Goal: Task Accomplishment & Management: Manage account settings

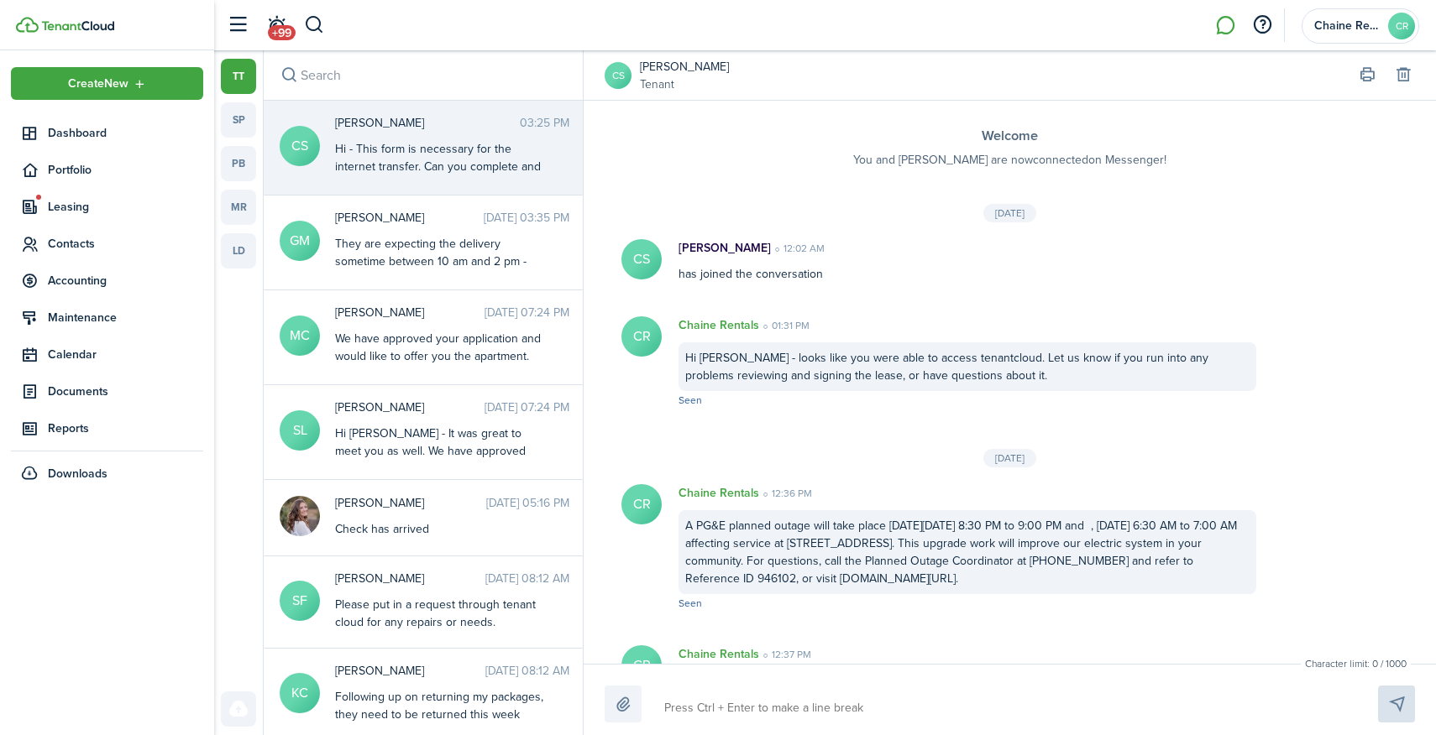
scroll to position [1364, 0]
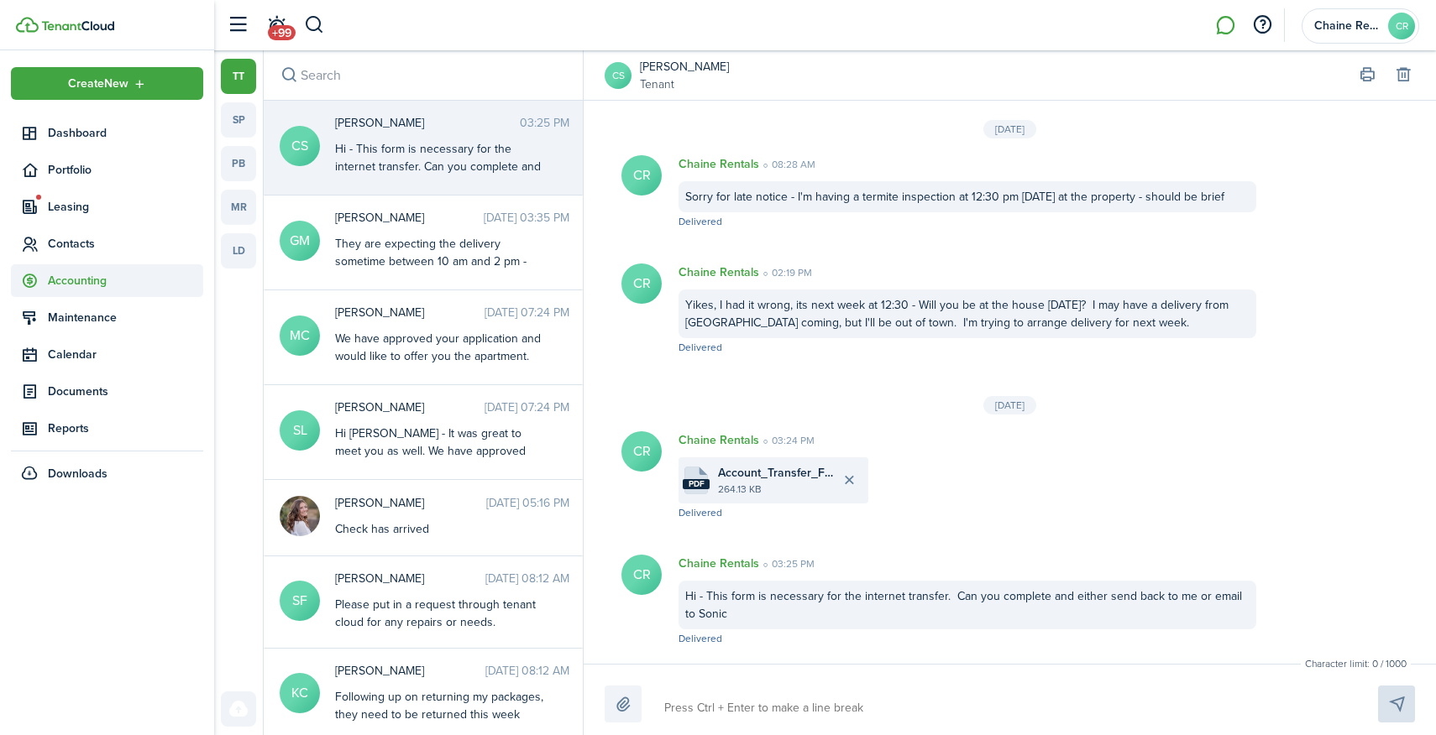
click at [77, 275] on span "Accounting" at bounding box center [125, 281] width 155 height 18
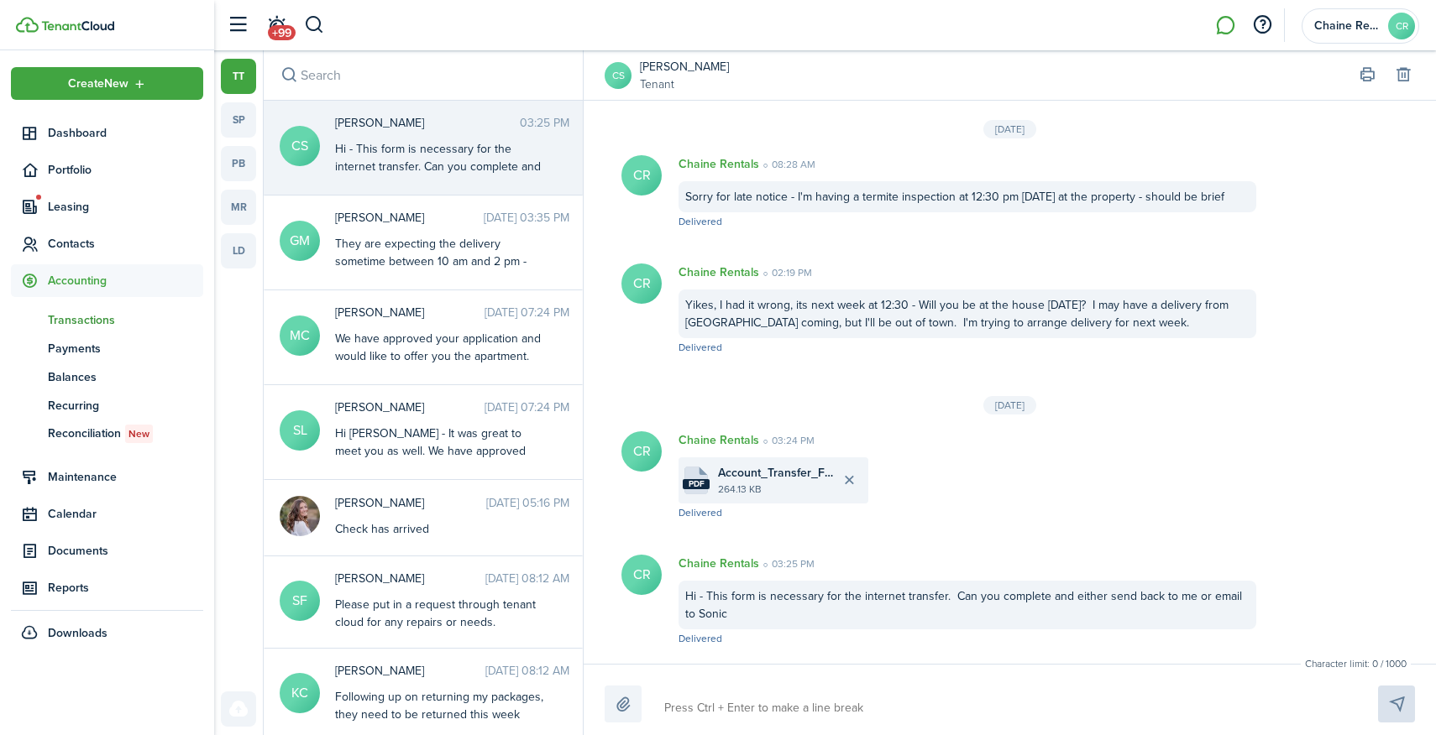
click at [86, 317] on span "Transactions" at bounding box center [125, 320] width 155 height 18
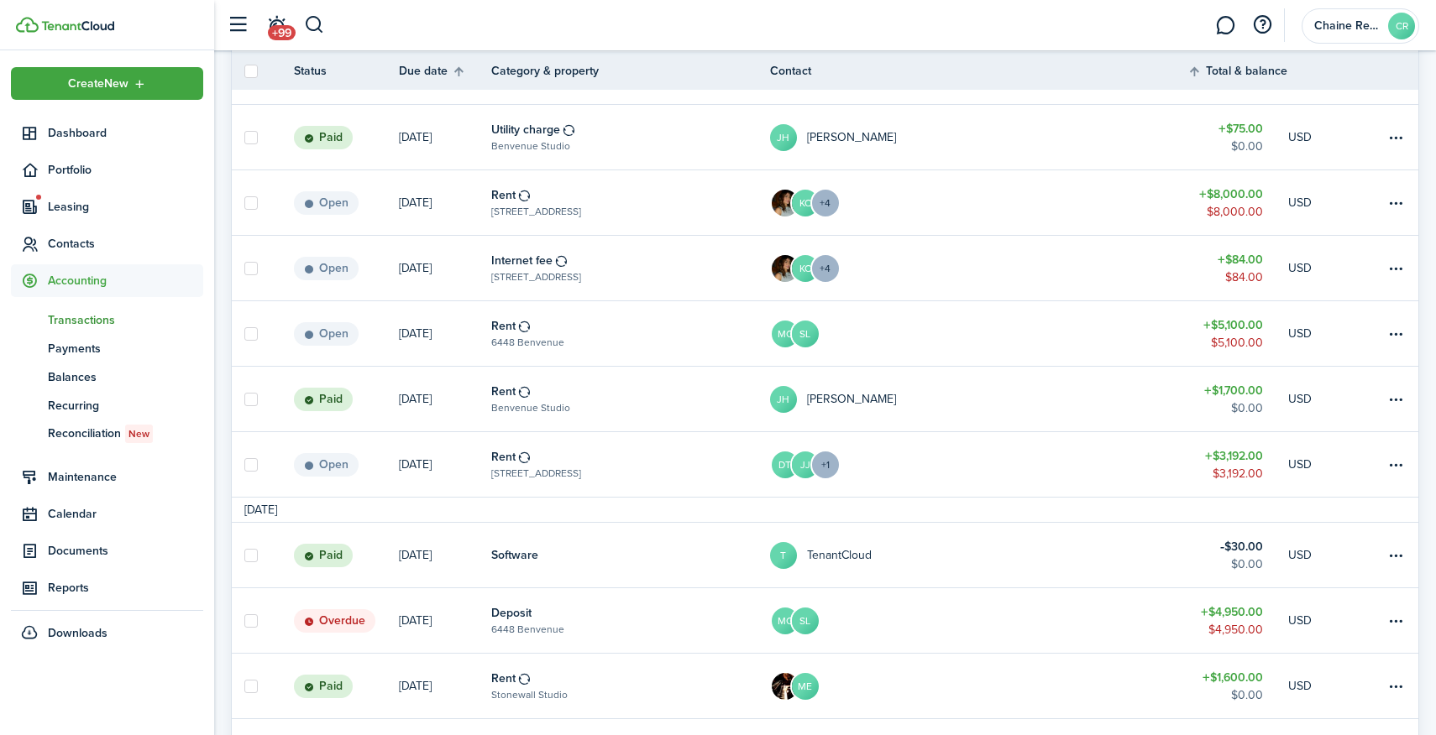
scroll to position [330, 0]
click at [1395, 332] on table-menu-btn-icon at bounding box center [1395, 336] width 20 height 20
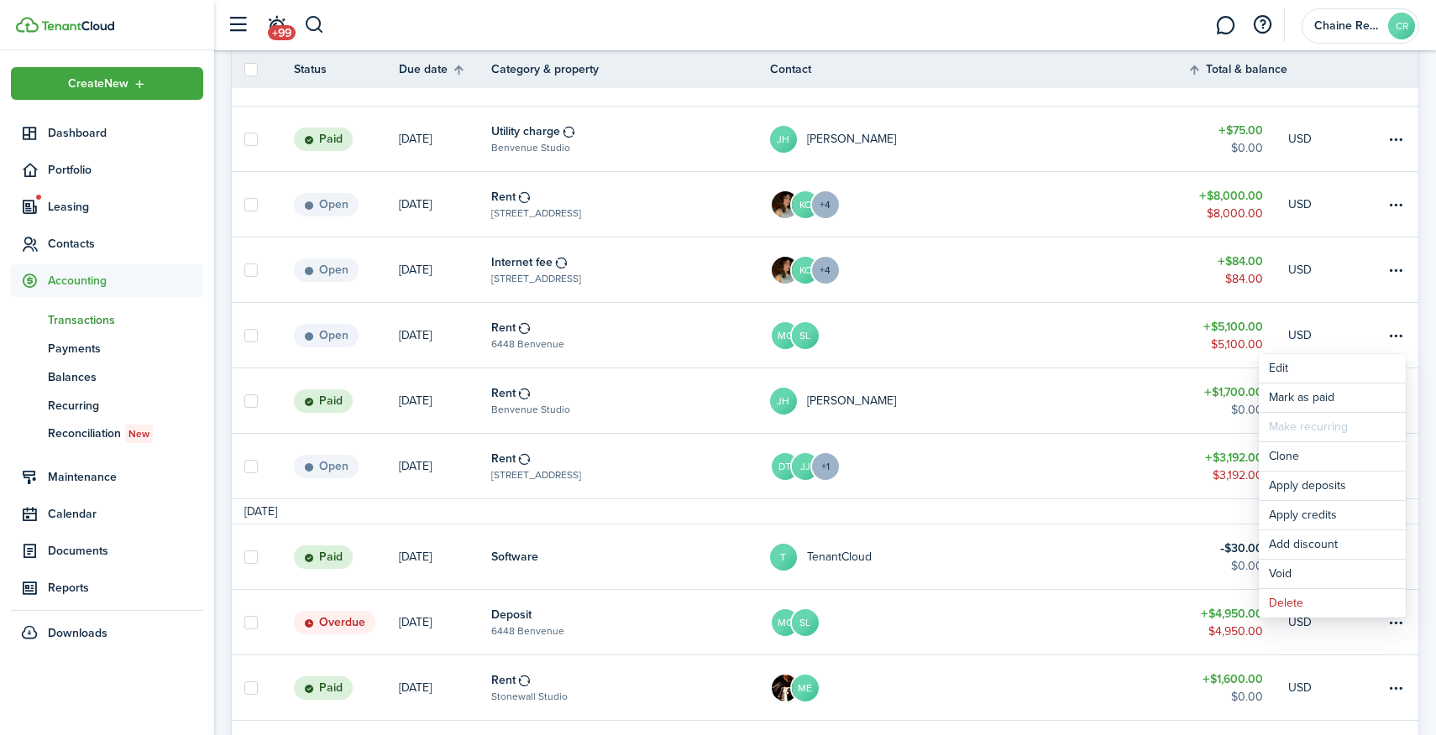
click at [1060, 334] on link "MC SL" at bounding box center [978, 335] width 417 height 65
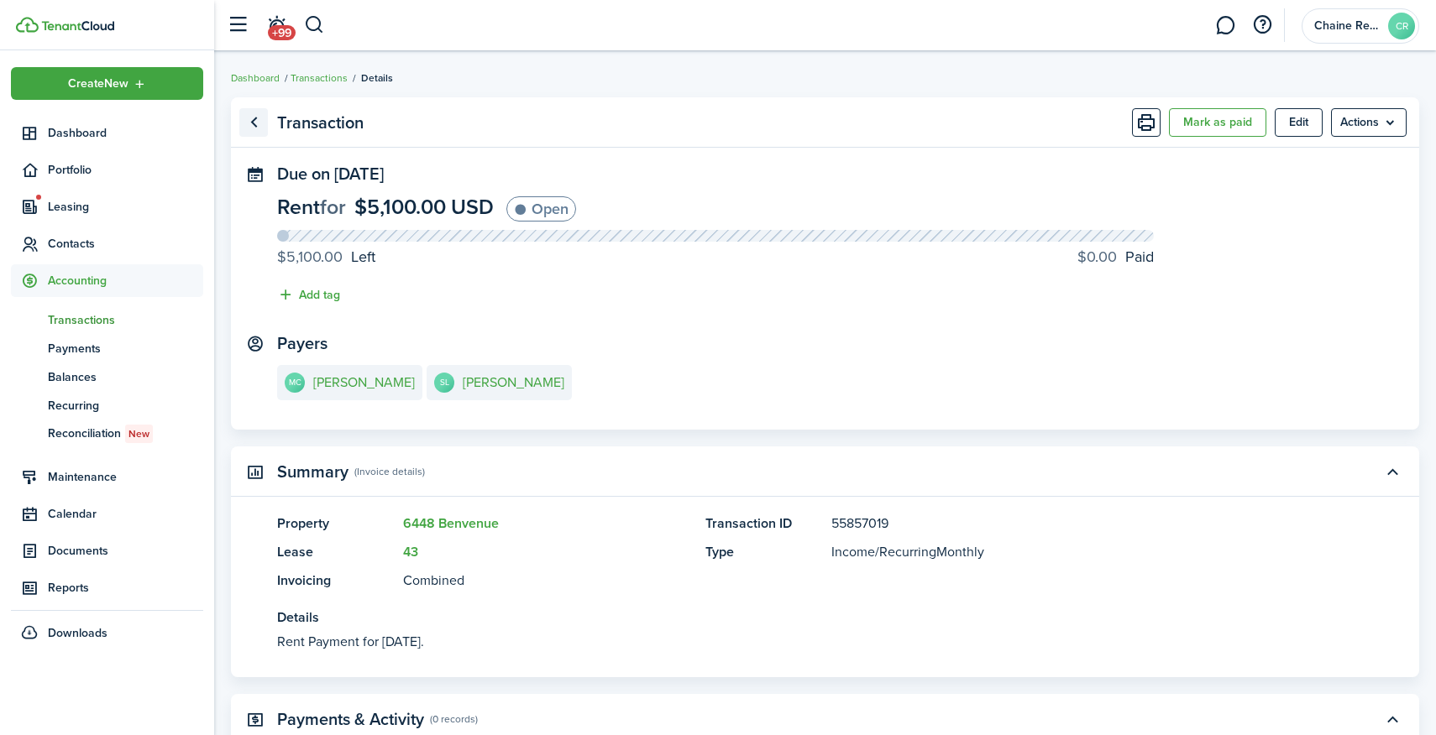
click at [253, 125] on link "Go back" at bounding box center [253, 122] width 29 height 29
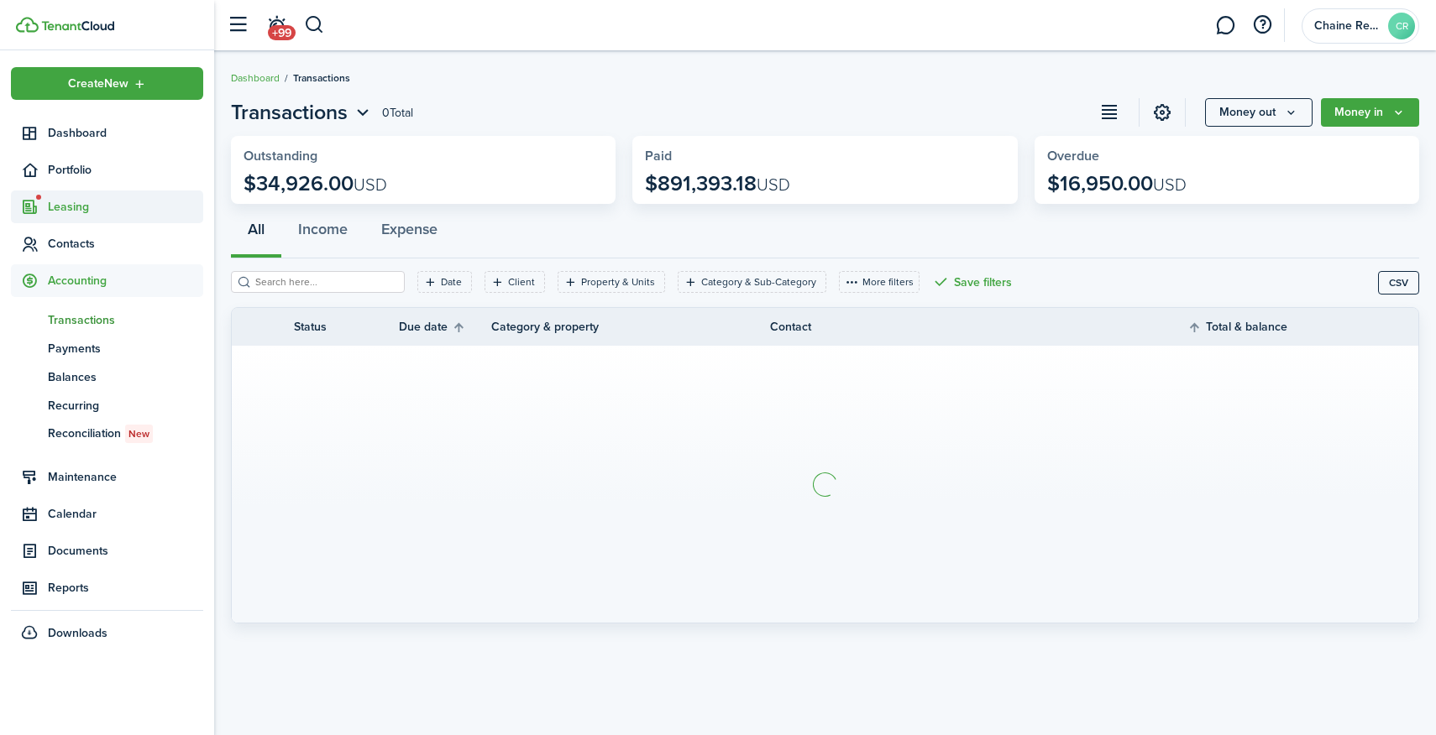
click at [72, 208] on span "Leasing" at bounding box center [125, 207] width 155 height 18
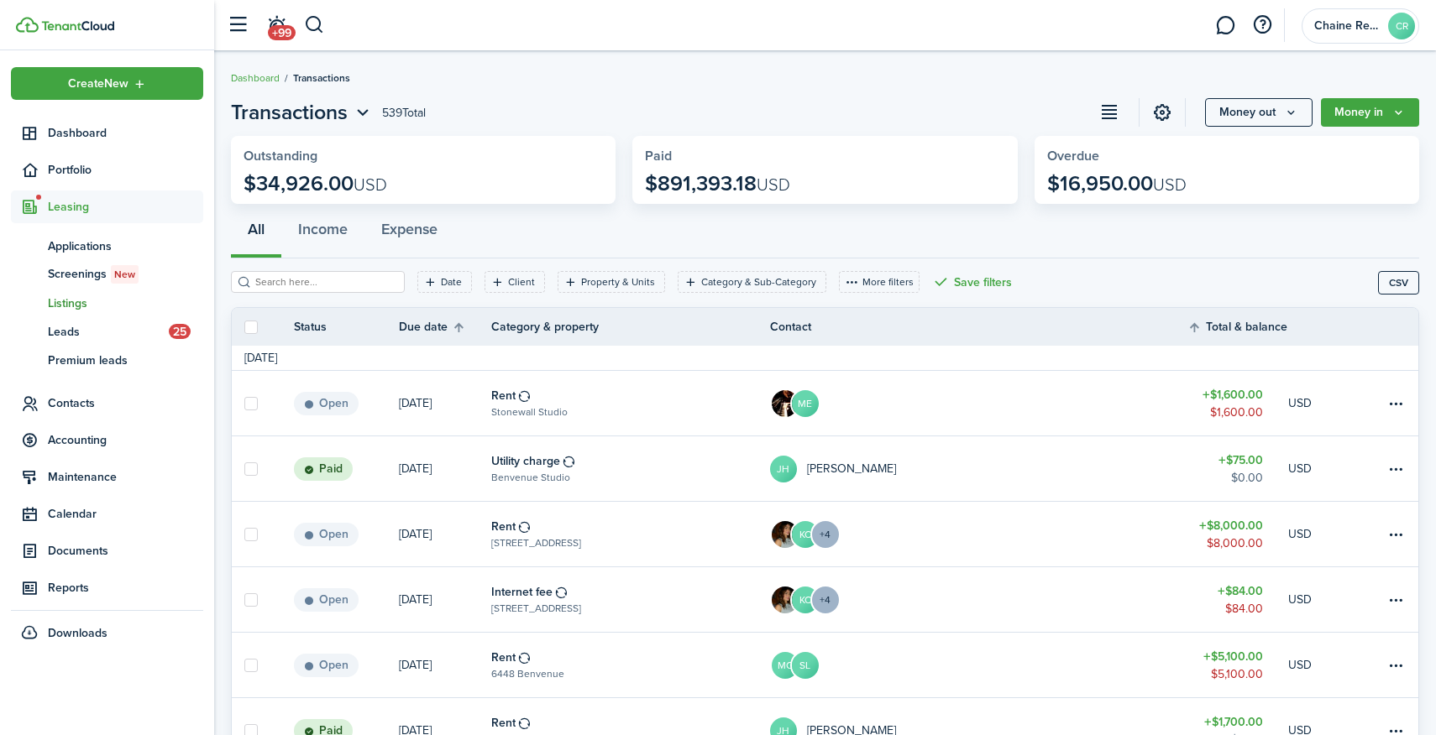
click at [76, 306] on span "Listings" at bounding box center [125, 304] width 155 height 18
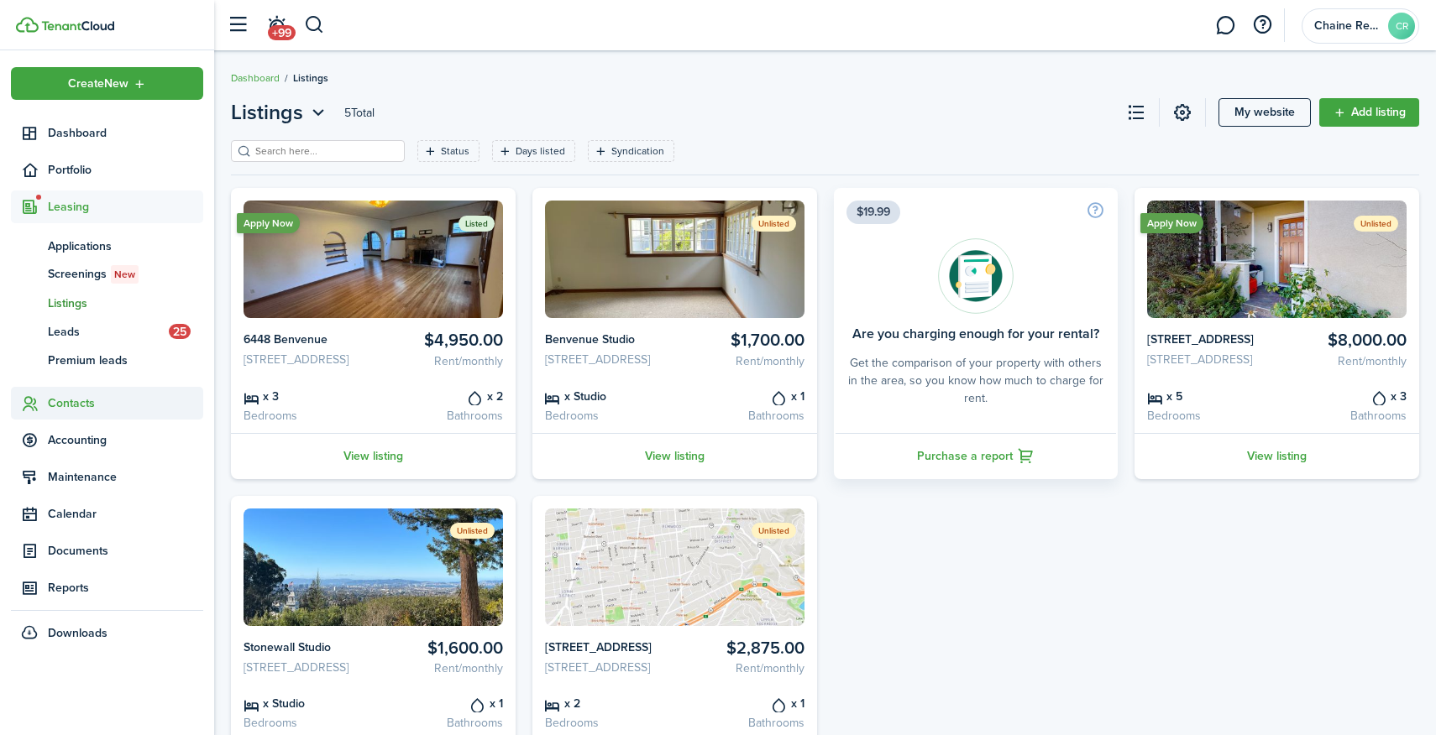
click at [76, 402] on span "Contacts" at bounding box center [125, 404] width 155 height 18
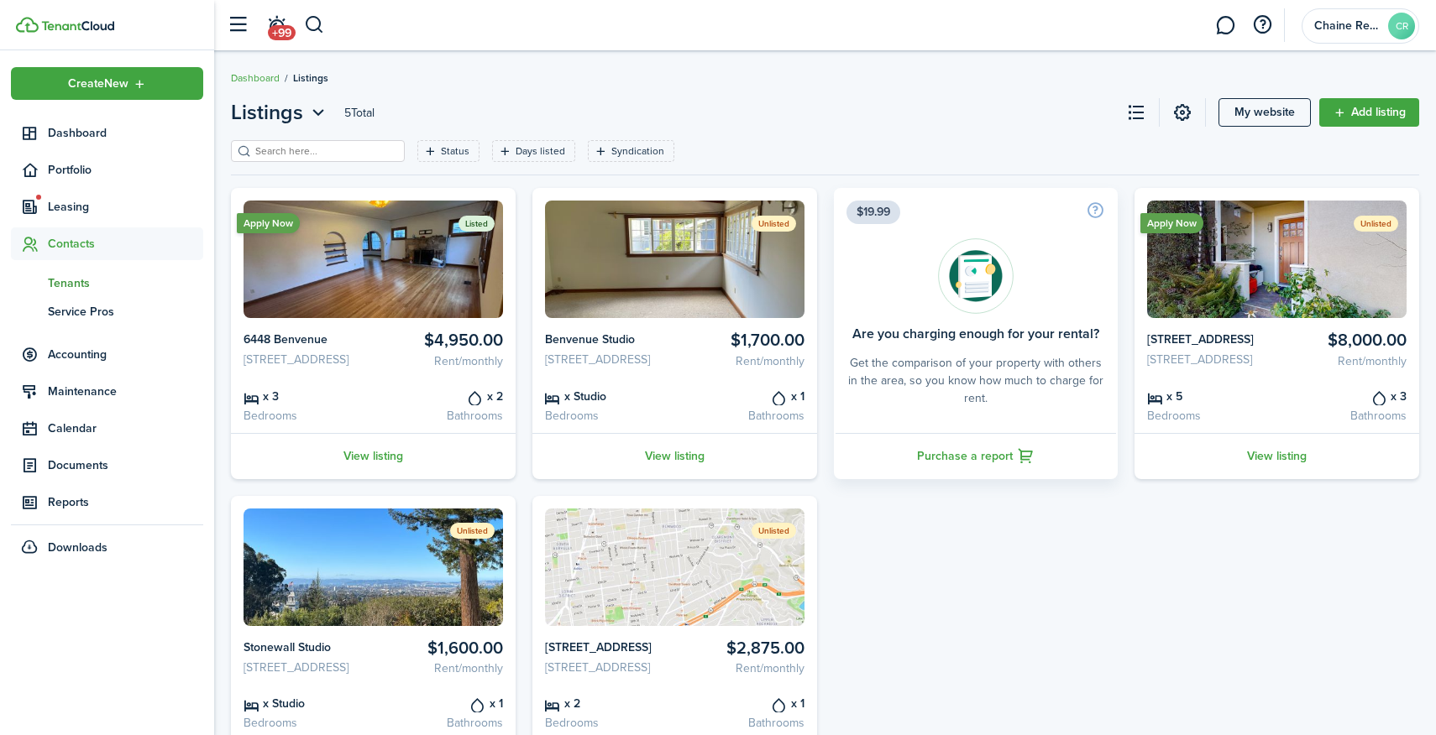
click at [72, 281] on span "Tenants" at bounding box center [125, 284] width 155 height 18
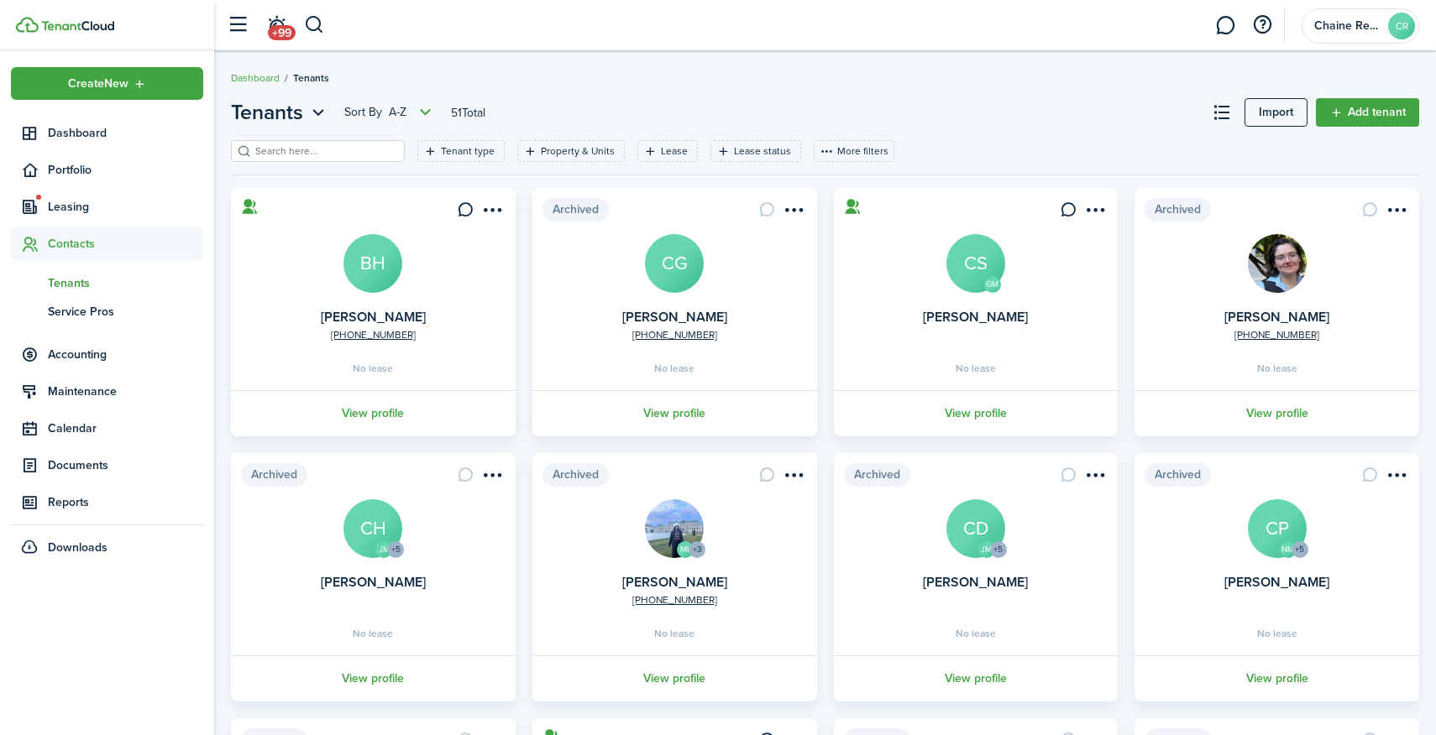
scroll to position [14, 0]
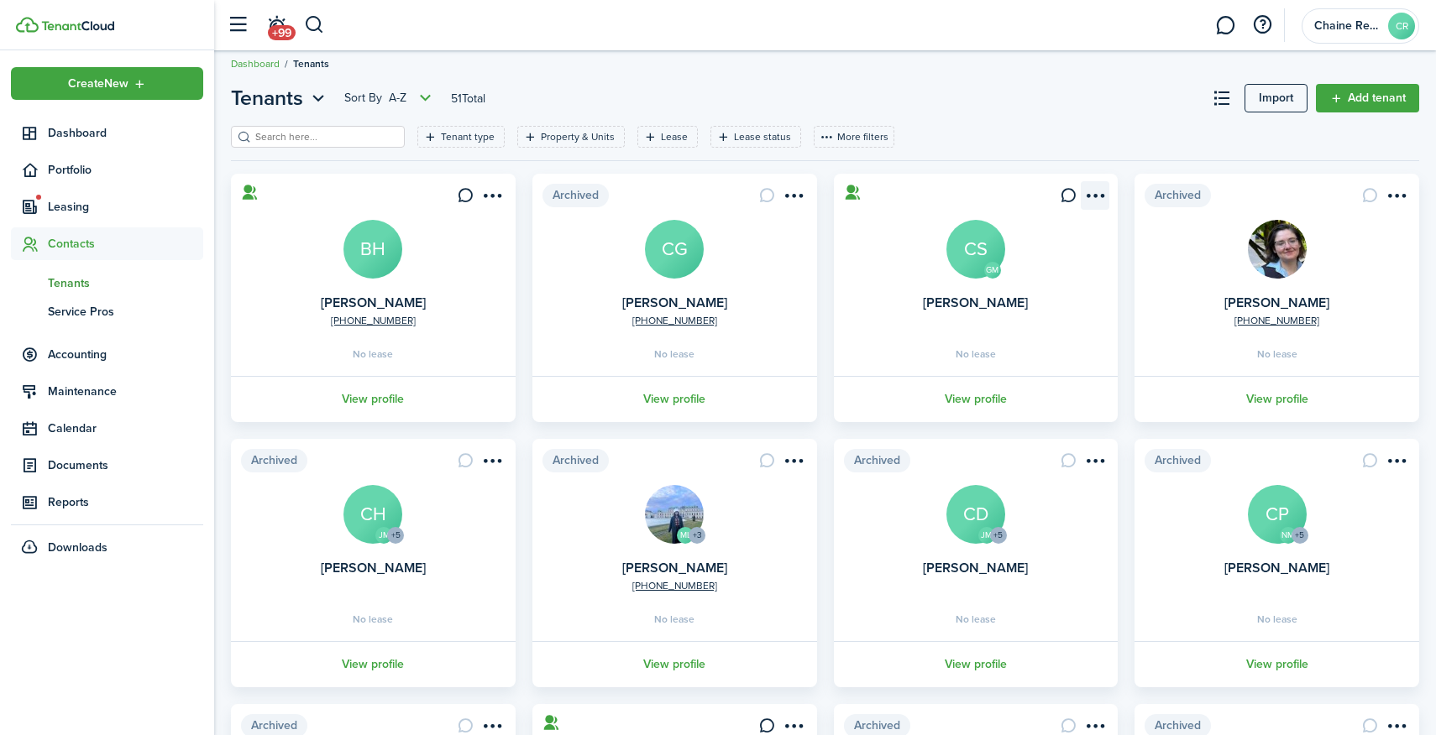
click at [1095, 189] on menu-btn-icon "Open menu" at bounding box center [1095, 195] width 29 height 29
click at [895, 280] on card "GM [PERSON_NAME] CS No lease View profile" at bounding box center [976, 298] width 285 height 249
click at [970, 398] on link "View profile" at bounding box center [976, 399] width 290 height 46
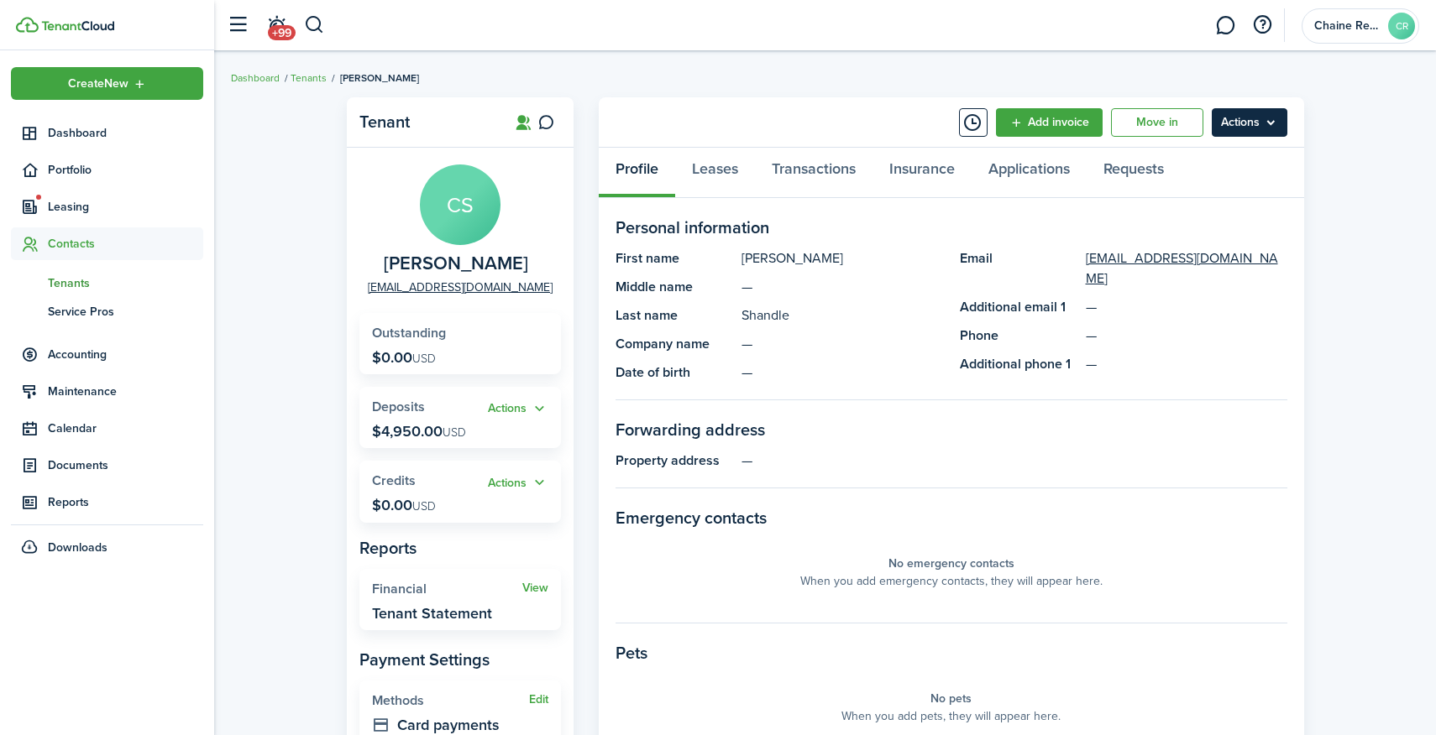
click at [1243, 113] on menu-btn "Actions" at bounding box center [1250, 122] width 76 height 29
click at [830, 334] on panel-main-description "—" at bounding box center [842, 344] width 202 height 20
click at [726, 185] on link "Leases" at bounding box center [715, 173] width 80 height 50
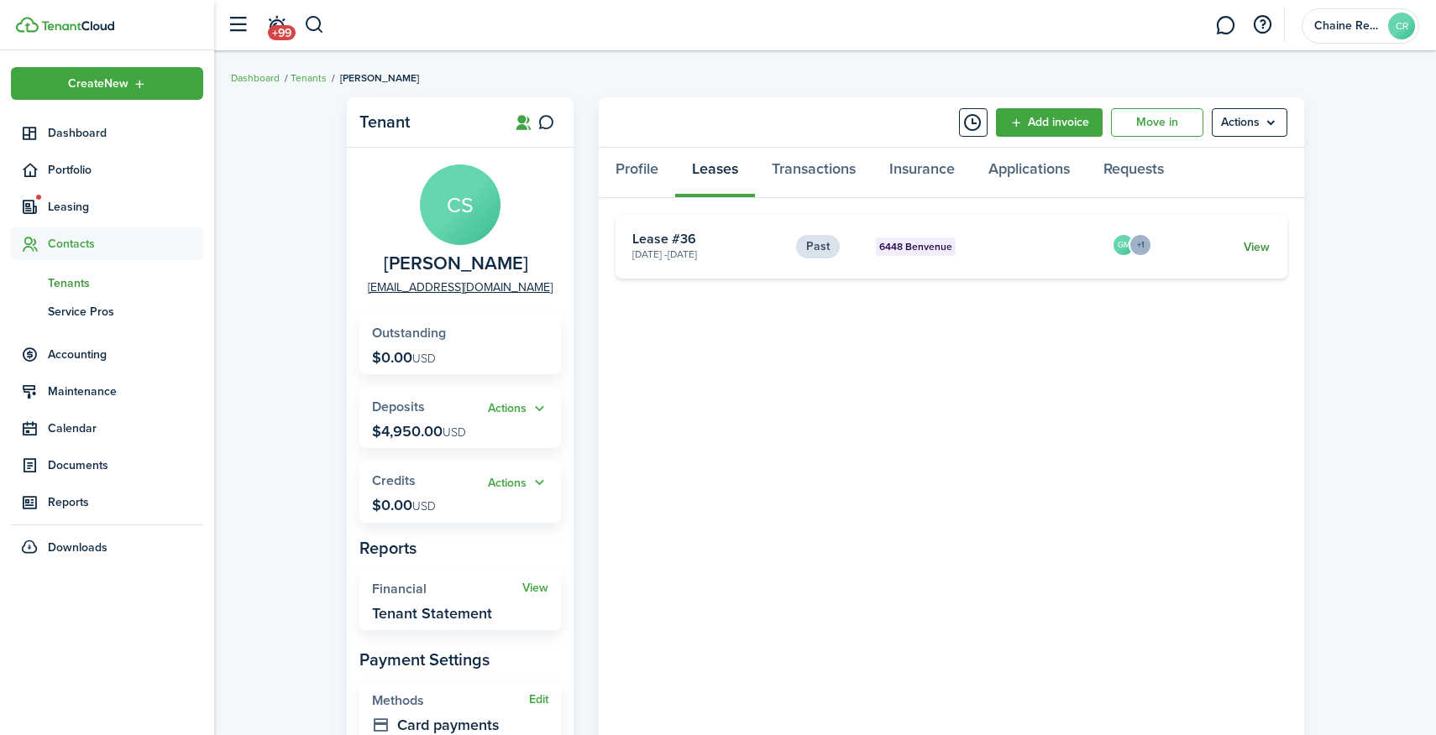
click at [1254, 249] on link "View" at bounding box center [1256, 247] width 26 height 18
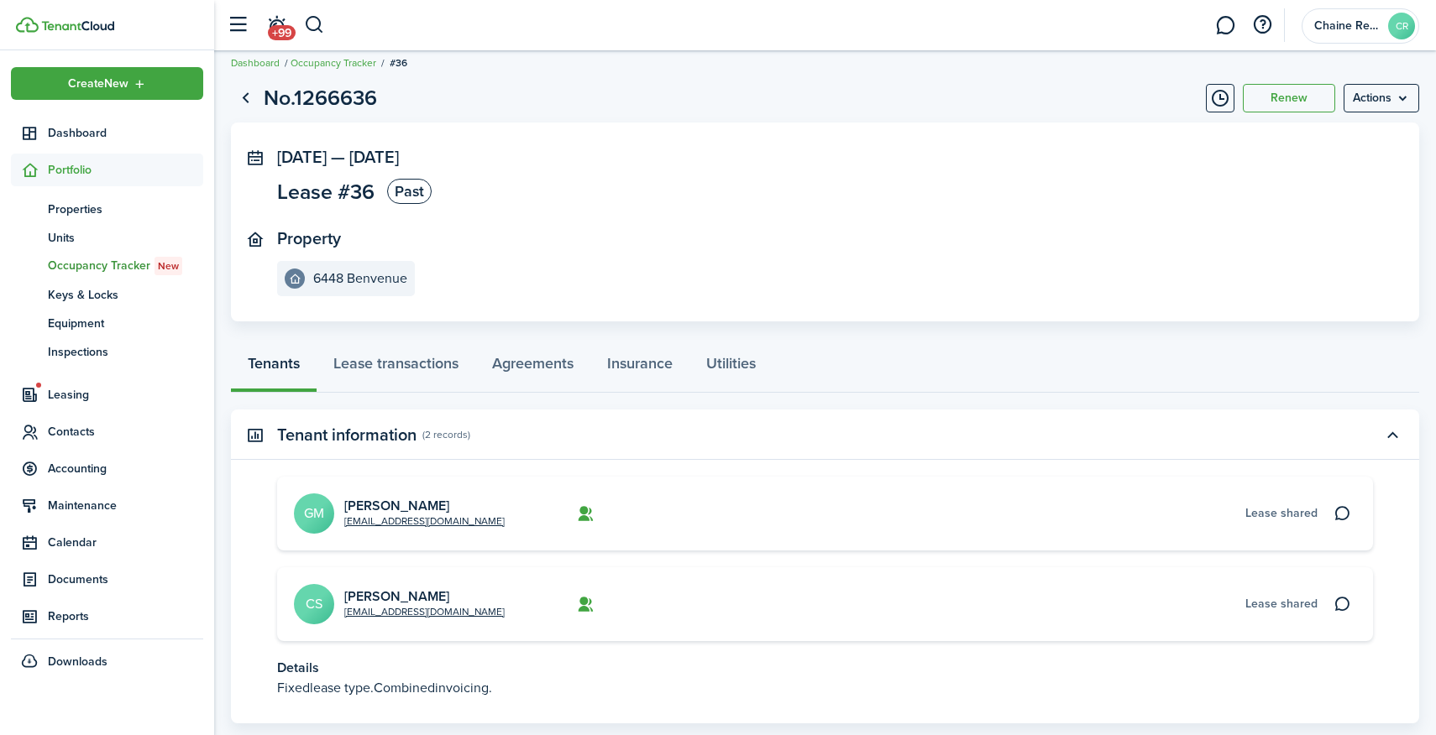
scroll to position [19, 0]
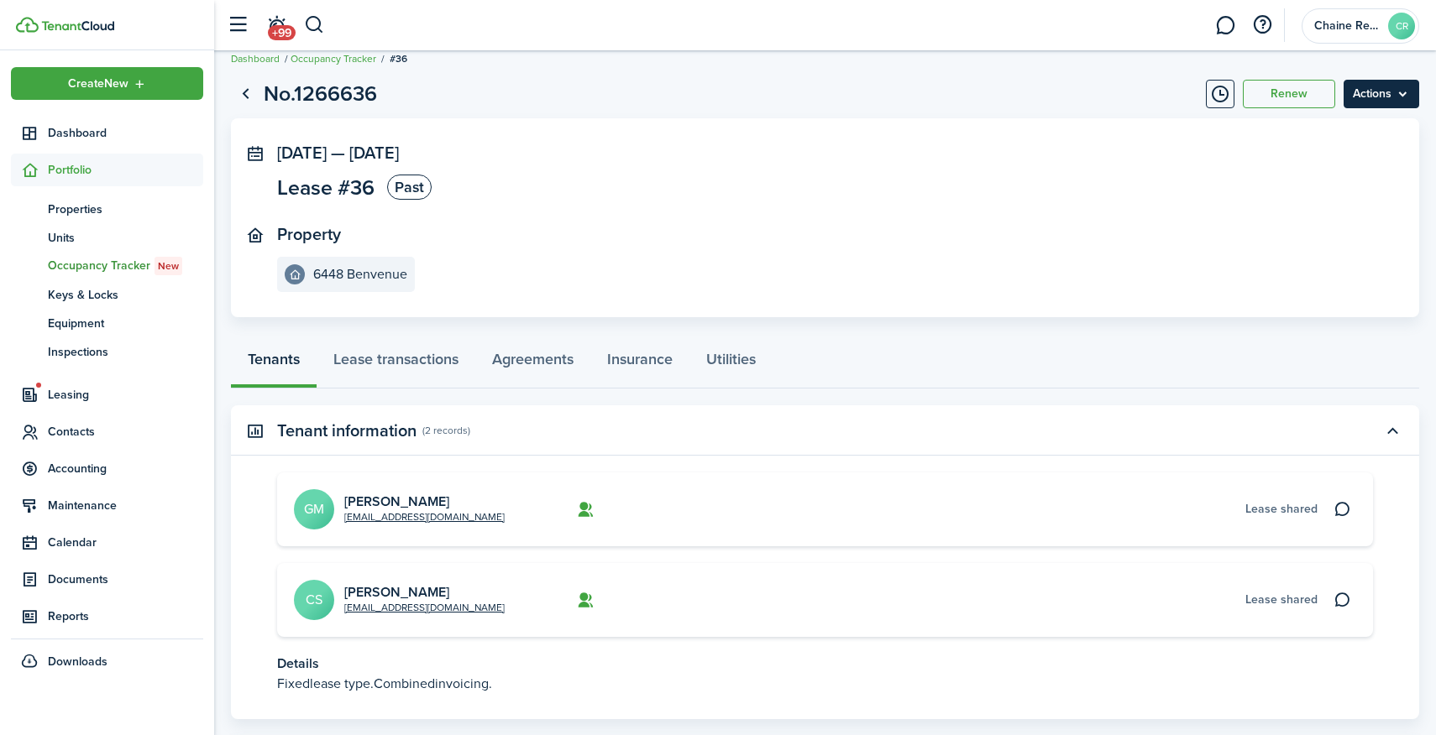
click at [1380, 92] on menu-btn "Actions" at bounding box center [1381, 94] width 76 height 29
click at [1351, 126] on link "End Lease" at bounding box center [1345, 131] width 147 height 29
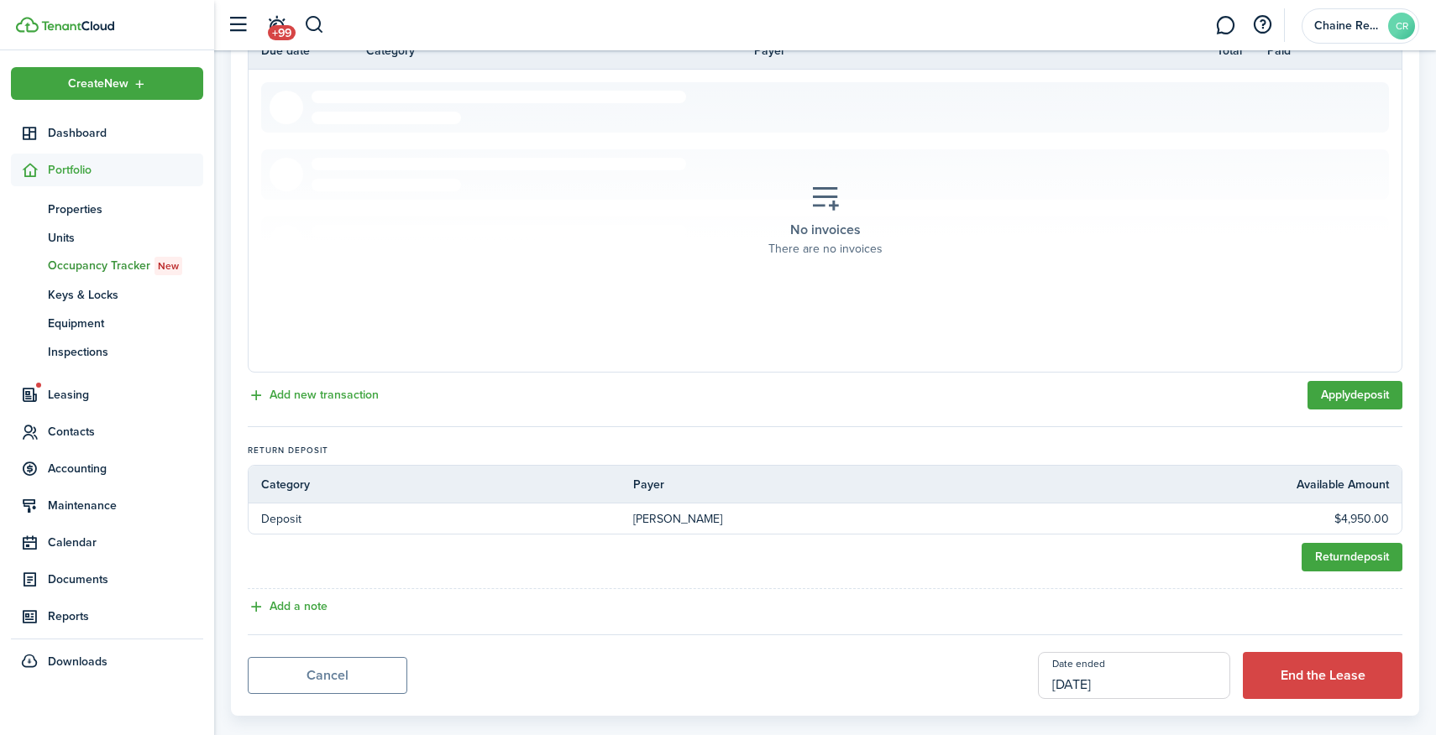
scroll to position [421, 0]
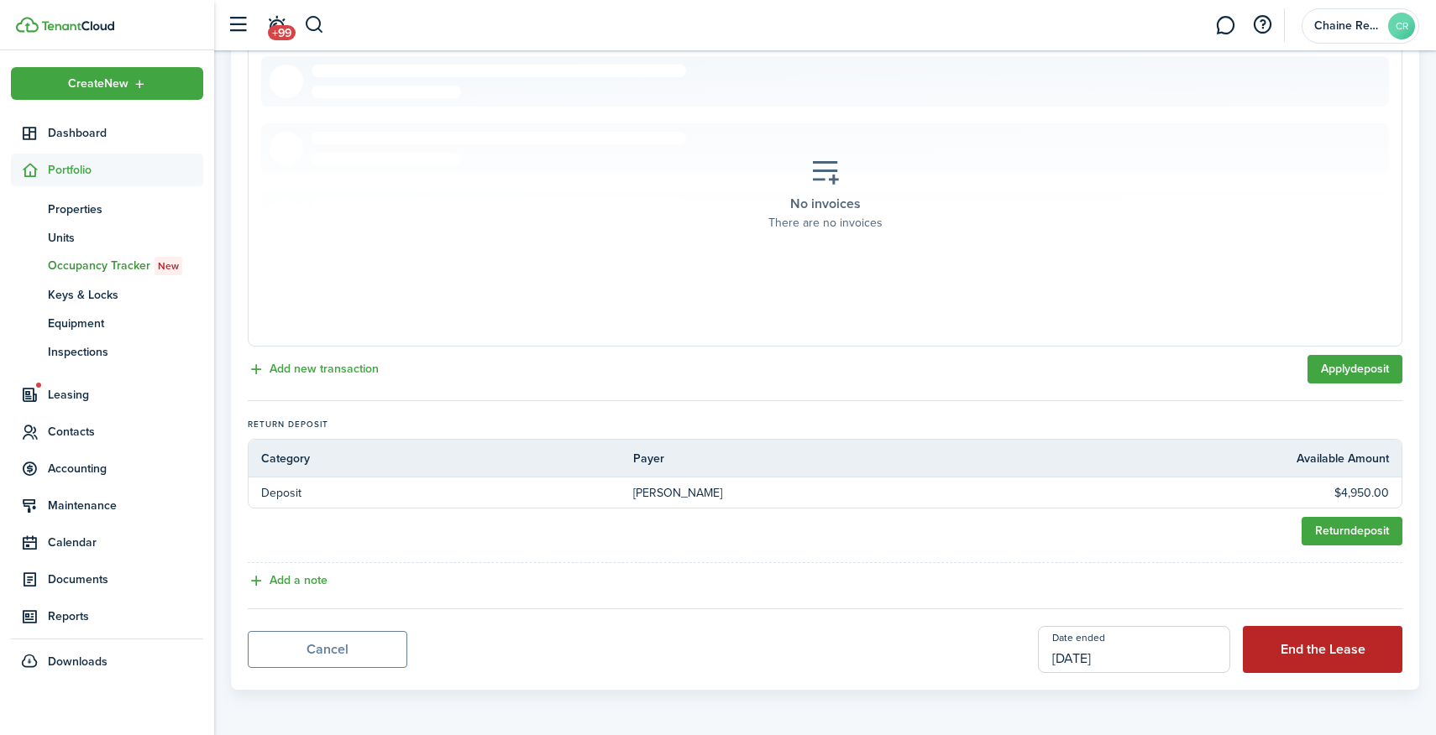
click at [1303, 653] on button "End the Lease" at bounding box center [1323, 649] width 160 height 47
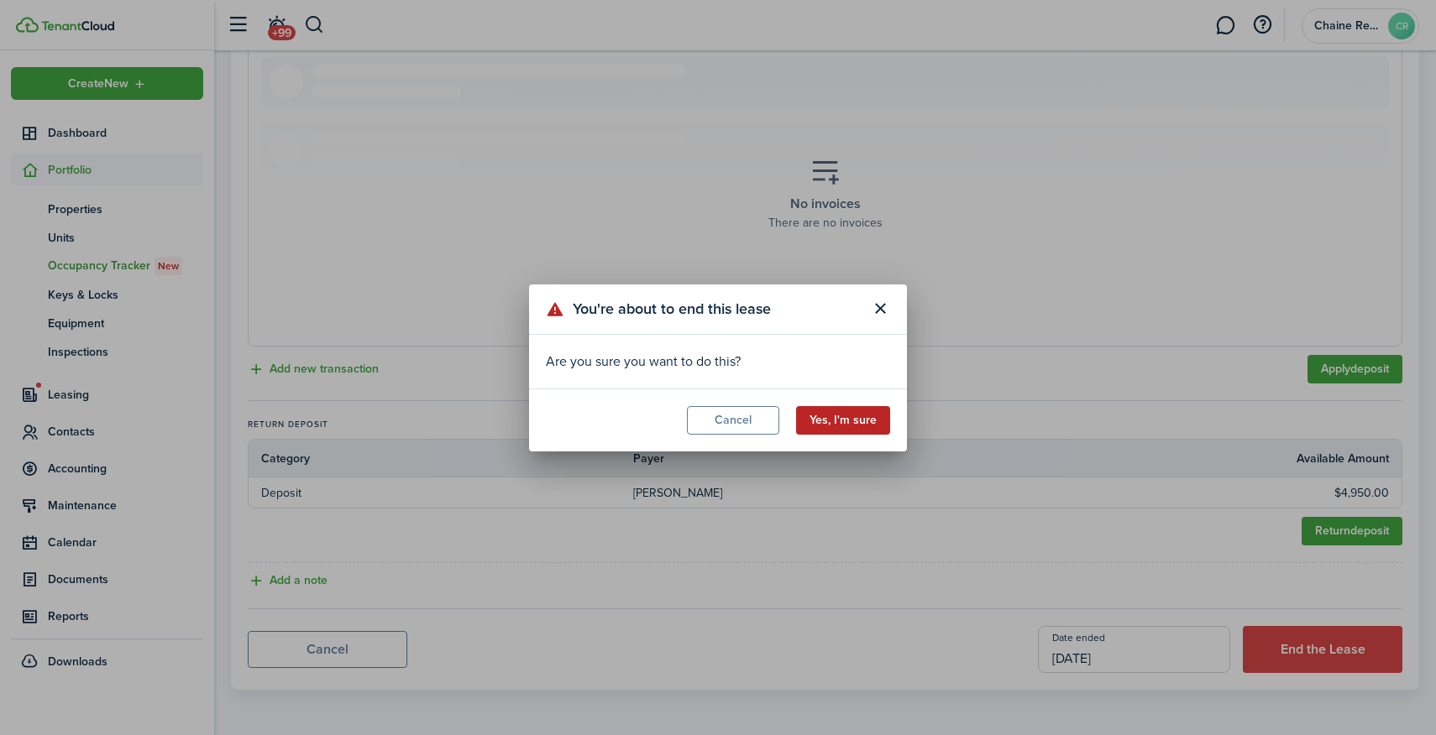
click at [847, 414] on button "Yes, I'm sure" at bounding box center [843, 420] width 94 height 29
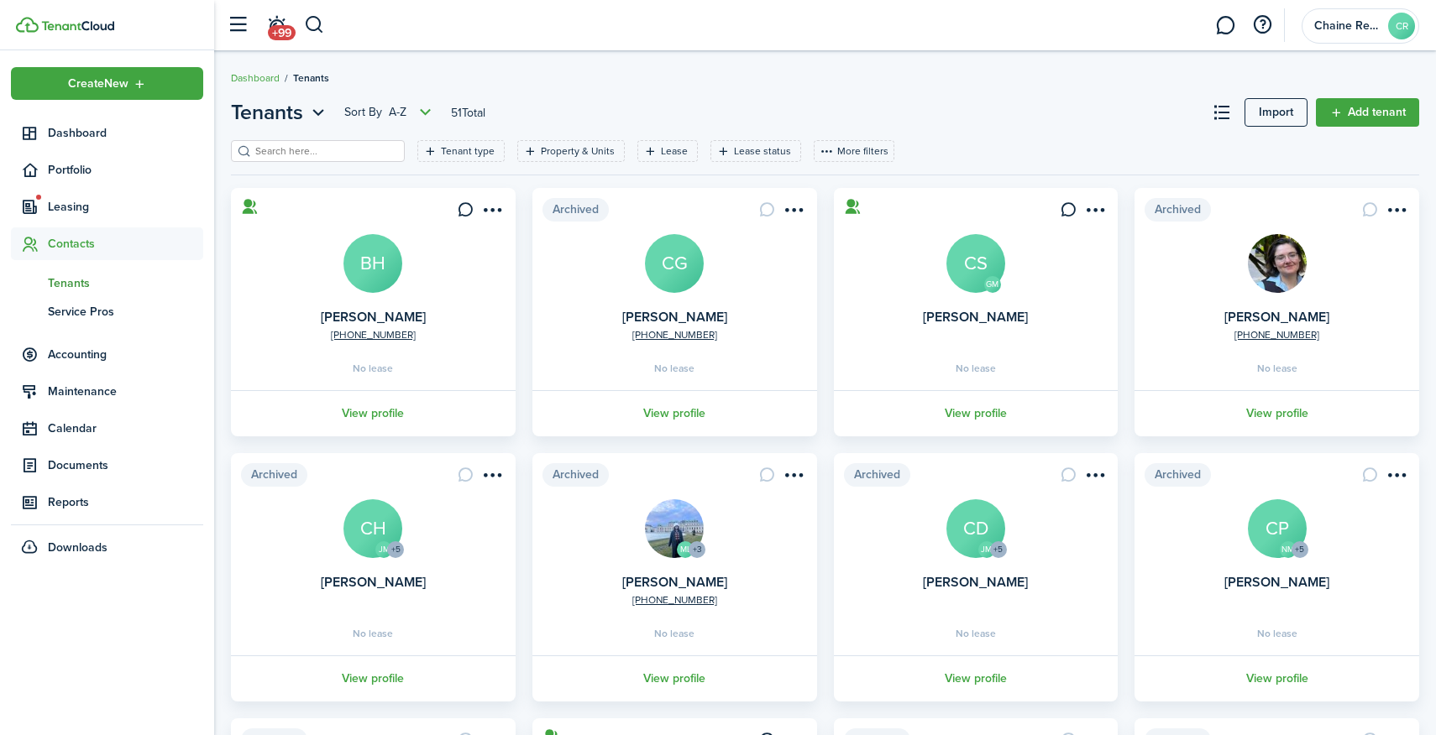
scroll to position [345, 0]
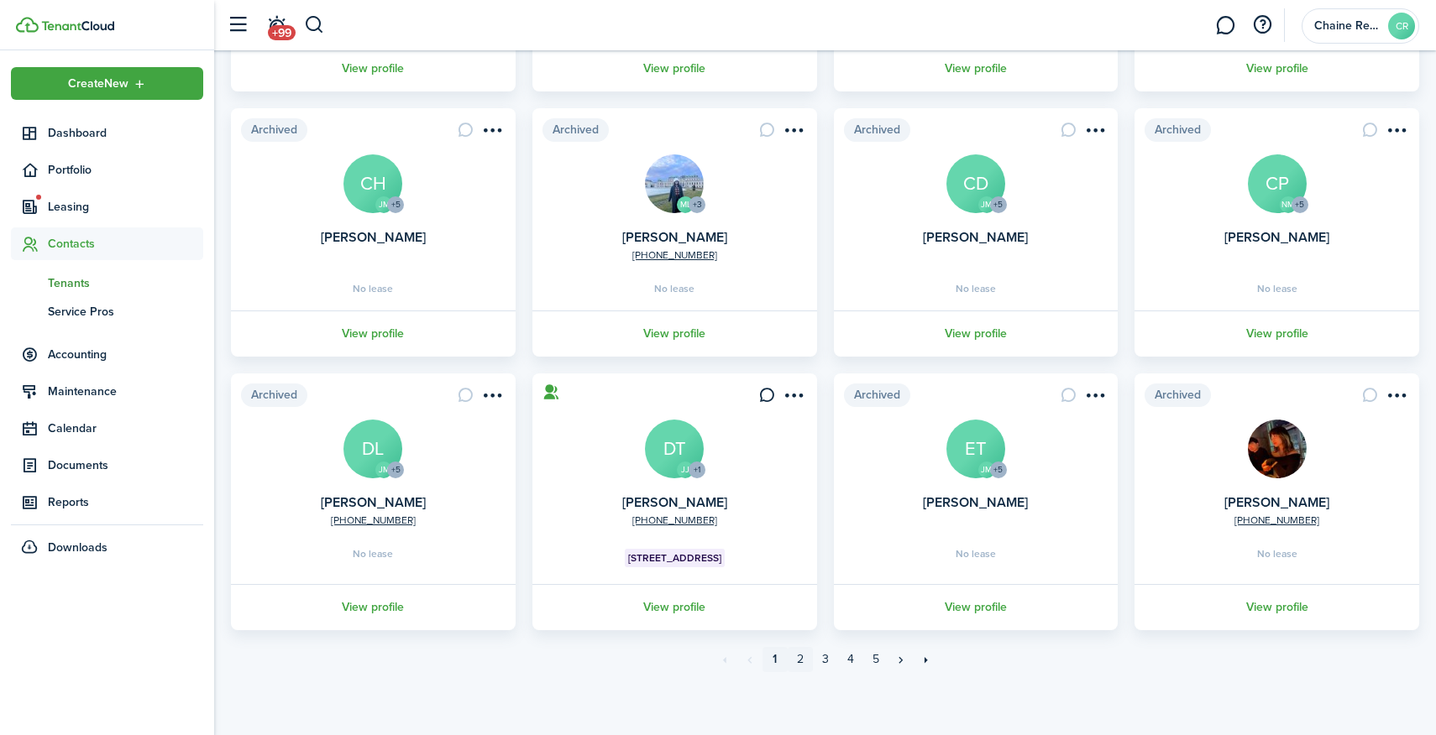
click at [796, 664] on link "2" at bounding box center [800, 659] width 25 height 25
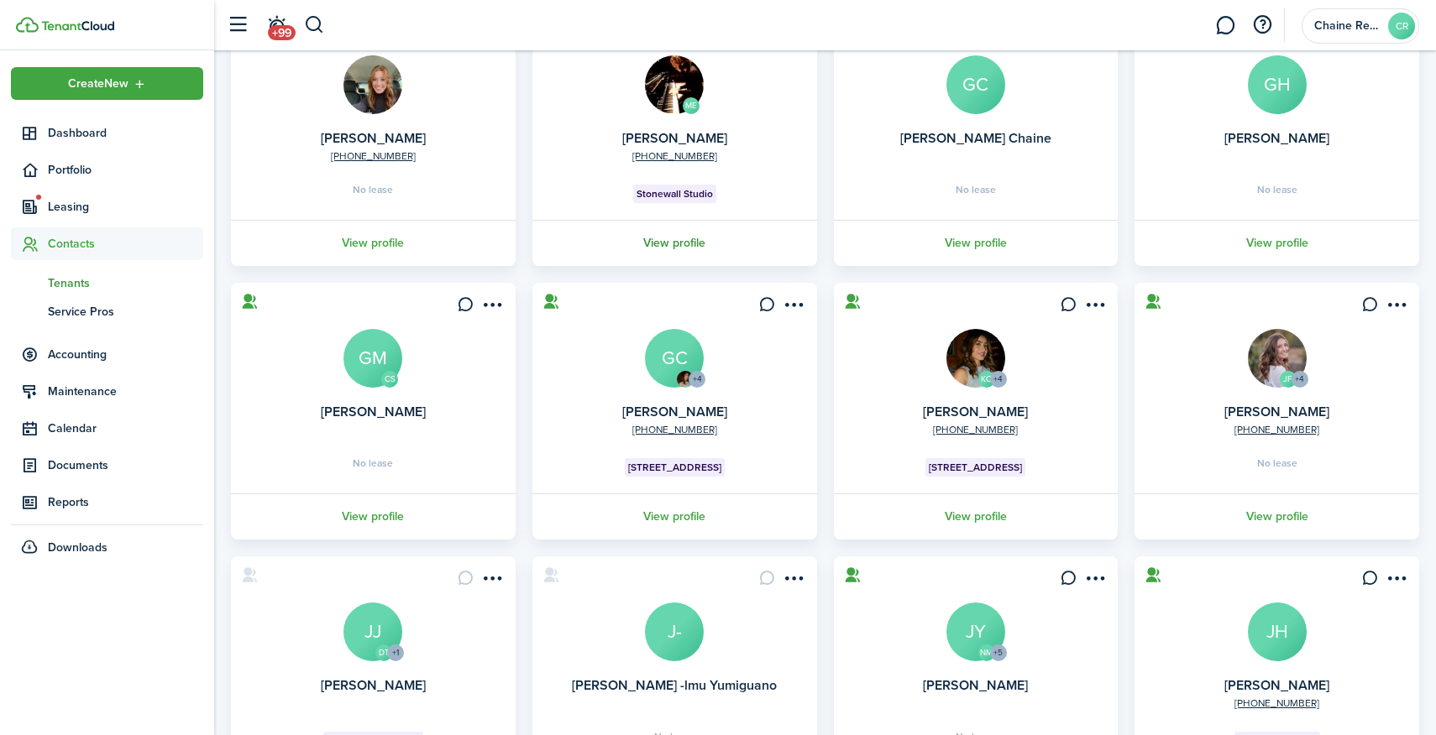
scroll to position [185, 0]
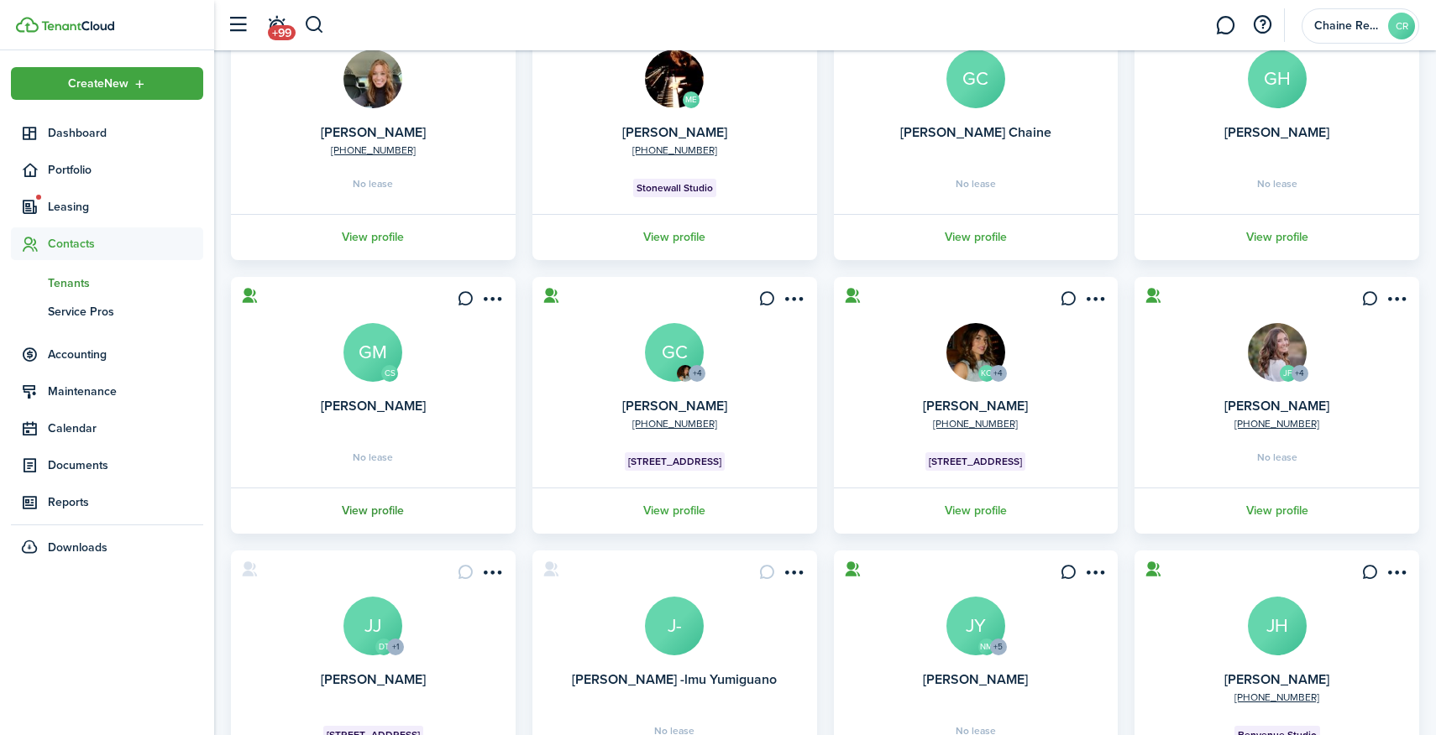
click at [368, 516] on link "View profile" at bounding box center [373, 511] width 290 height 46
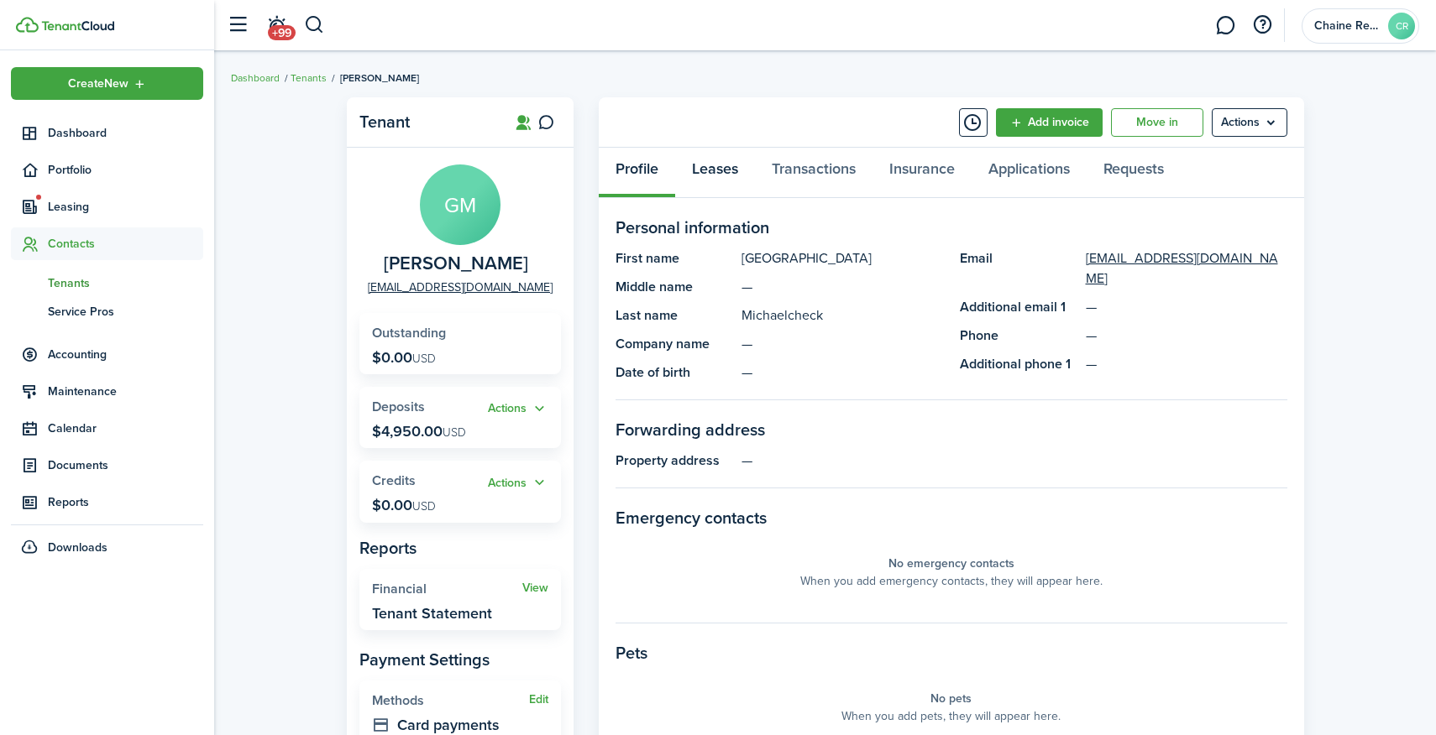
click at [724, 165] on link "Leases" at bounding box center [715, 173] width 80 height 50
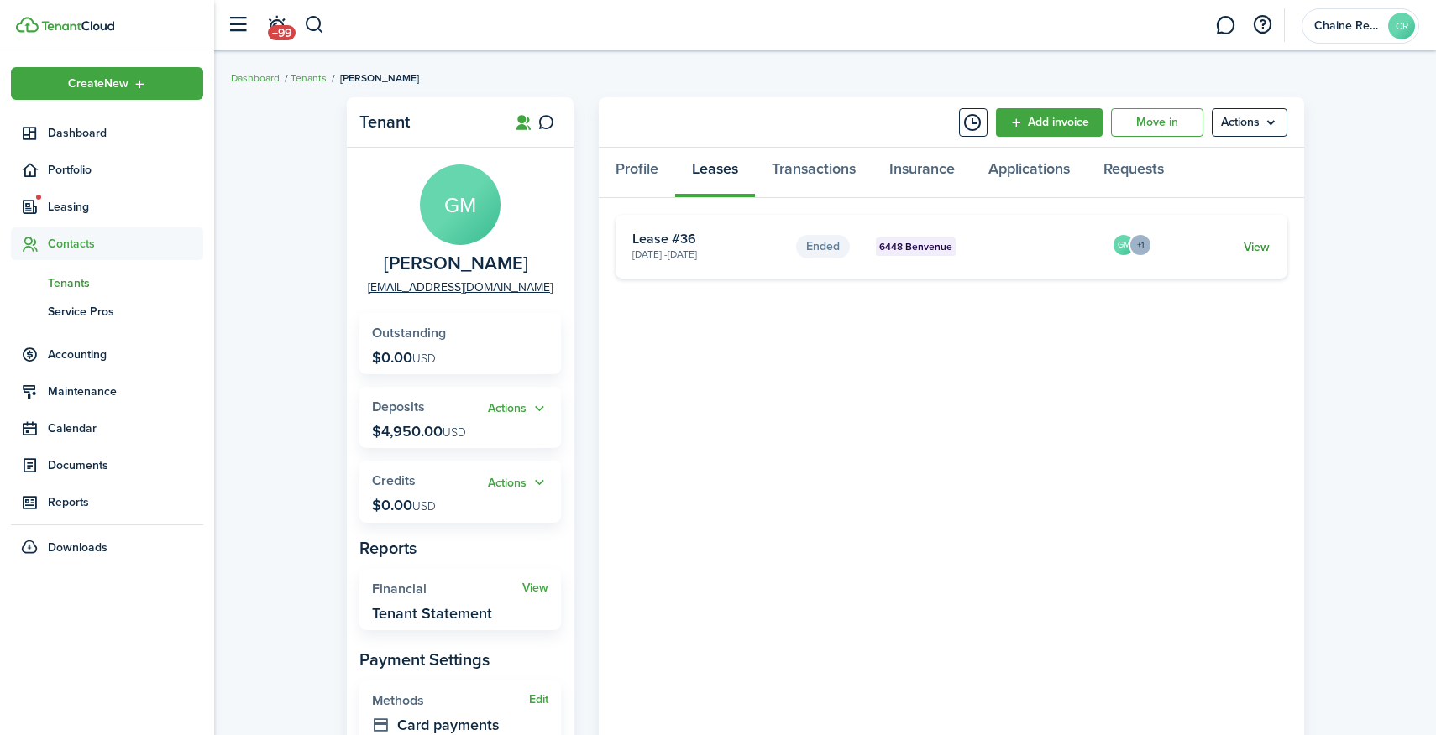
click at [1259, 246] on link "View" at bounding box center [1256, 247] width 26 height 18
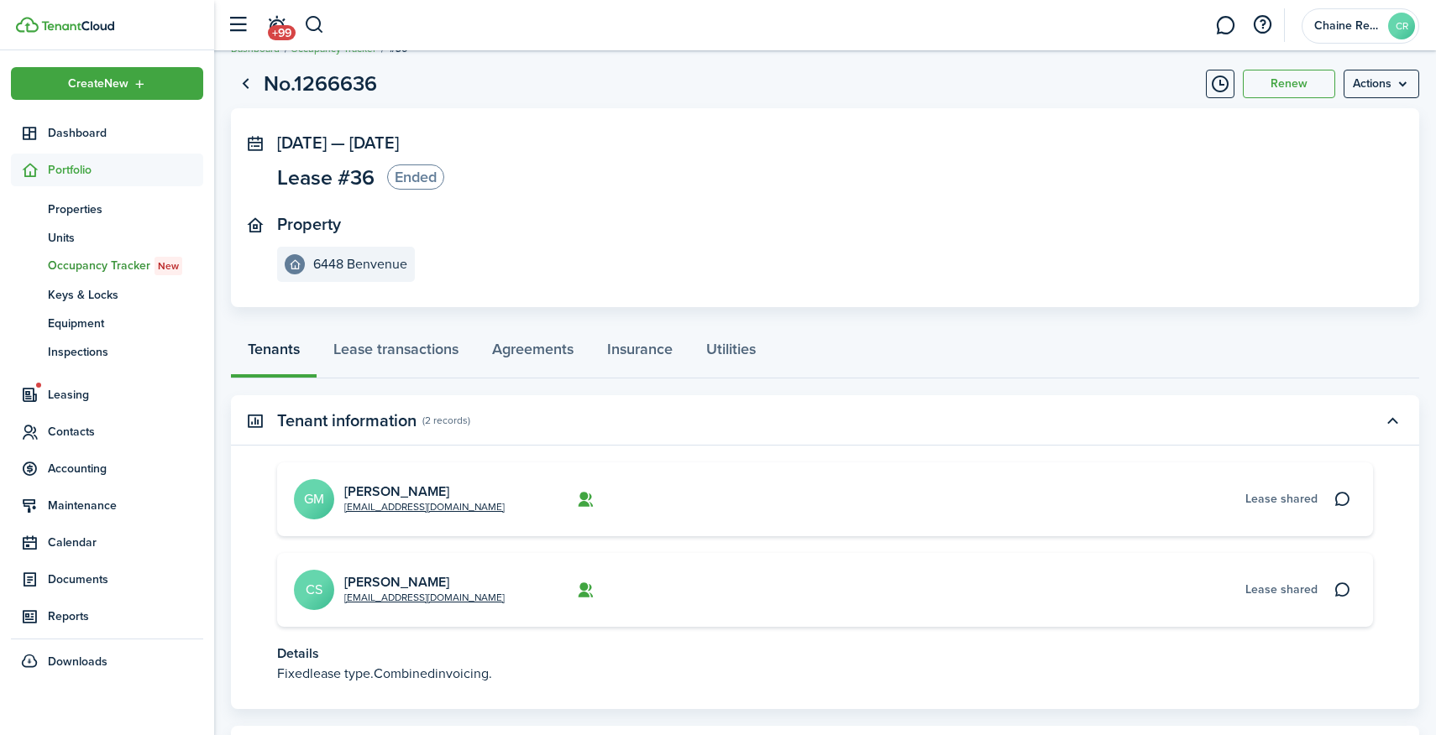
scroll to position [38, 0]
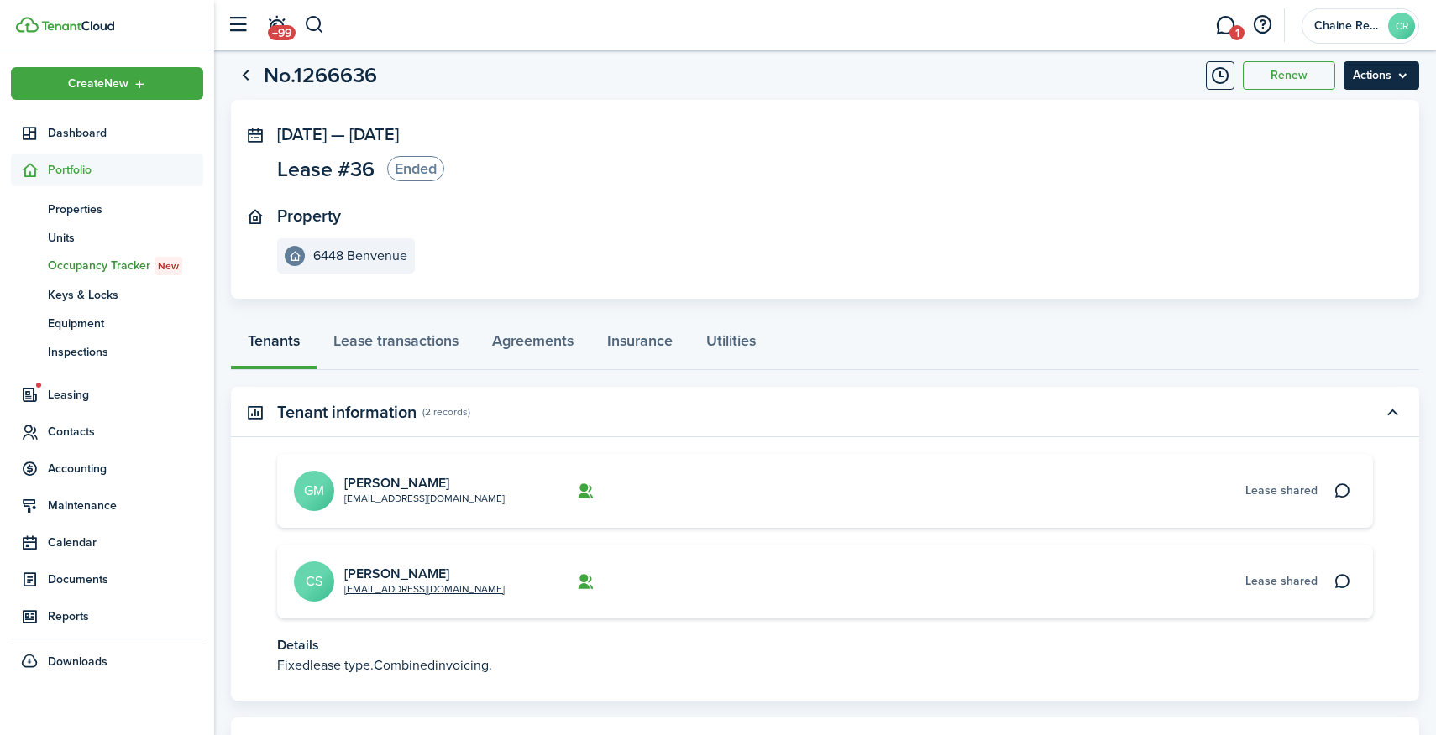
click at [1401, 78] on menu-btn "Actions" at bounding box center [1381, 75] width 76 height 29
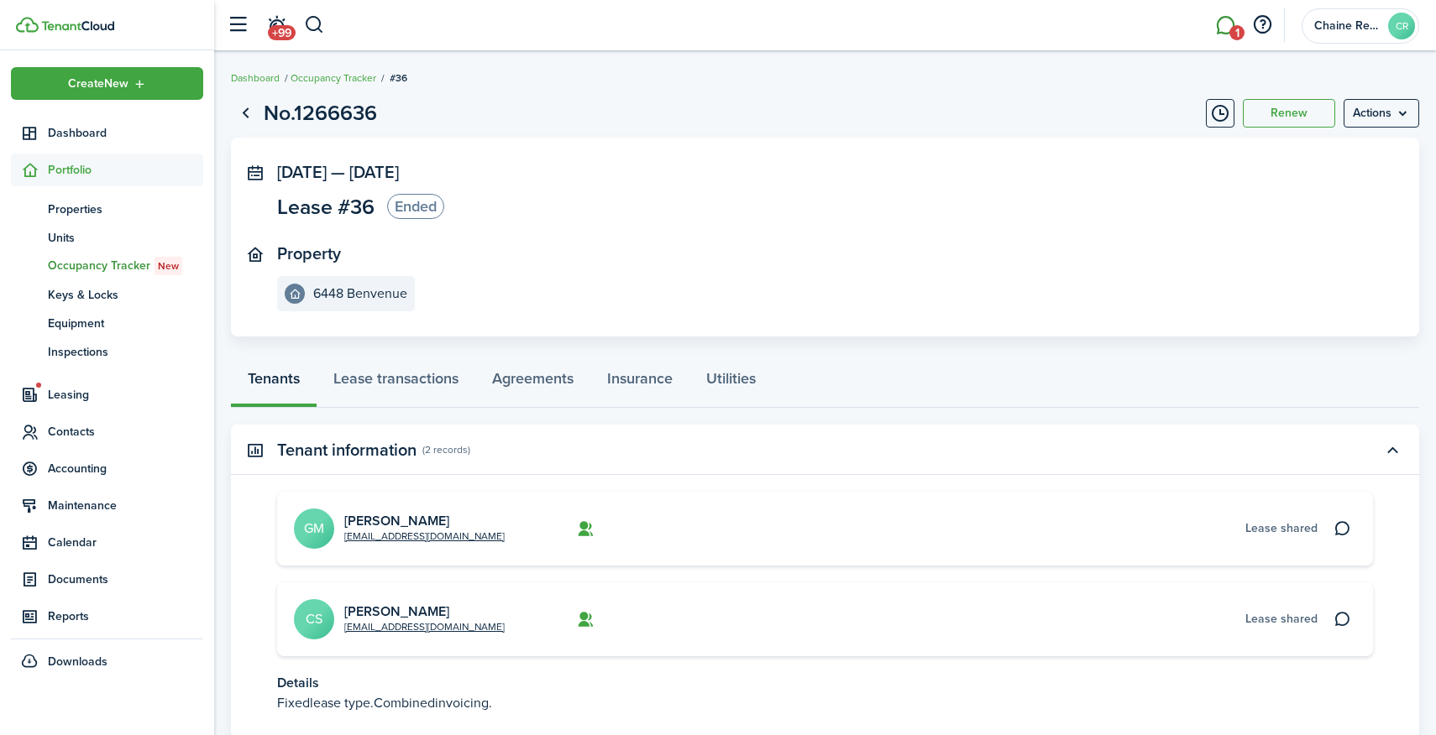
click at [1224, 21] on link "1" at bounding box center [1225, 25] width 32 height 43
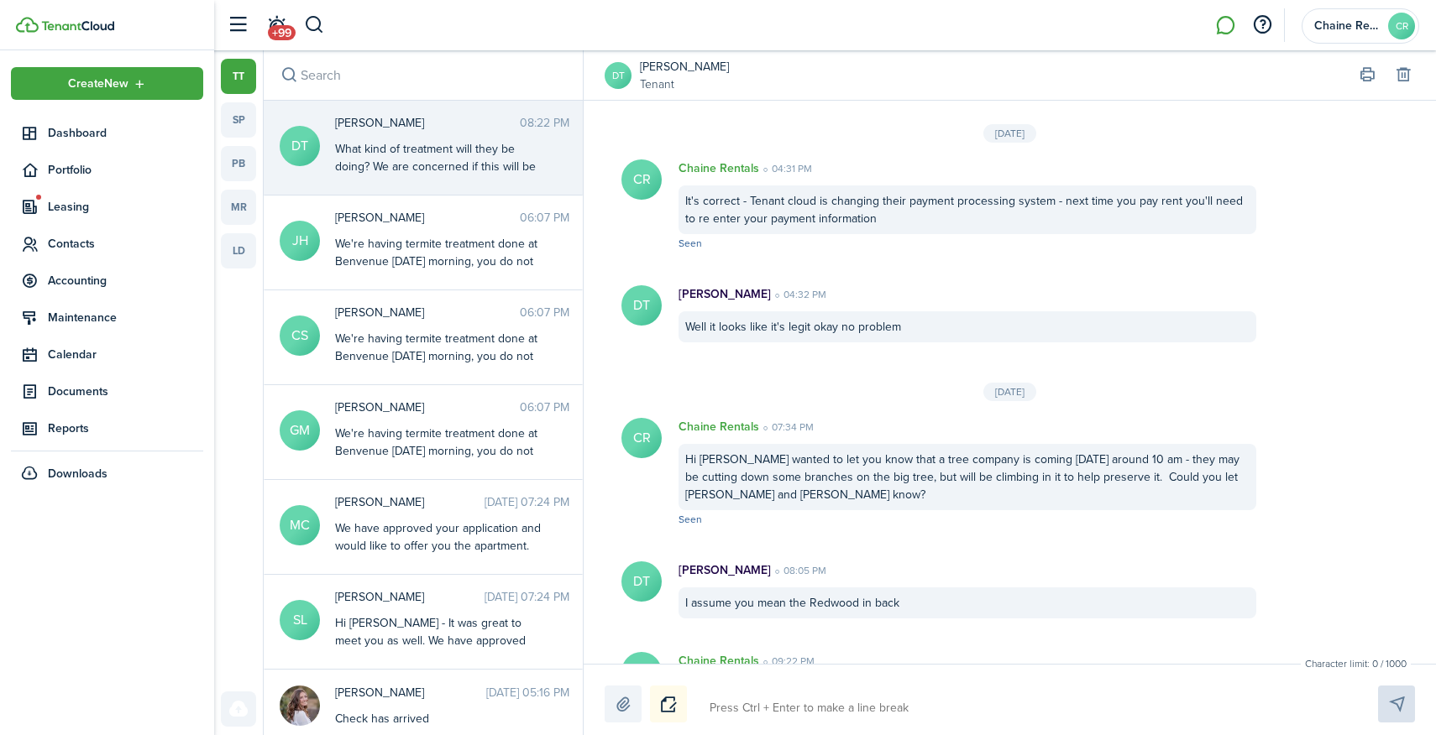
scroll to position [2128, 0]
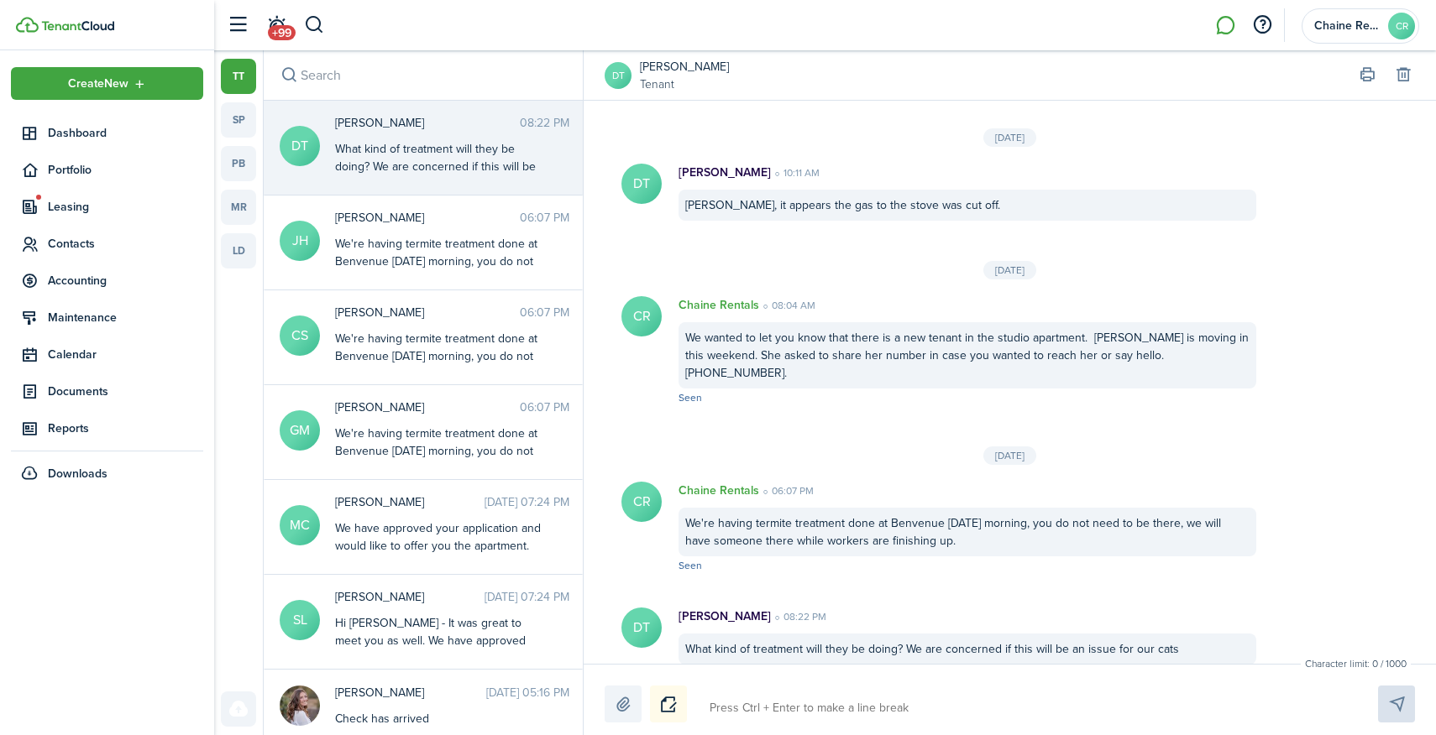
click at [770, 704] on textarea at bounding box center [1024, 708] width 641 height 29
type textarea "I"
type textarea "Ir"
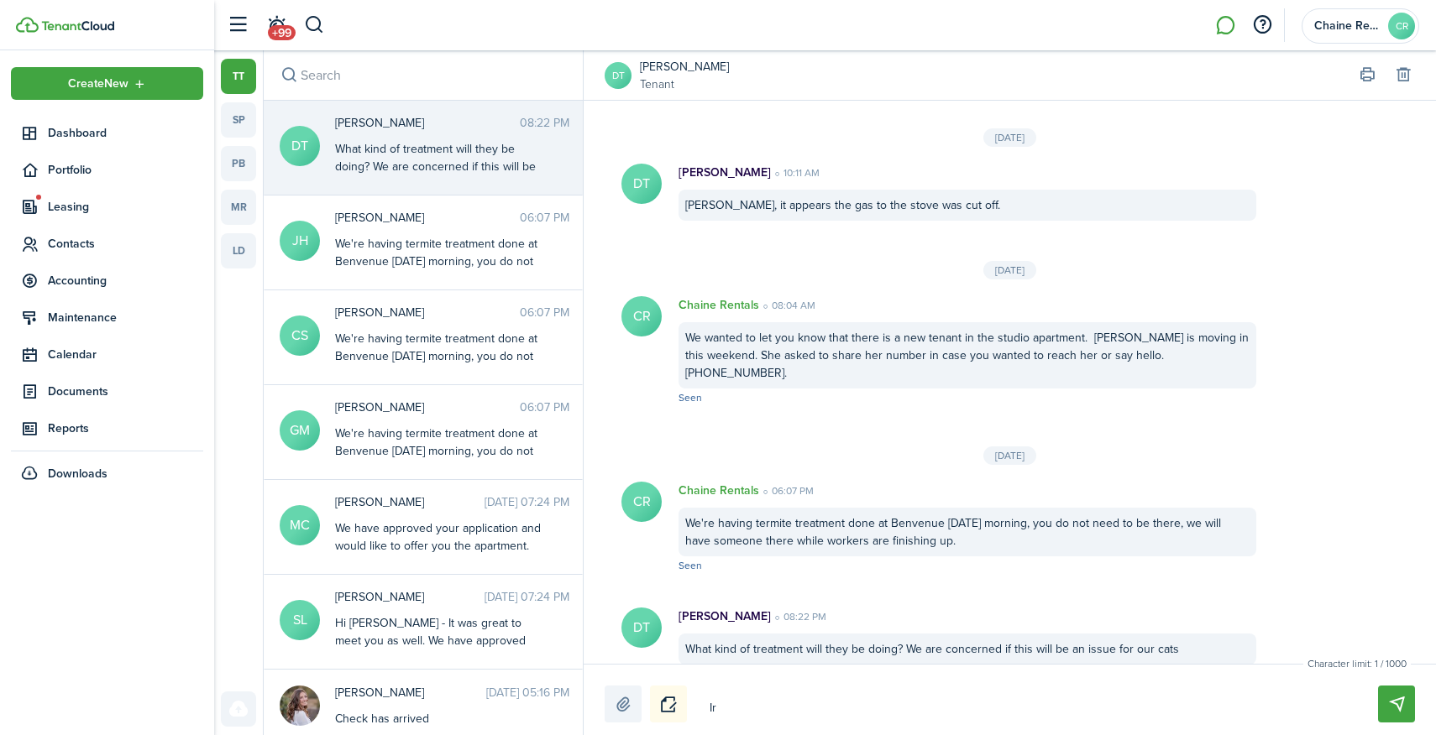
type textarea "Ir"
type textarea "Ir q"
type textarea "[PERSON_NAME]"
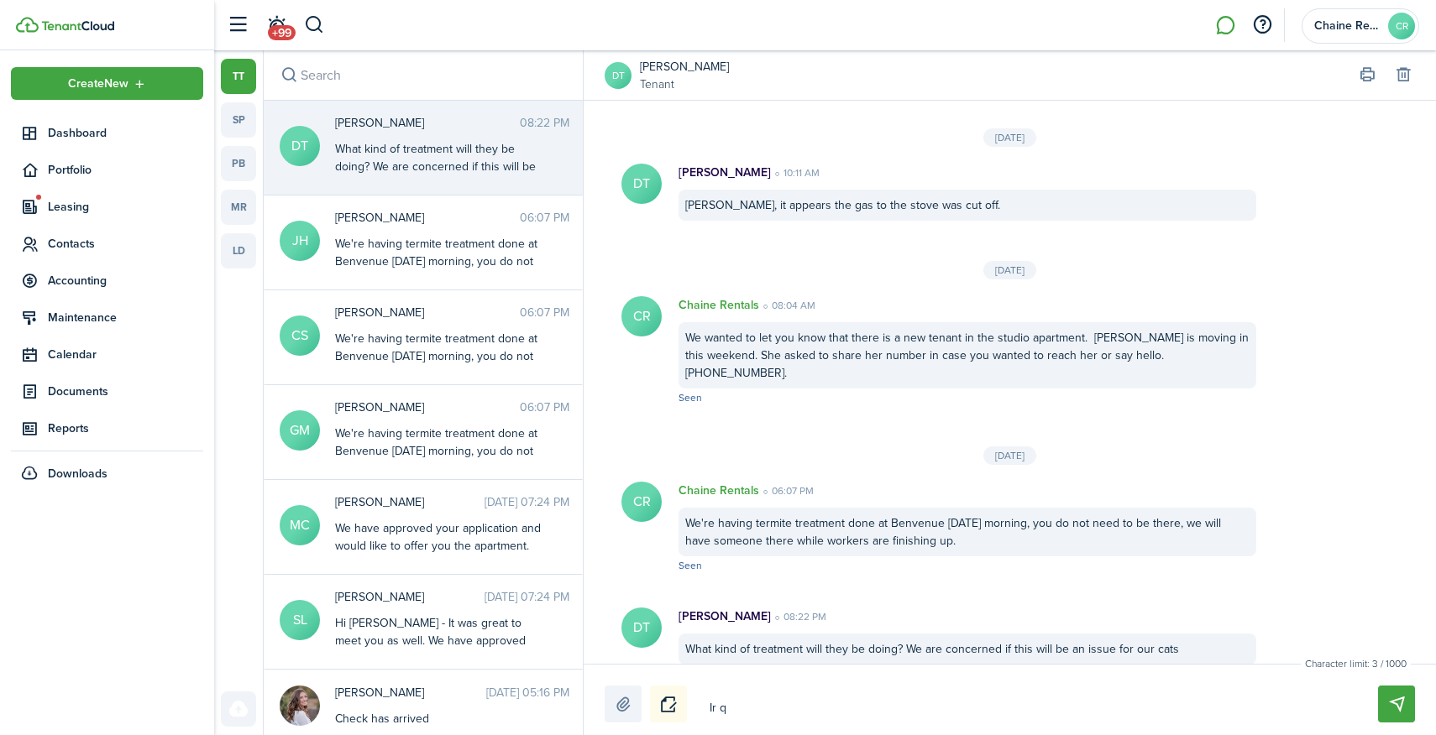
type textarea "[PERSON_NAME]"
type textarea "Ir q"
type textarea "Ir"
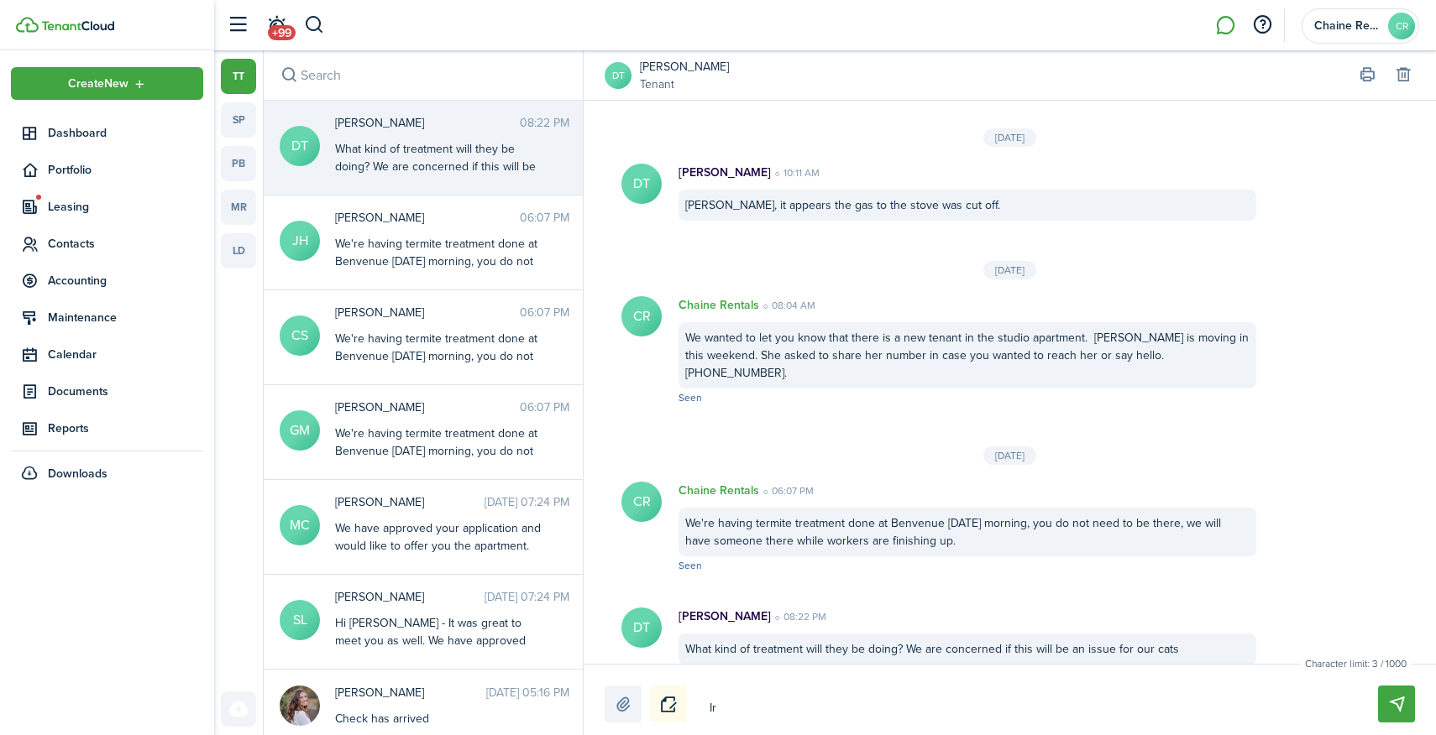
type textarea "Ir"
type textarea "I"
type textarea "t"
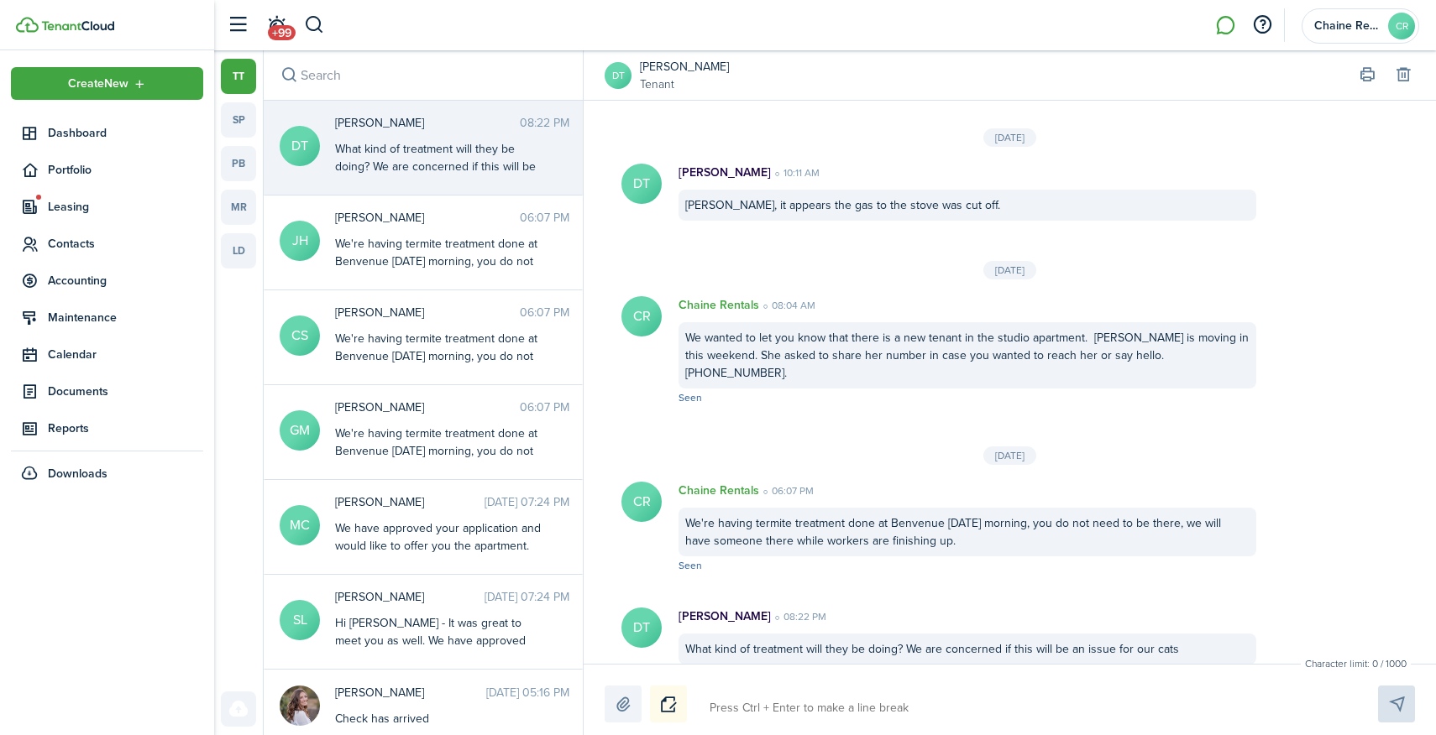
type textarea "t"
type textarea "t w"
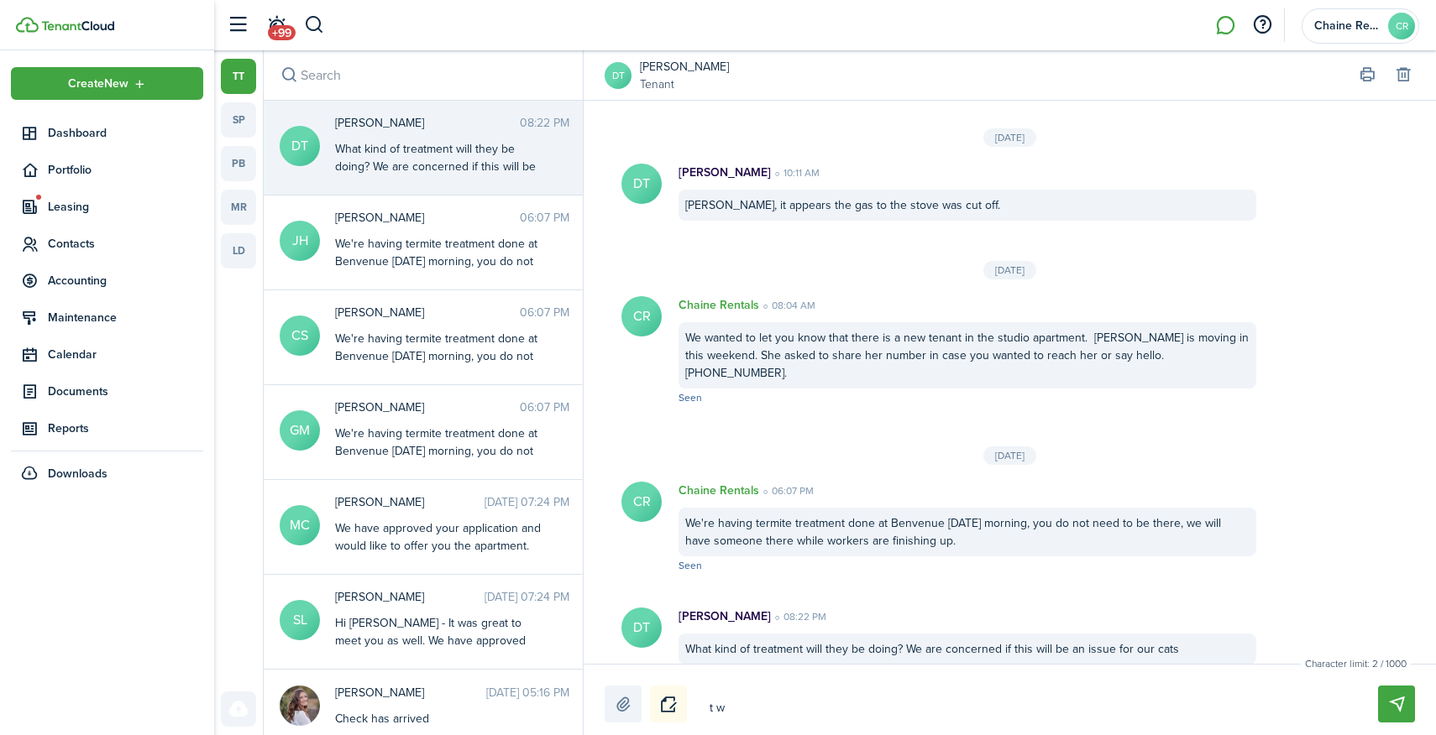
type textarea "t wi"
type textarea "t w"
type textarea "t"
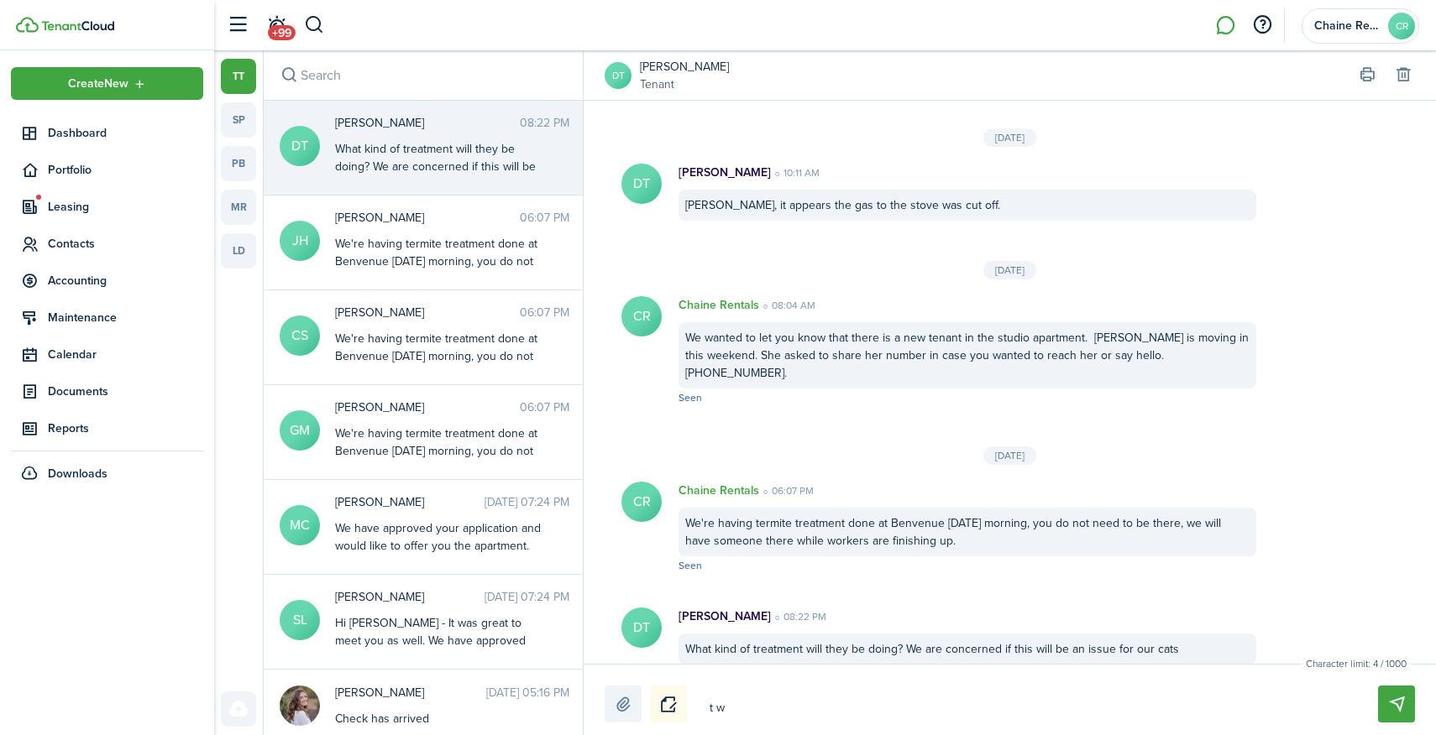
type textarea "t"
type textarea "i"
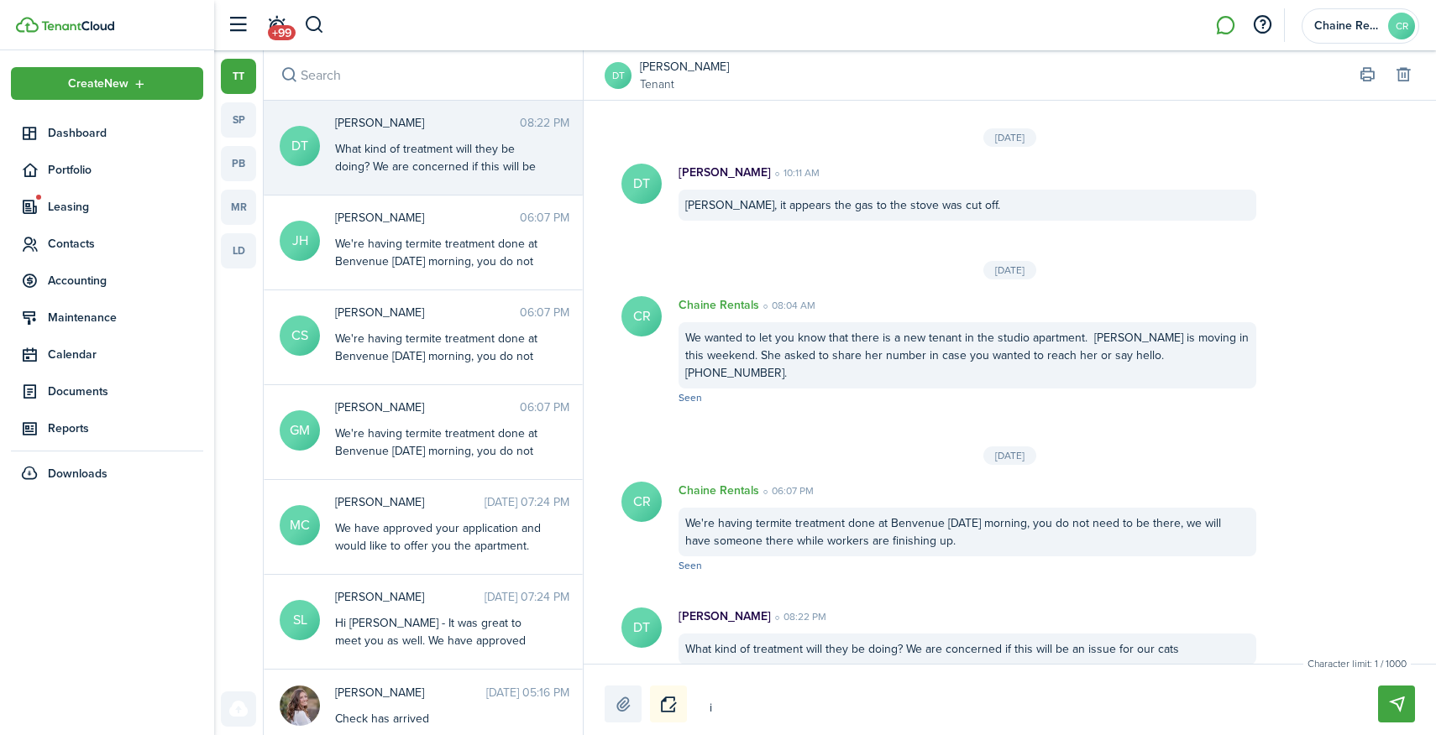
type textarea "it"
type textarea "it w"
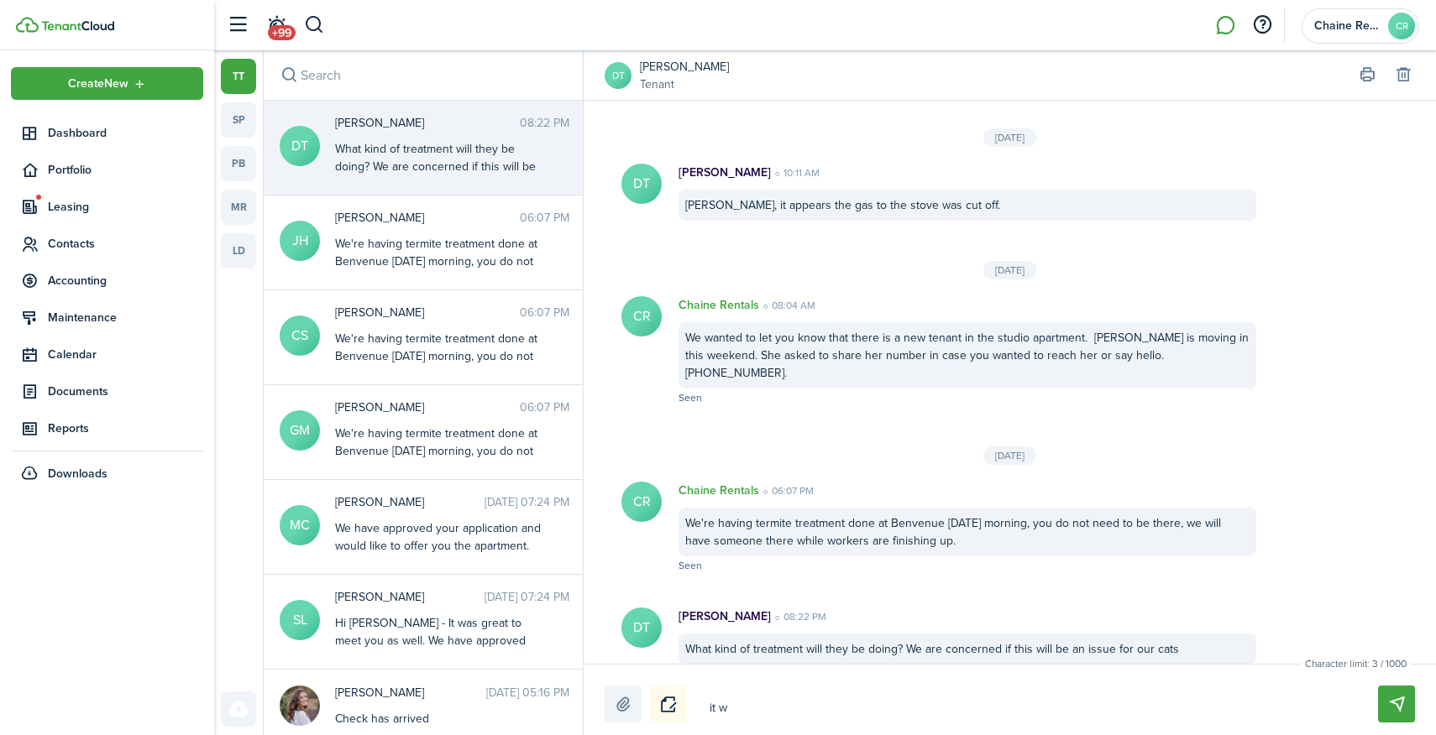
type textarea "it w"
type textarea "it wi"
type textarea "it wil"
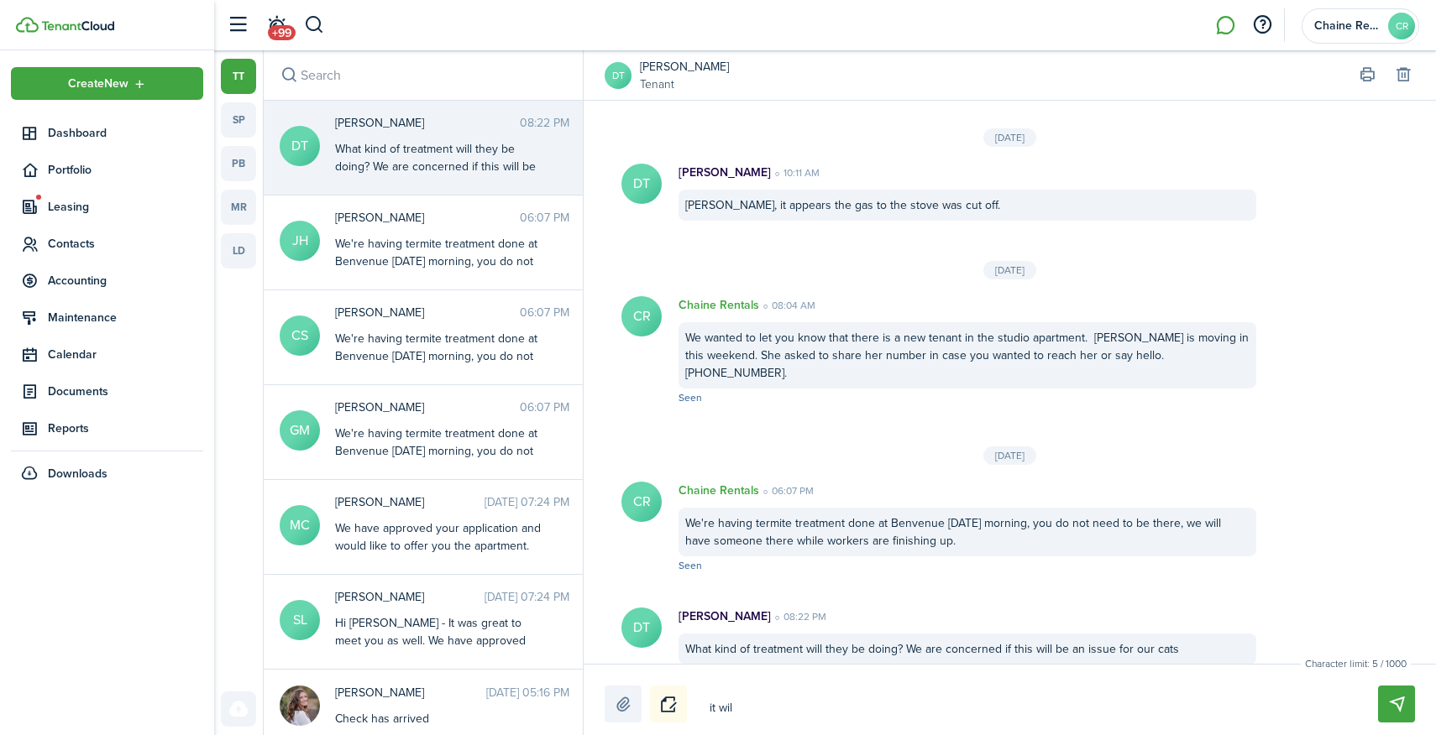
type textarea "it will"
type textarea "it will b"
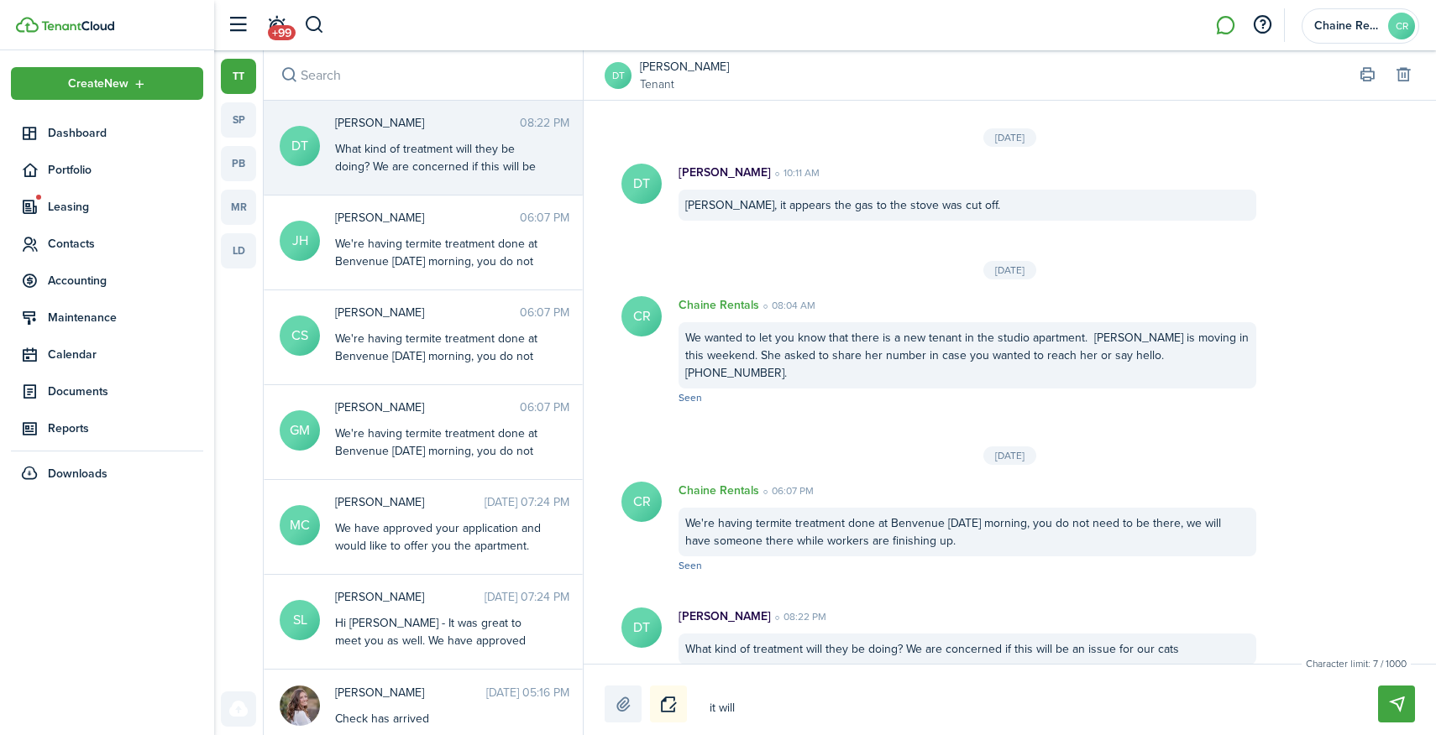
type textarea "it will b"
type textarea "it will be"
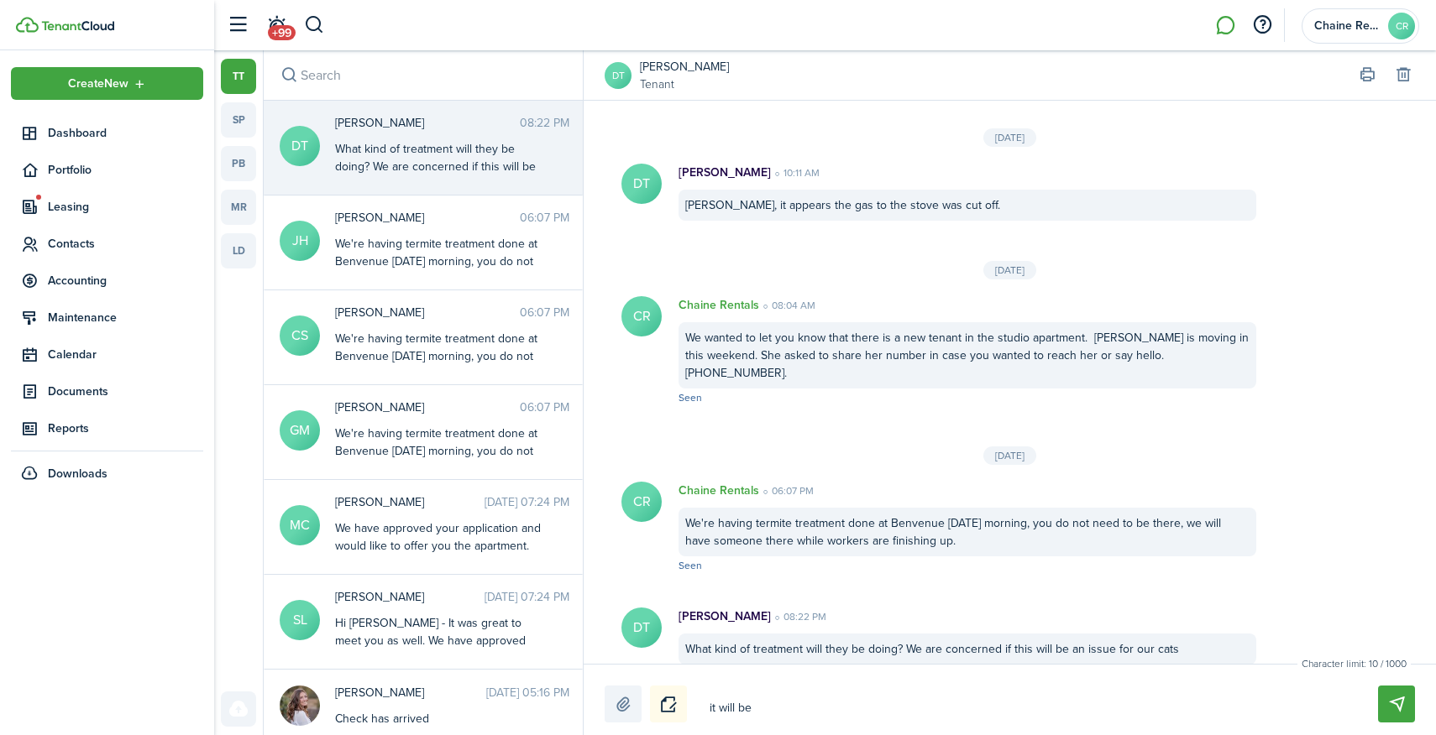
type textarea "it will be i"
type textarea "it will be in"
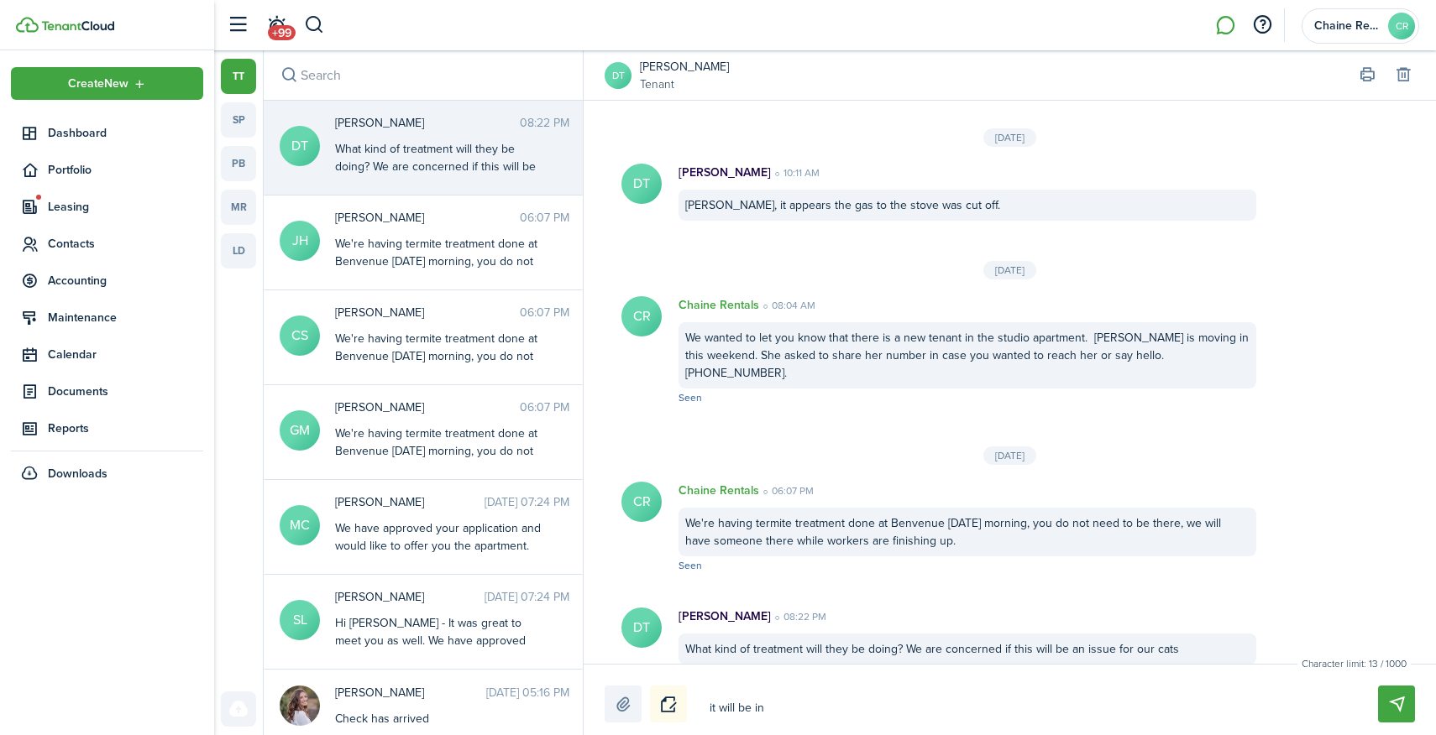
type textarea "it will be in"
type textarea "it will be in t"
type textarea "it will be in th"
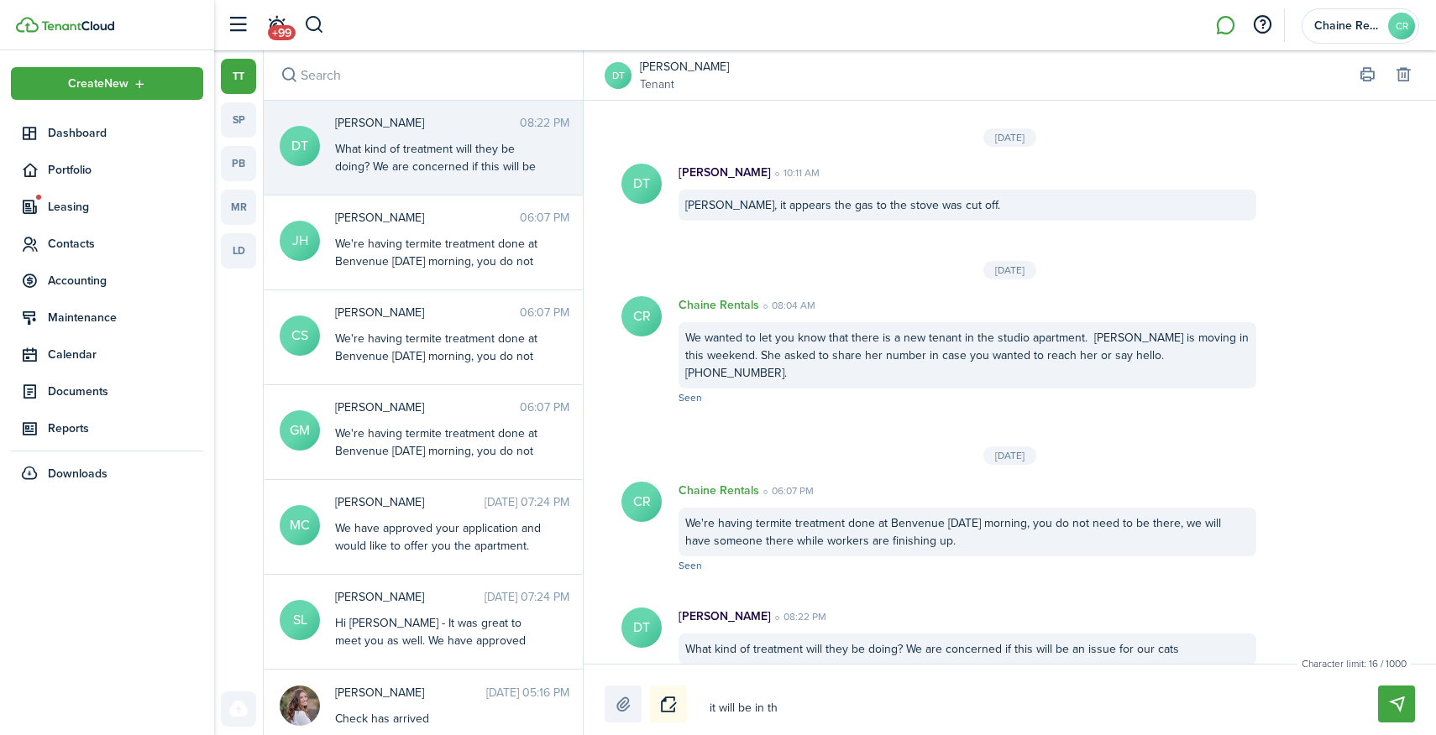
type textarea "it will be in the"
type textarea "it will be in the s"
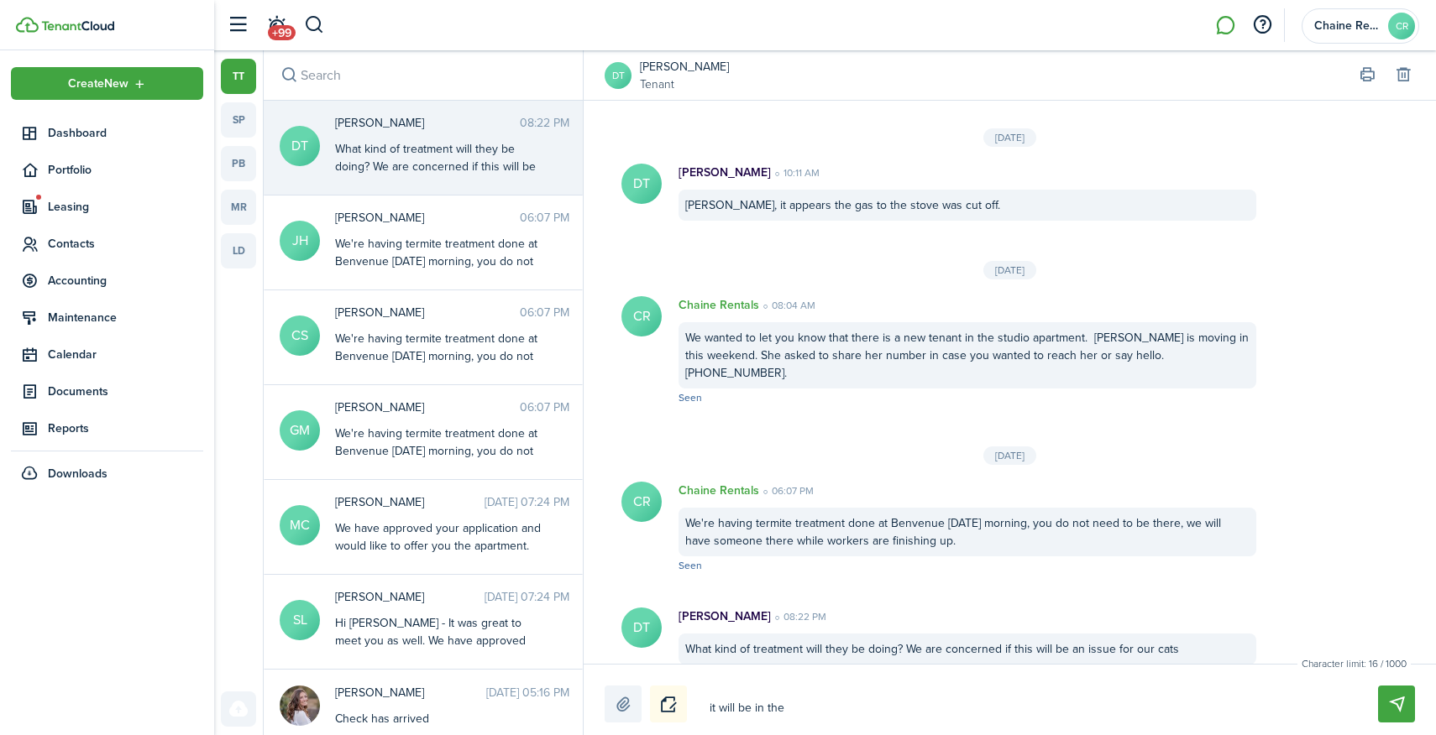
type textarea "it will be in the s"
type textarea "it will be in the si"
type textarea "it will be in the sid"
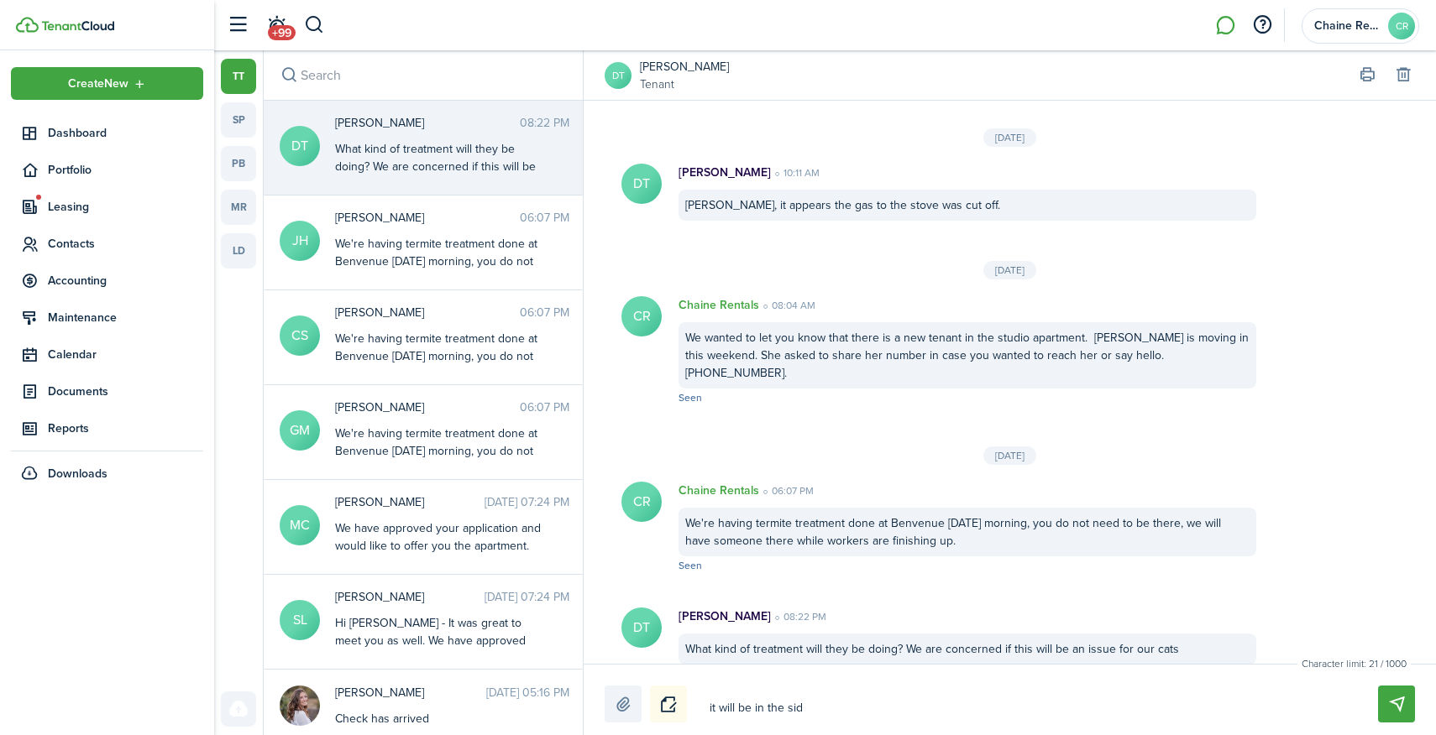
type textarea "it will be in the sidi"
type textarea "it will be in the sidin"
type textarea "it will be in the siding"
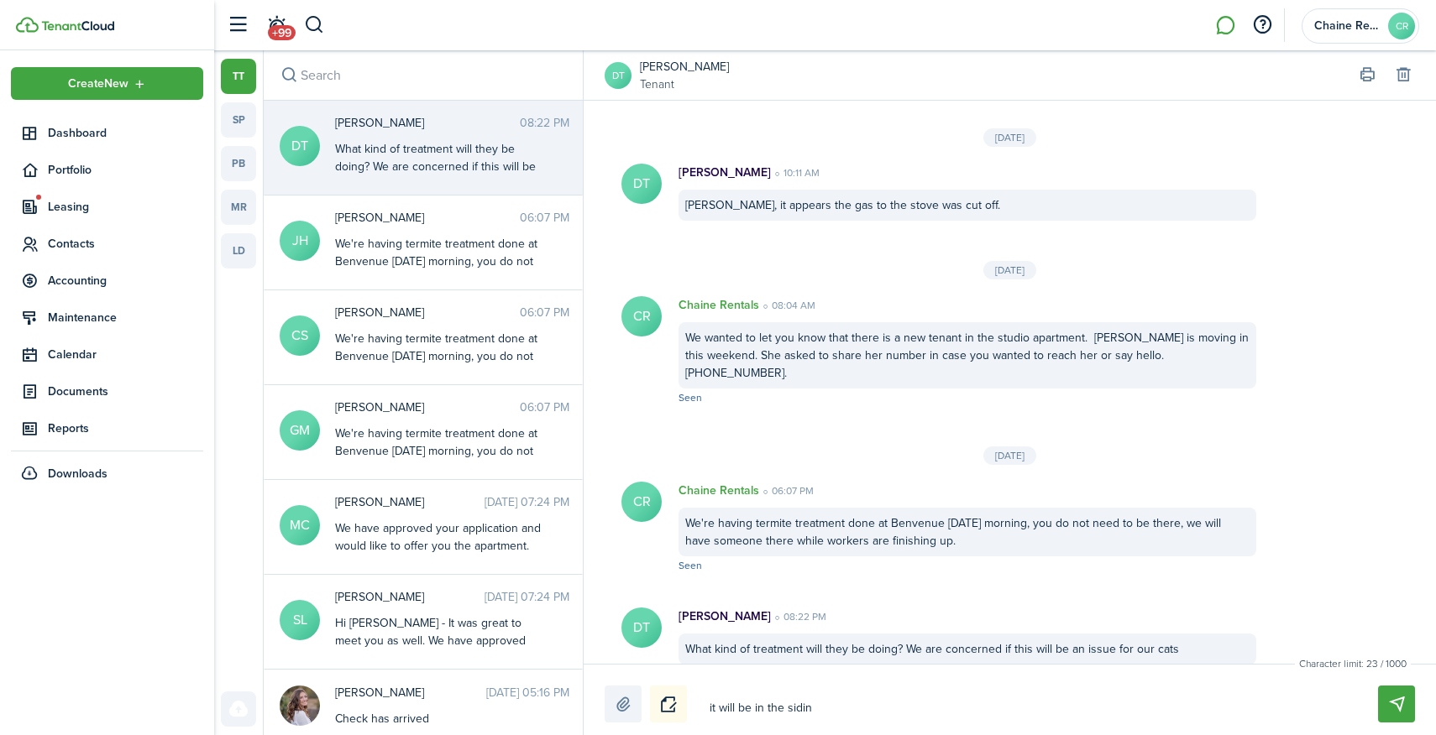
type textarea "it will be in the siding"
type textarea "it will be in the siding a"
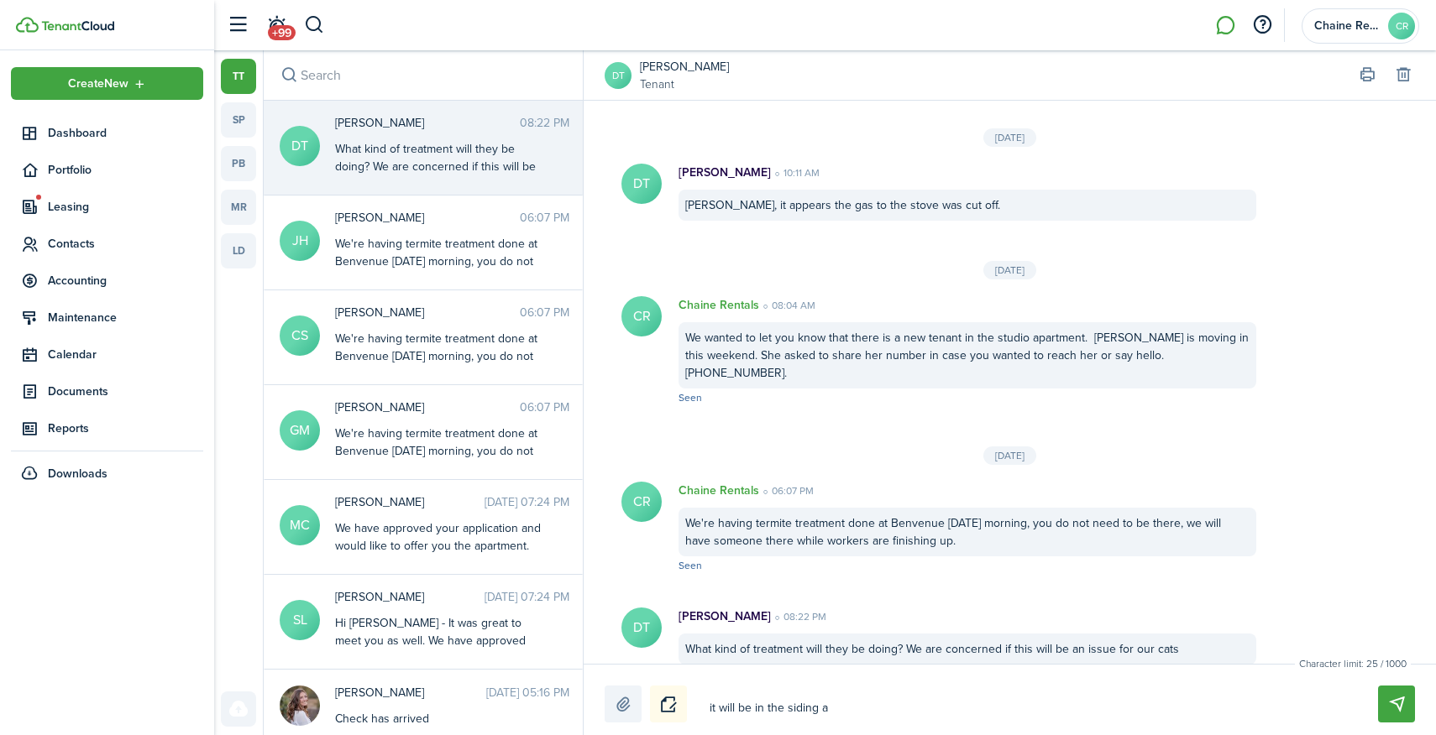
type textarea "it will be in the siding an"
type textarea "it will be in the siding and"
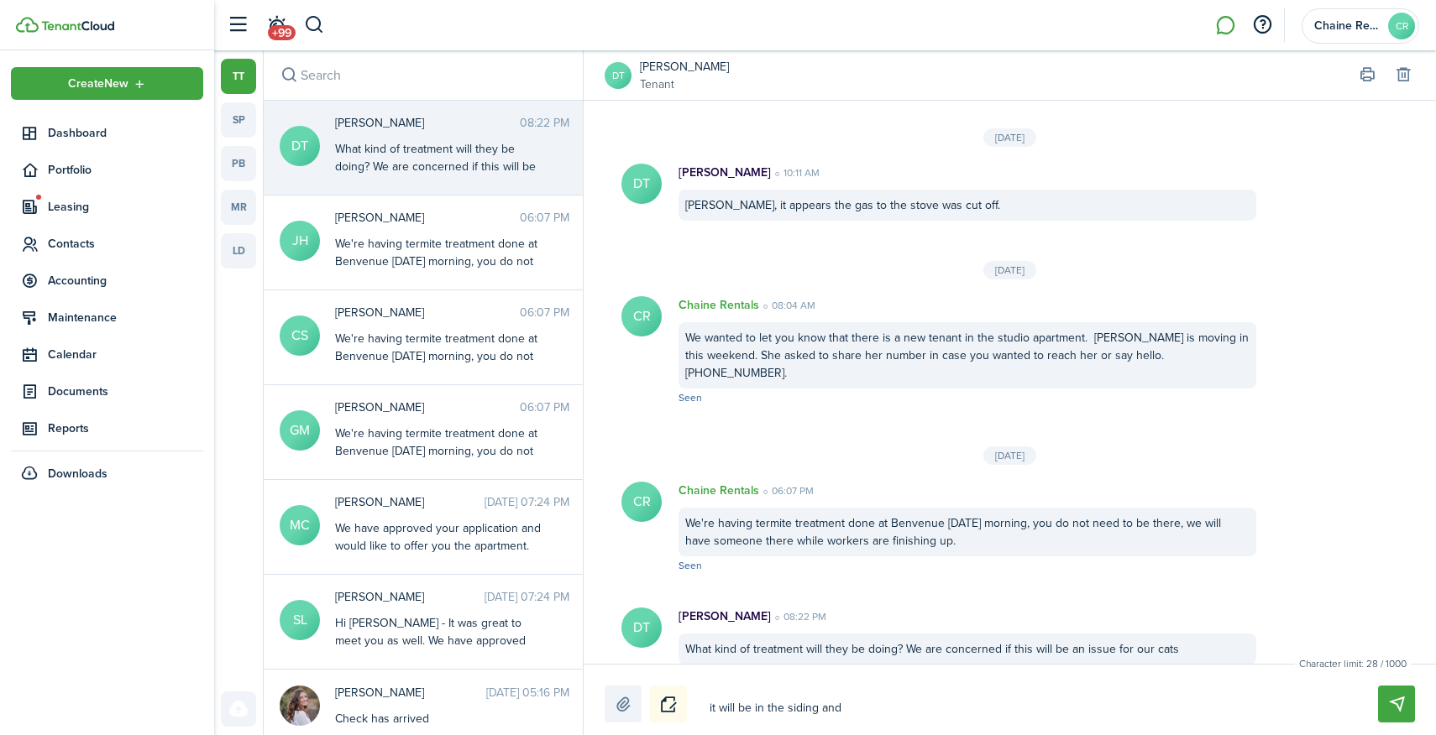
type textarea "it will be in the siding and"
type textarea "it will be in the siding and u"
type textarea "it will be in the siding and un"
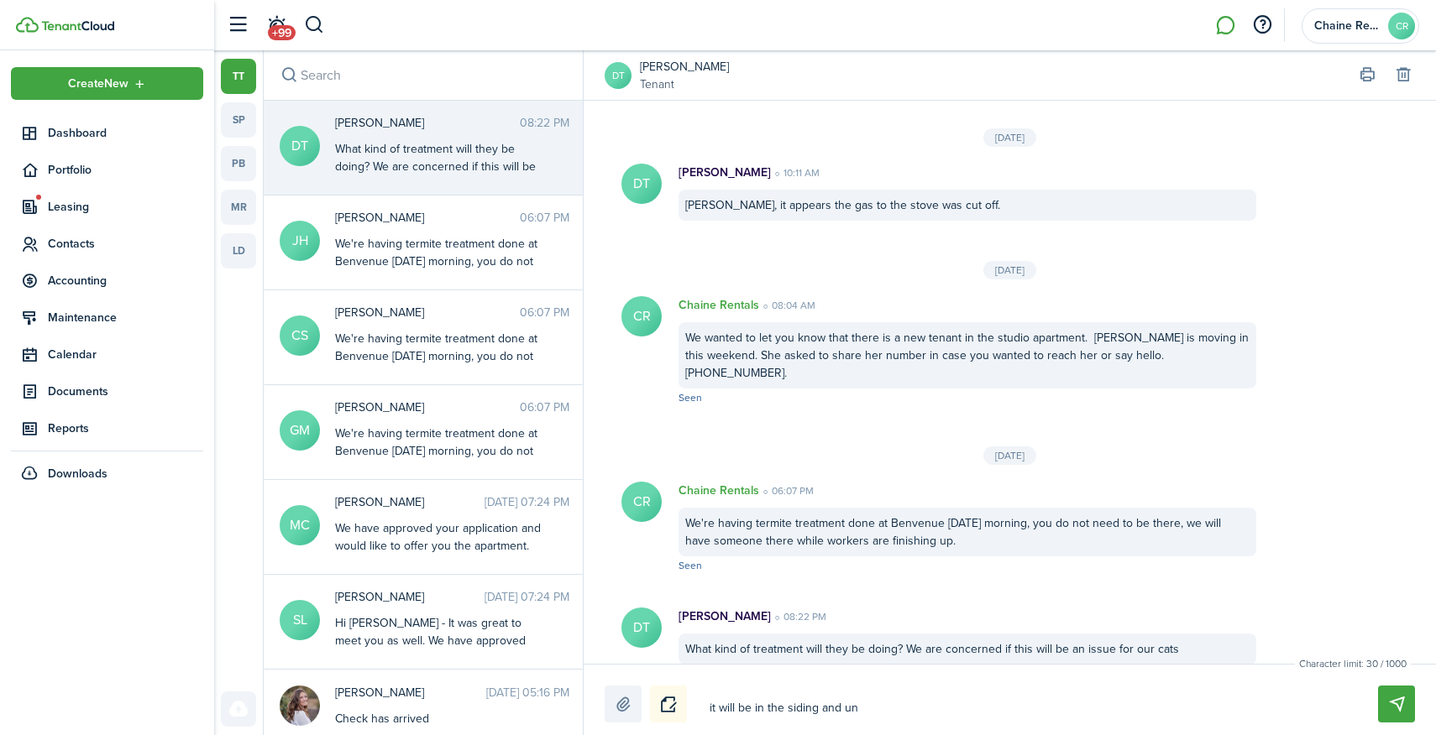
type textarea "it will be in the siding and und"
type textarea "it will be in the siding and unde"
type textarea "it will be in the siding and under"
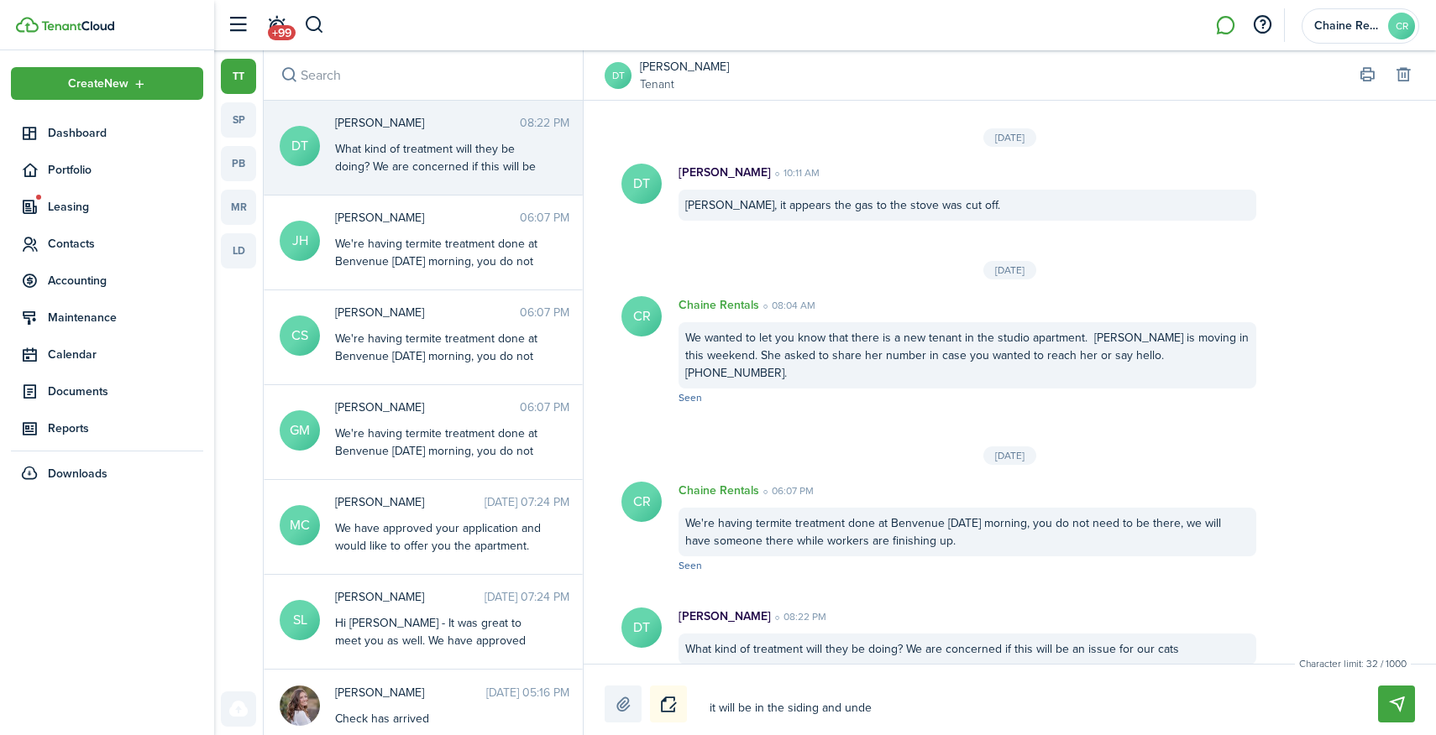
type textarea "it will be in the siding and under"
type textarea "it will be in the siding and under t"
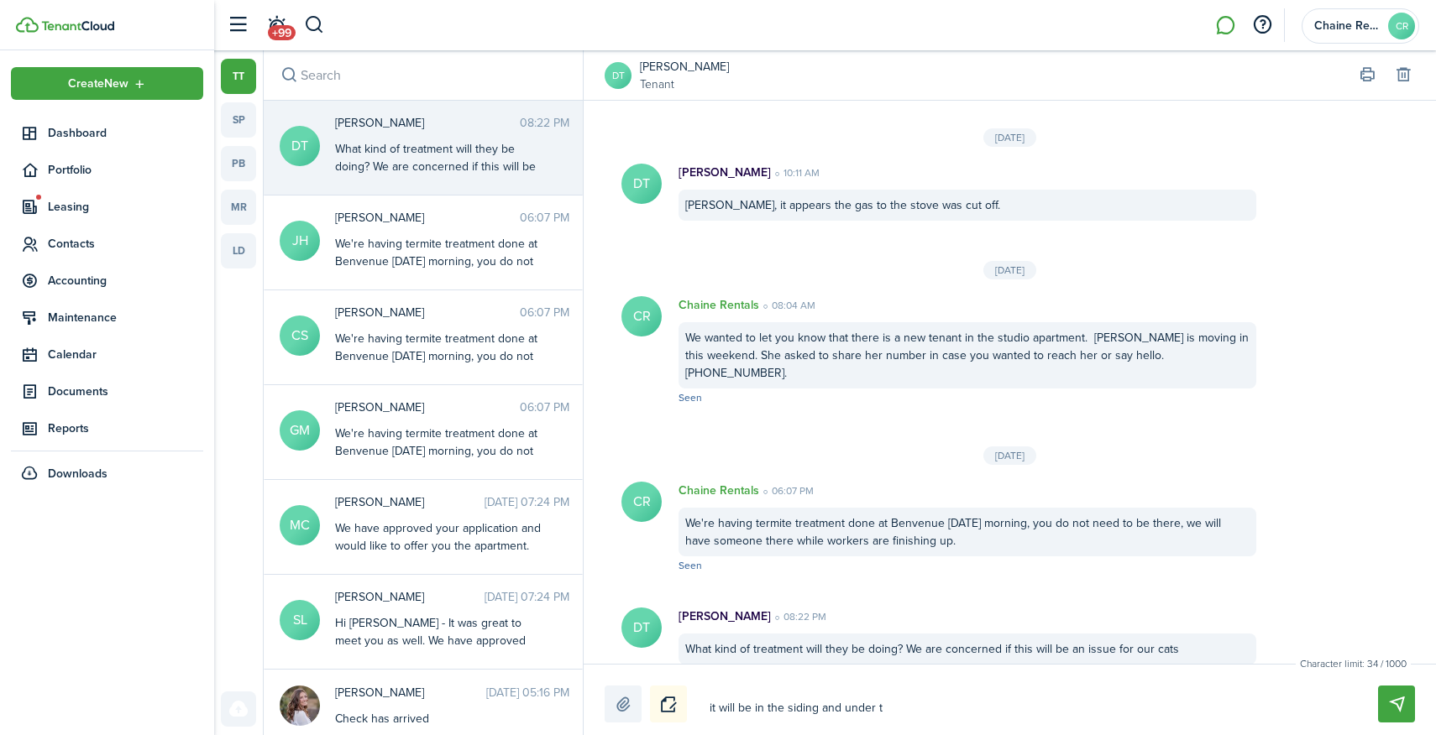
type textarea "it will be in the siding and under th"
type textarea "it will be in the siding and under the"
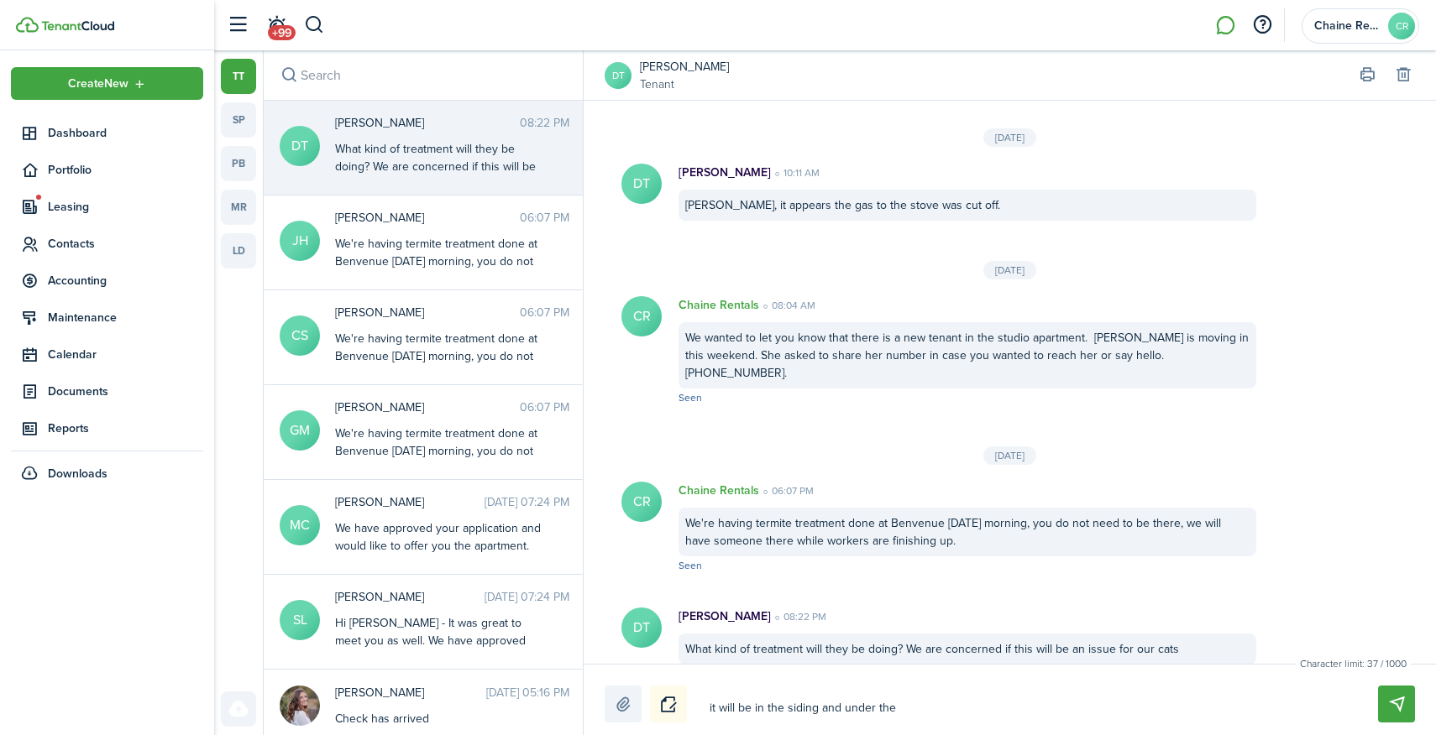
type textarea "it will be in the siding and under the"
type textarea "it will be in the siding and under the h"
type textarea "it will be in the siding and under the ho"
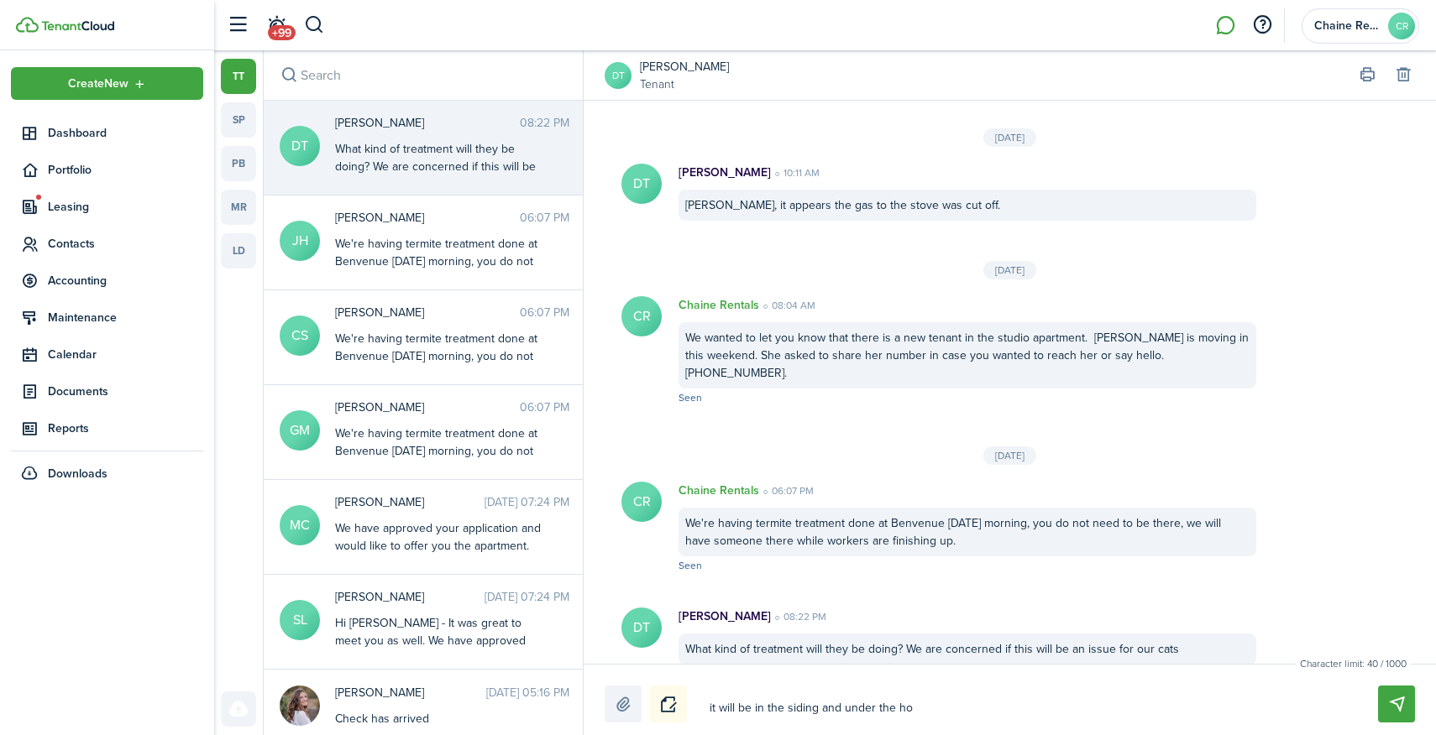
type textarea "it will be in the siding and under the hou"
type textarea "it will be in the siding and under the hous"
type textarea "it will be in the siding and under the house"
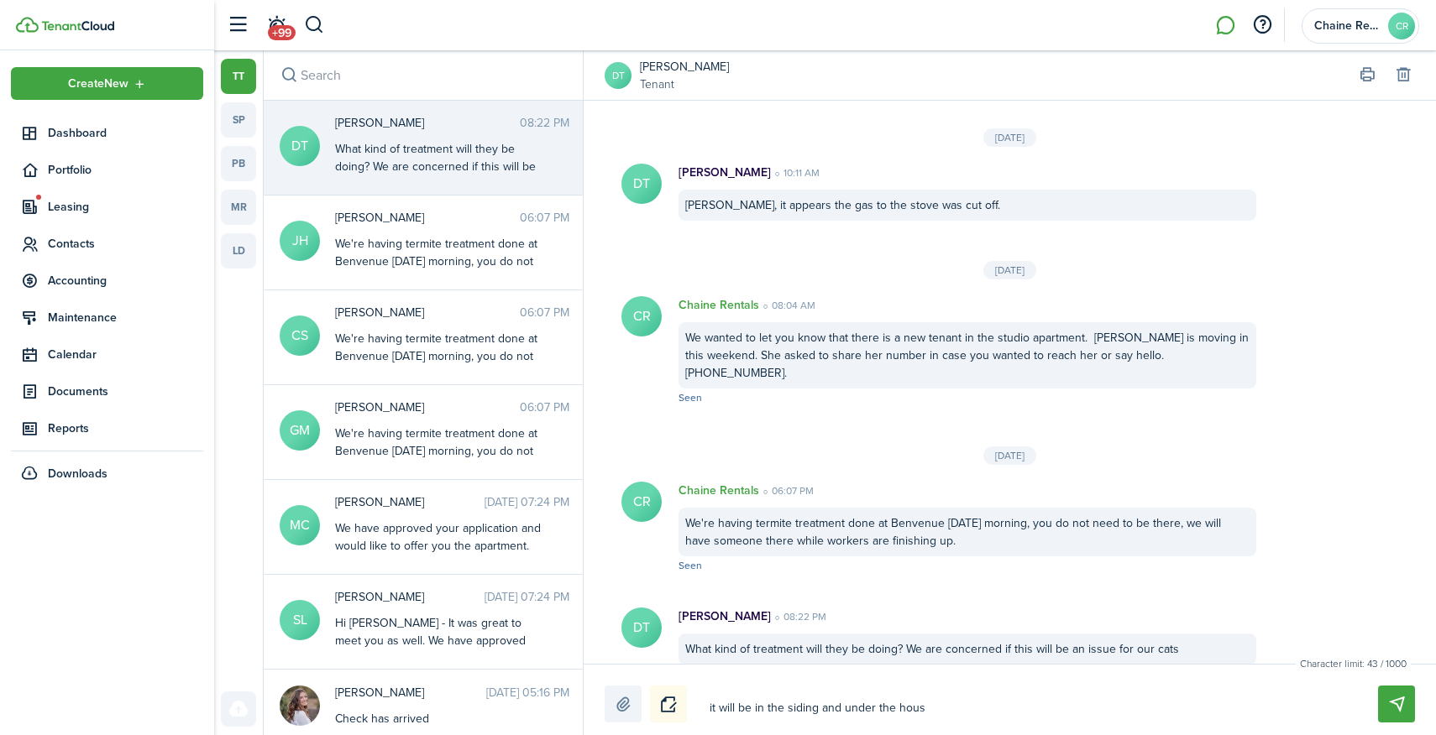
type textarea "it will be in the siding and under the house"
type textarea "it will be in the siding and under the house."
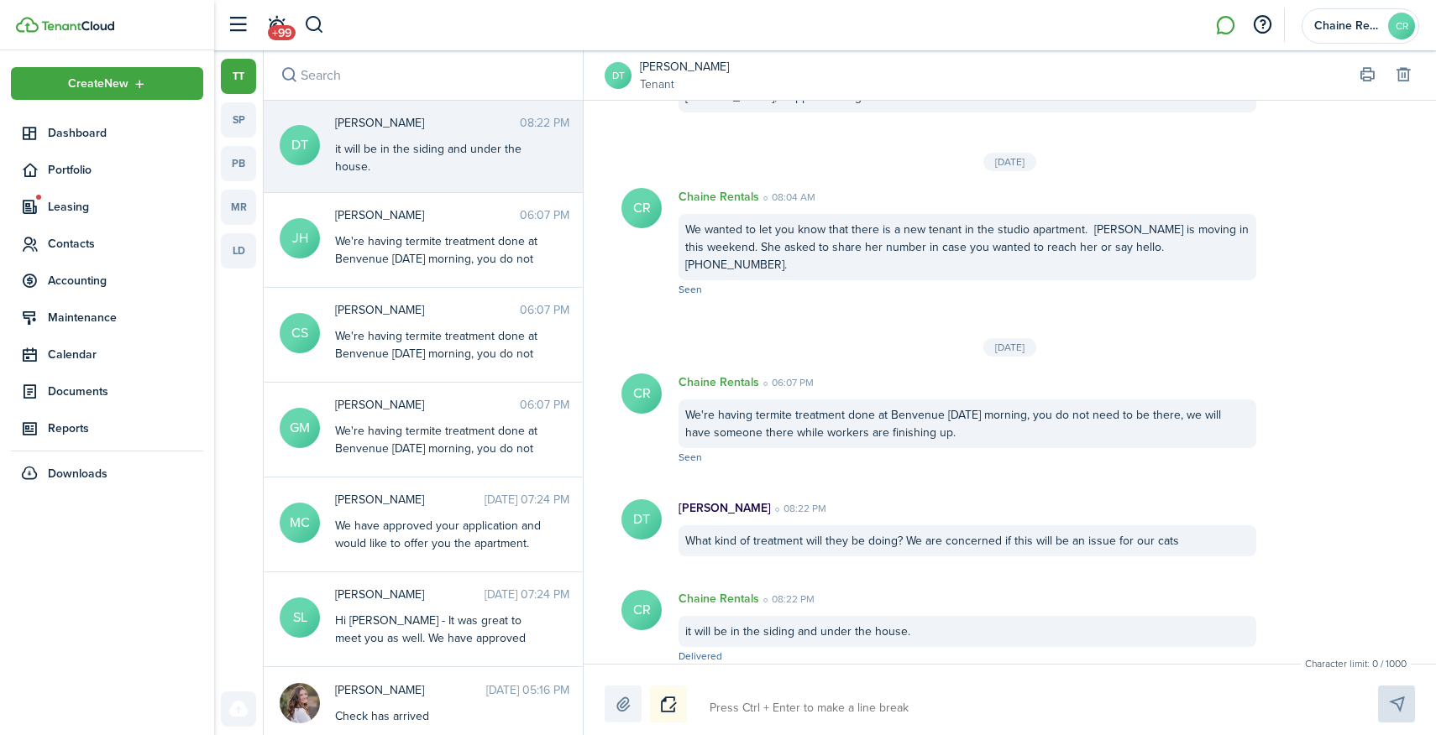
type textarea "I"
type textarea "It"
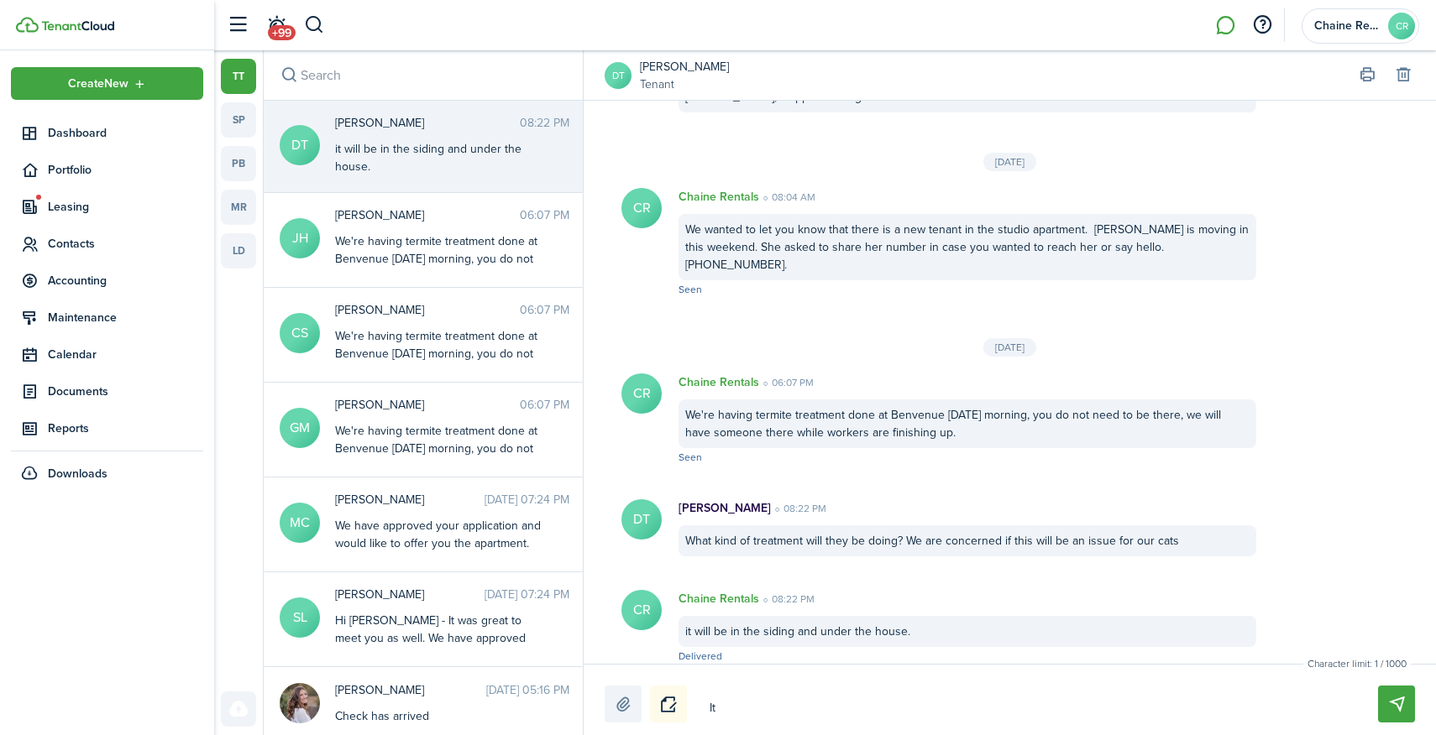
type textarea "It"
type textarea "It m"
type textarea "It ma"
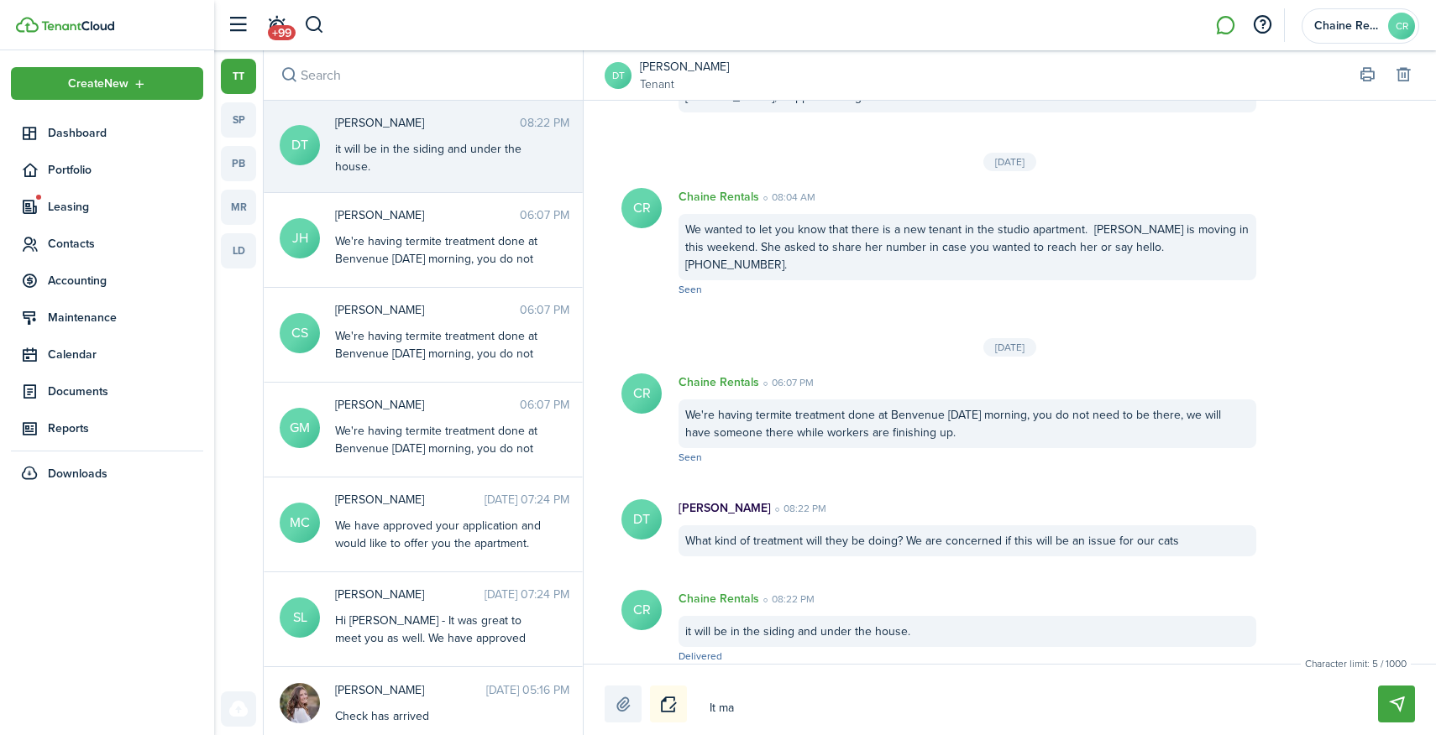
type textarea "It may"
type textarea "It may b"
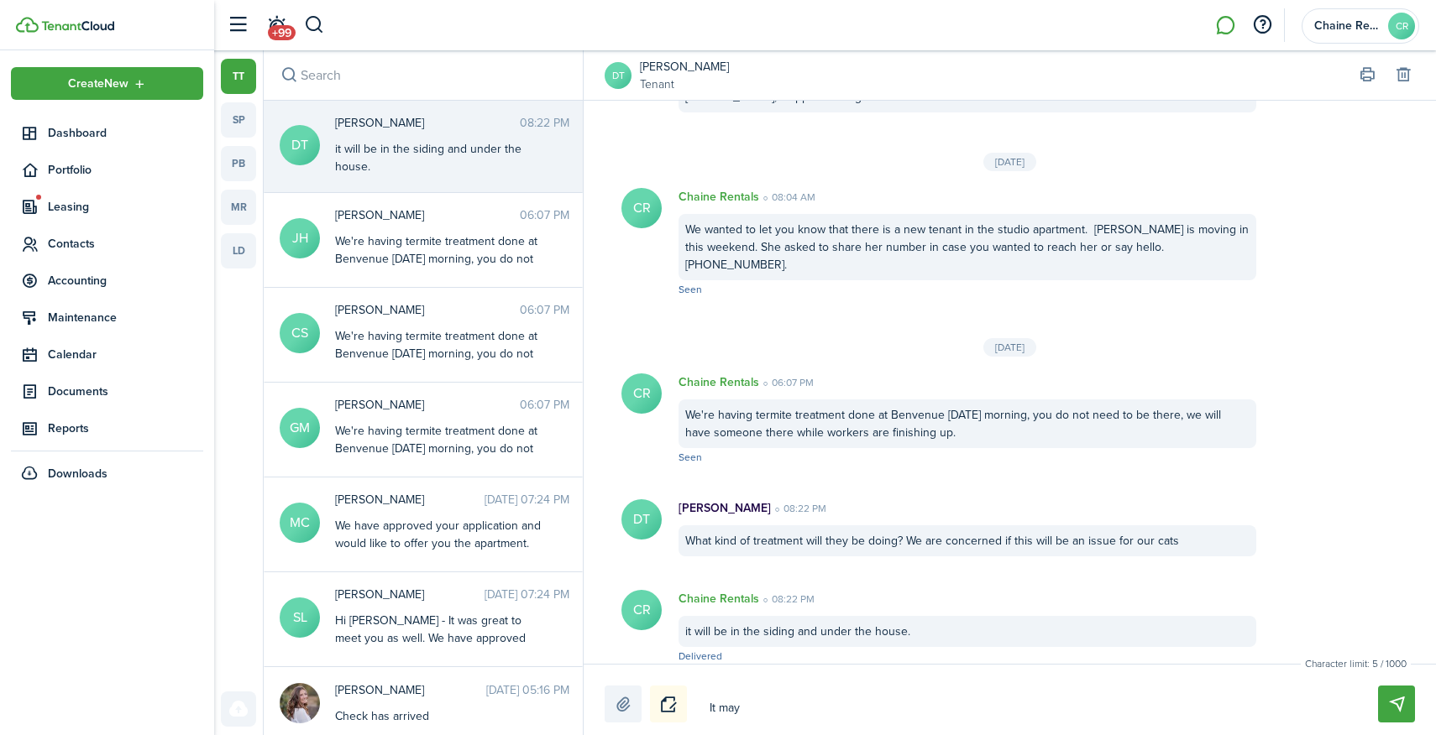
type textarea "It may b"
type textarea "It may be"
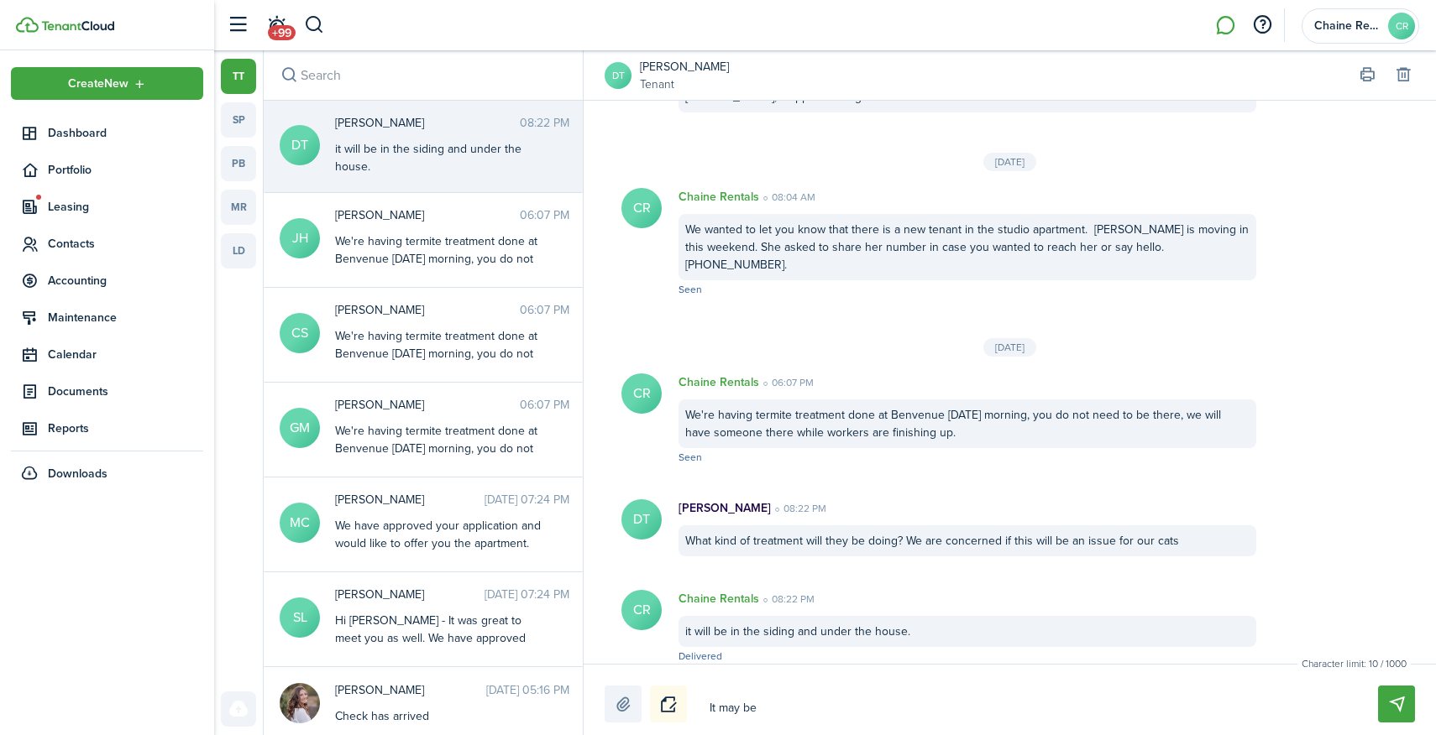
type textarea "It may be b"
type textarea "It may be be"
type textarea "It may be bes"
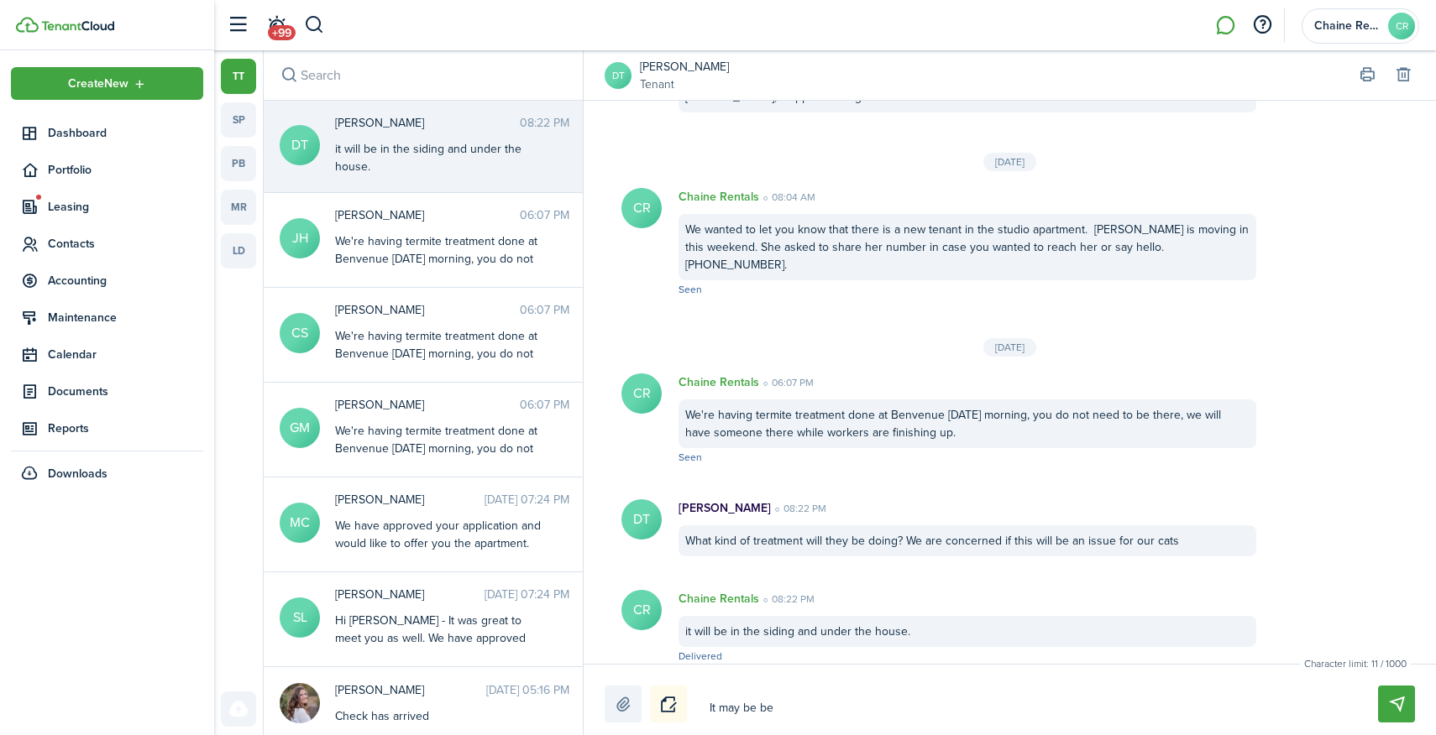
type textarea "It may be bes"
type textarea "It may be best"
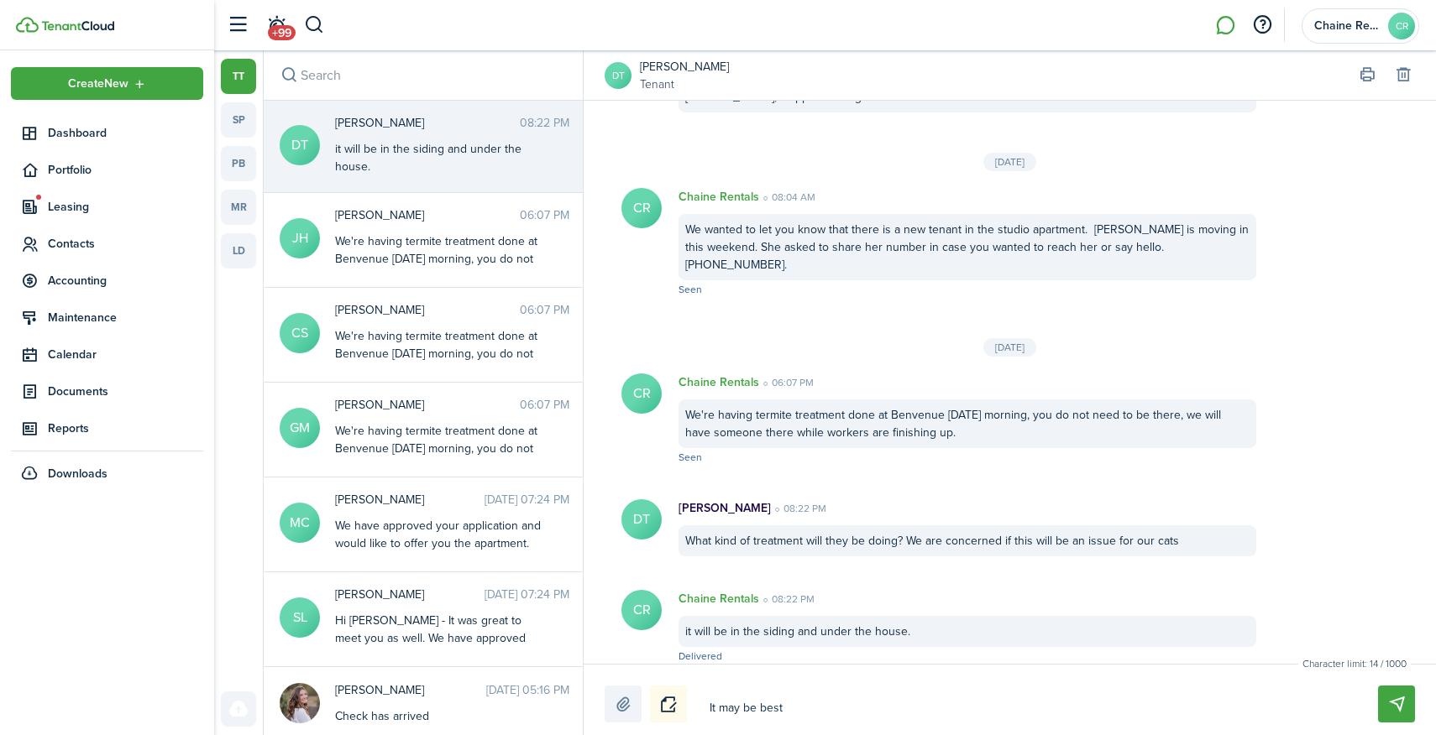
type textarea "It may be best t"
type textarea "It may be best to"
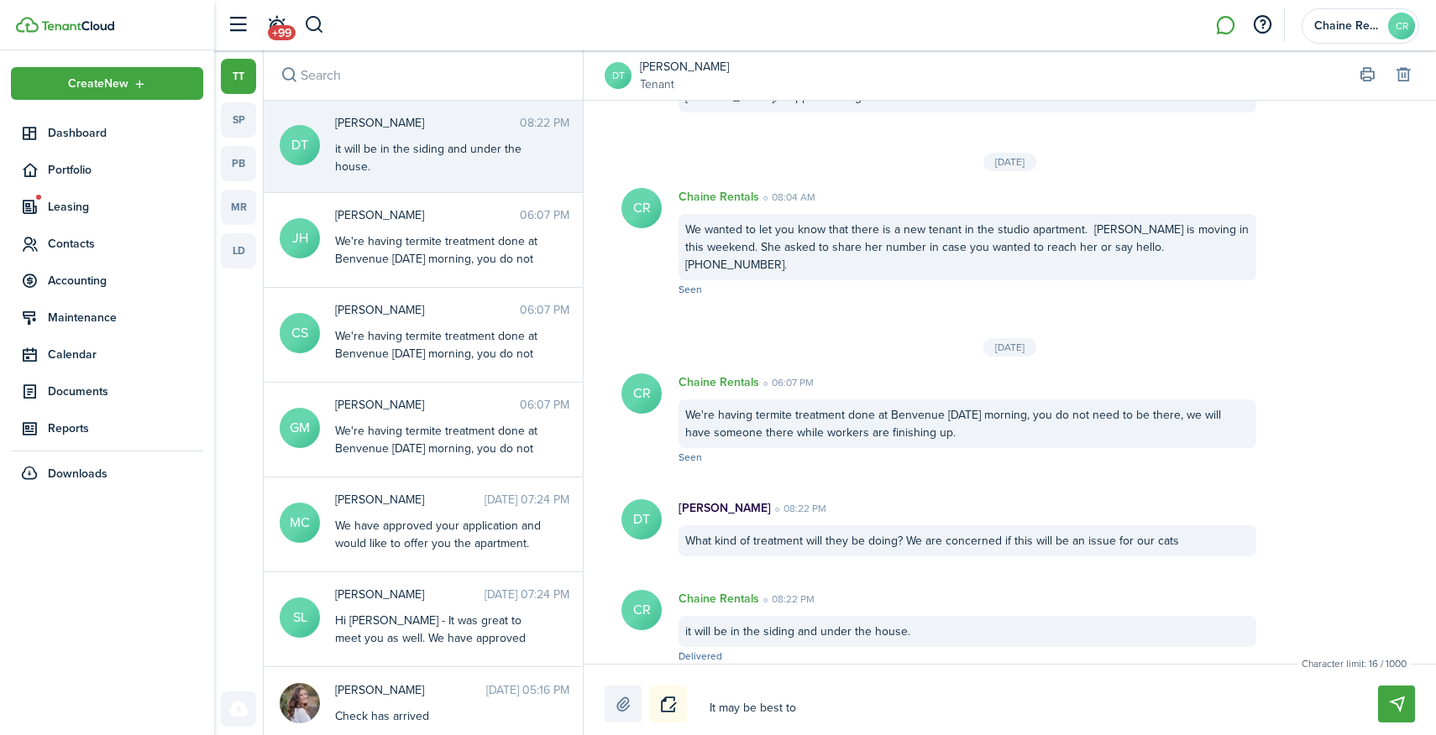
type textarea "It may be best to"
type textarea "It may be best to k"
type textarea "It may be best to ke"
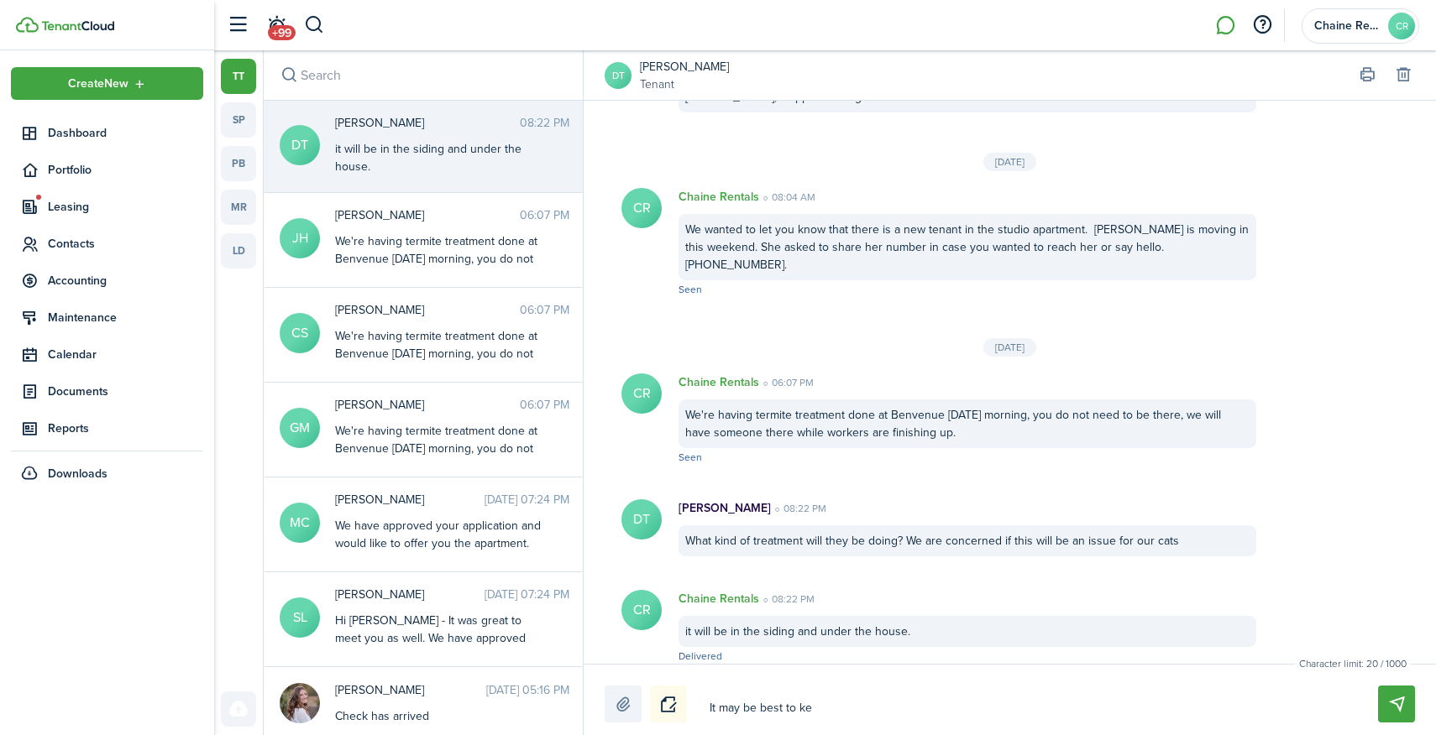
type textarea "It may be best to [PERSON_NAME]"
type textarea "It may be best to keep"
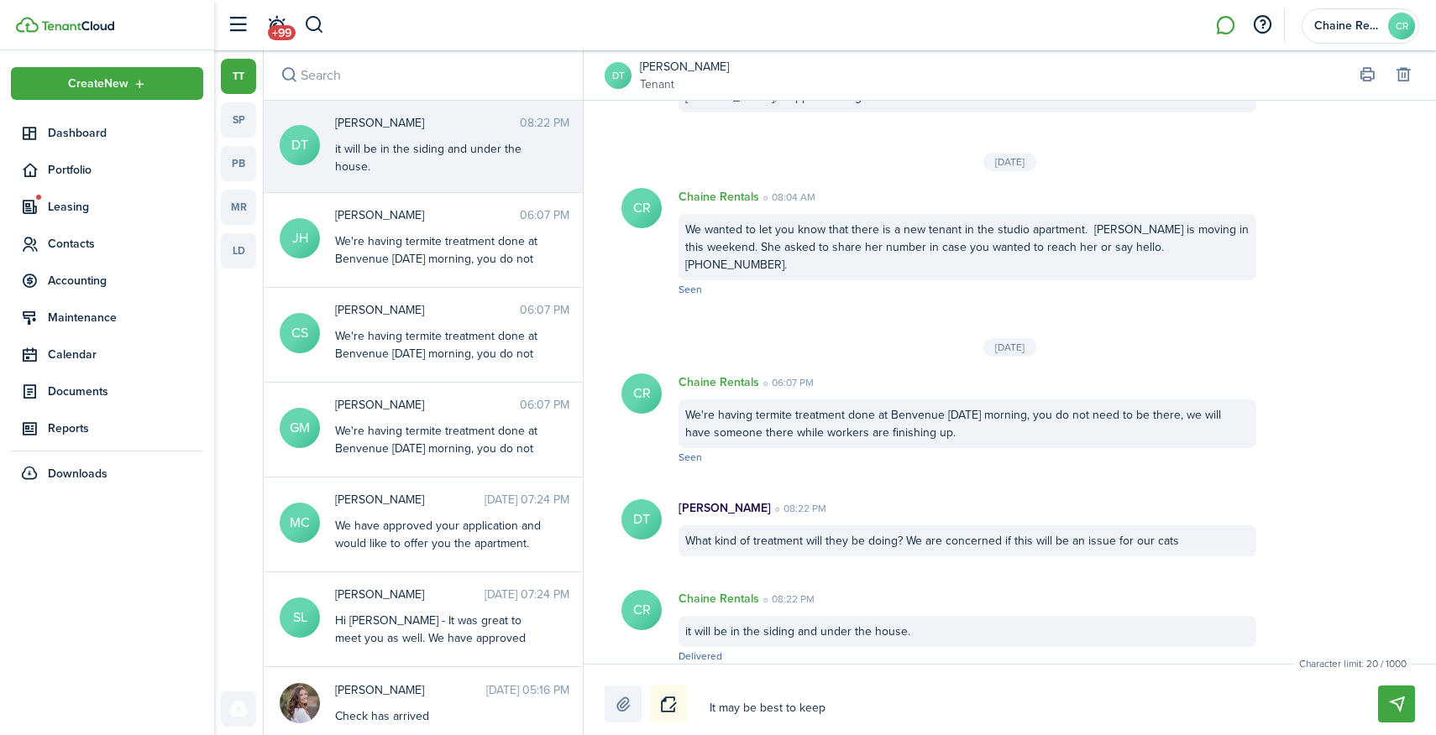
type textarea "It may be best to keep"
type textarea "It may be best to keep t"
type textarea "It may be best to keep th"
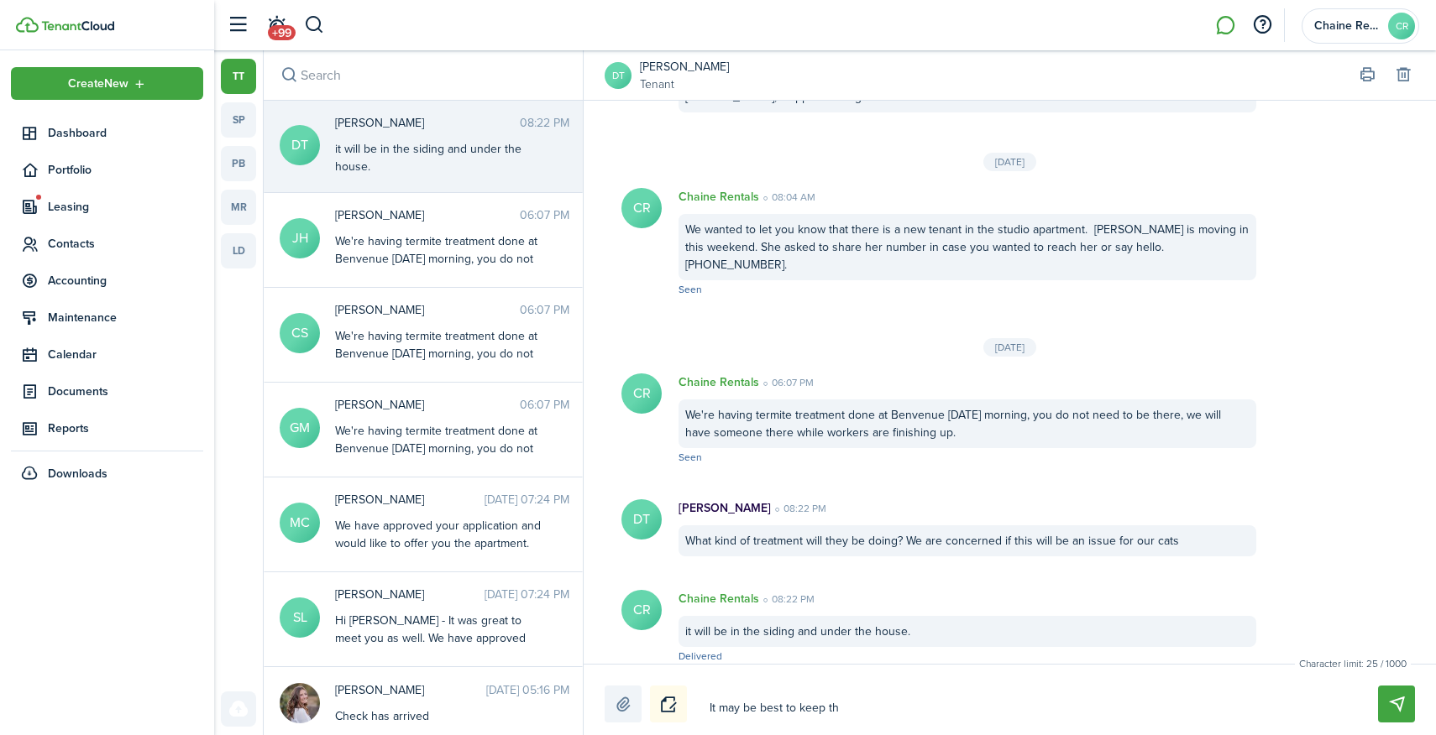
type textarea "It may be best to keep t"
type textarea "It may be best to keep"
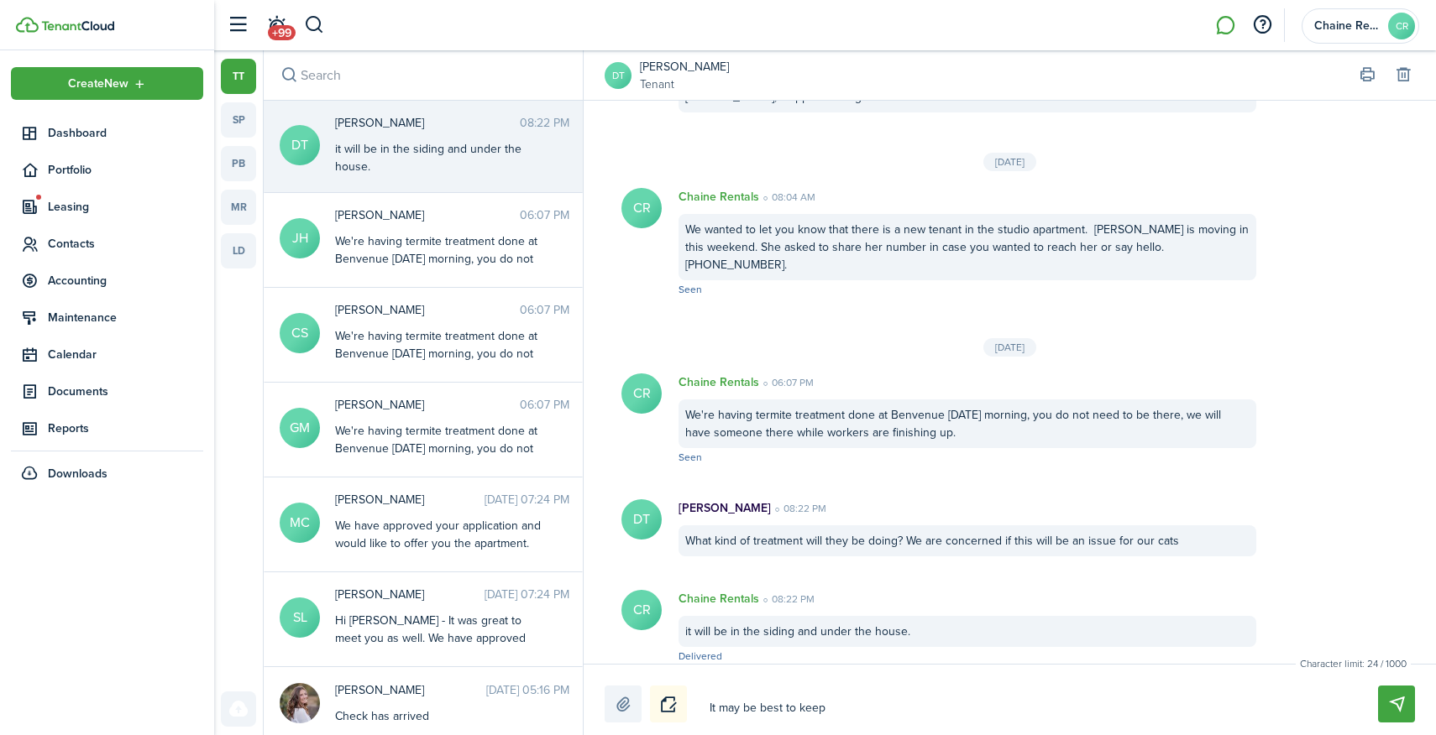
type textarea "It may be best to keep"
type textarea "It may be best to [PERSON_NAME]"
type textarea "It may be best to ke"
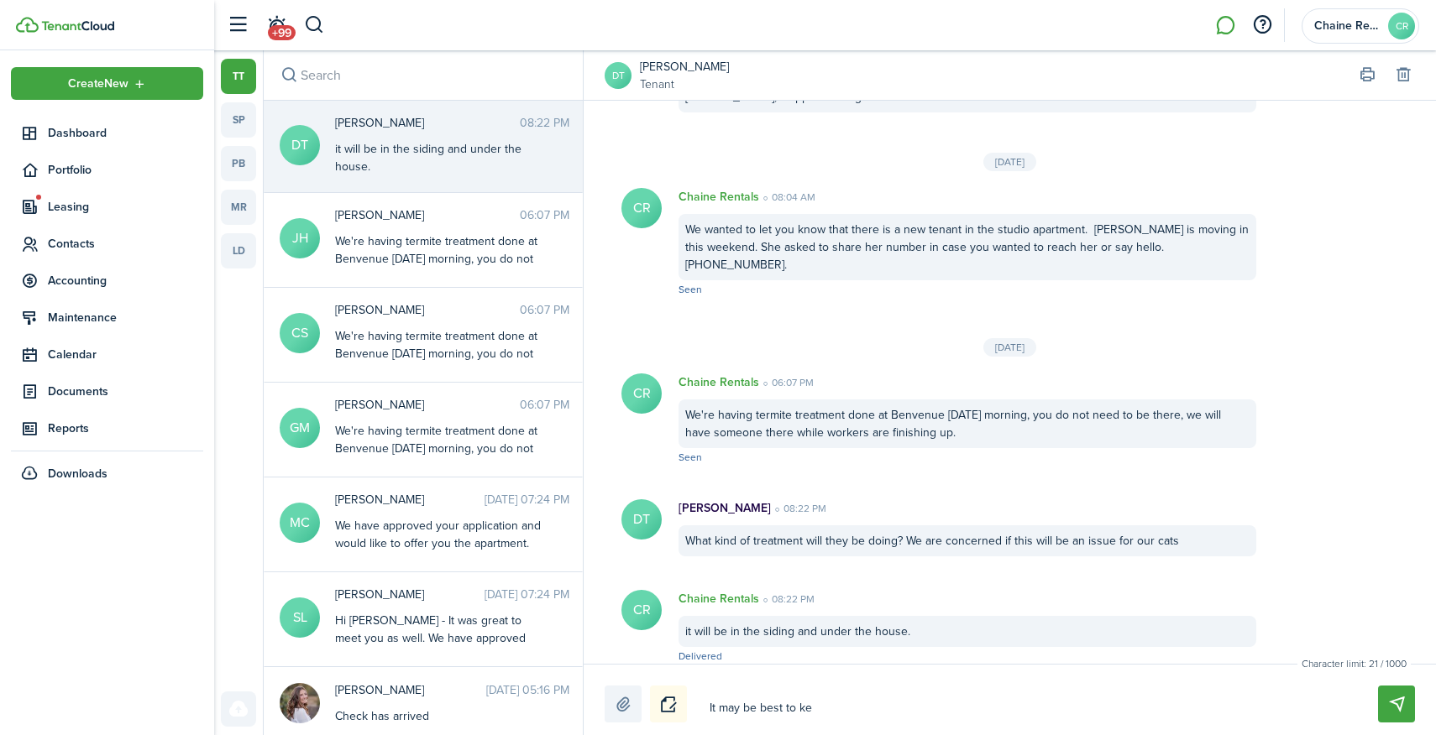
type textarea "It may be best to k"
type textarea "It may be best to"
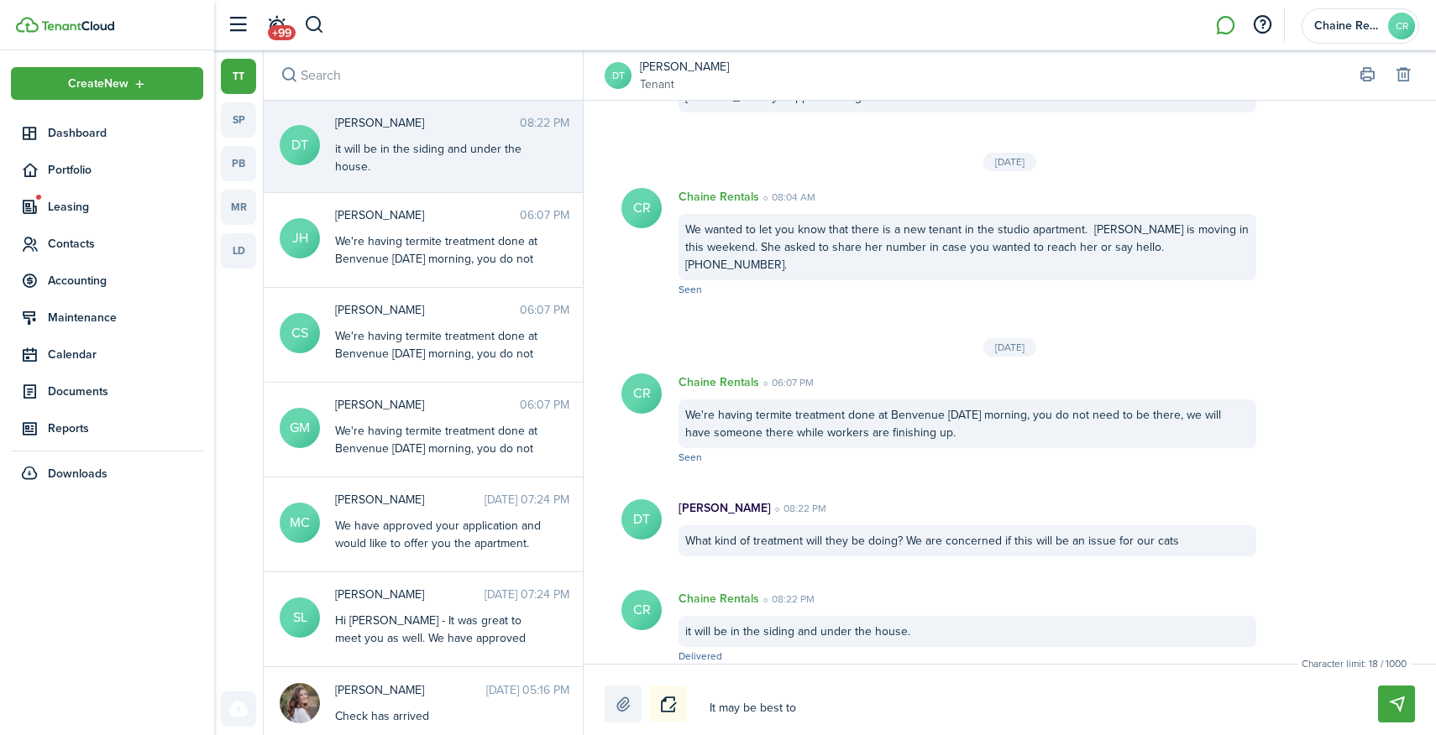
type textarea "It may be best to"
type textarea "It may be best t"
type textarea "It may be best"
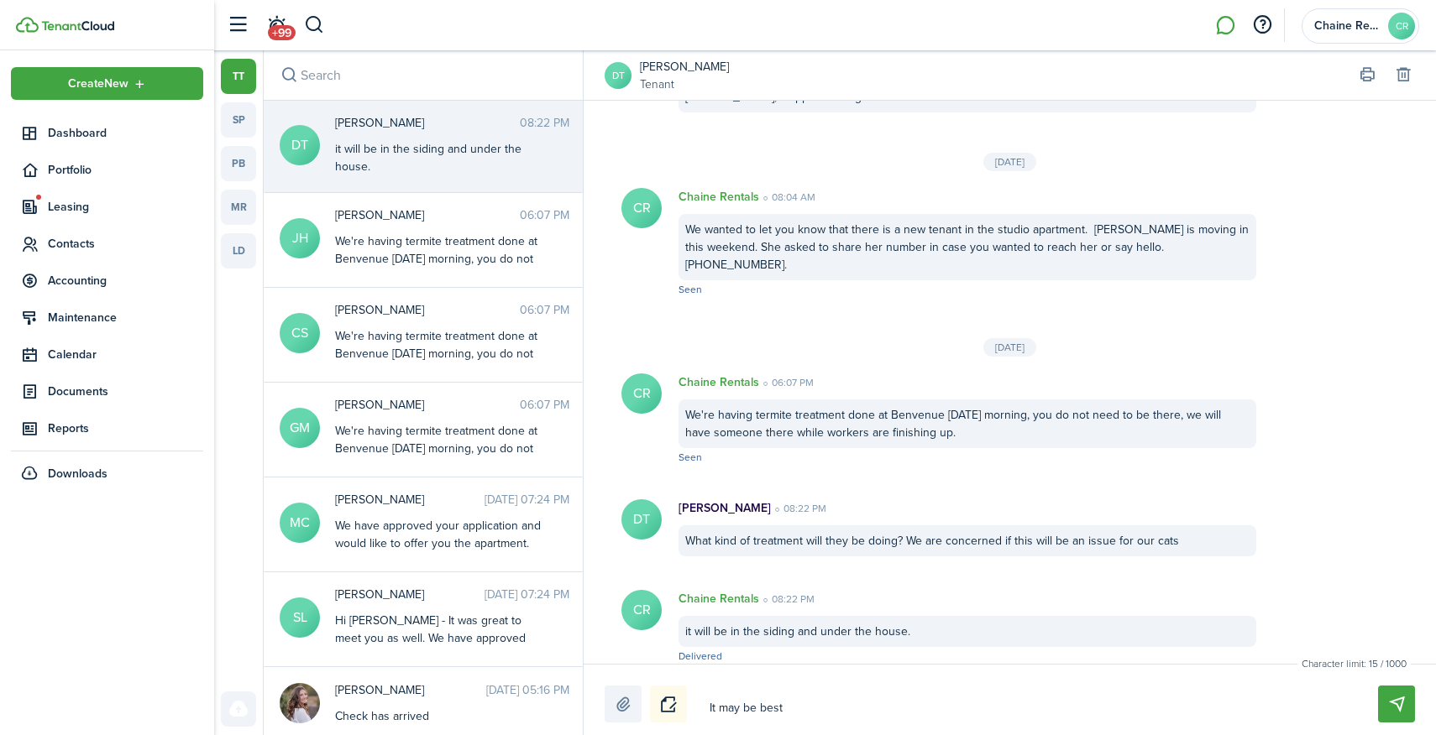
type textarea "It may be best"
click at [86, 249] on span "Contacts" at bounding box center [125, 244] width 155 height 18
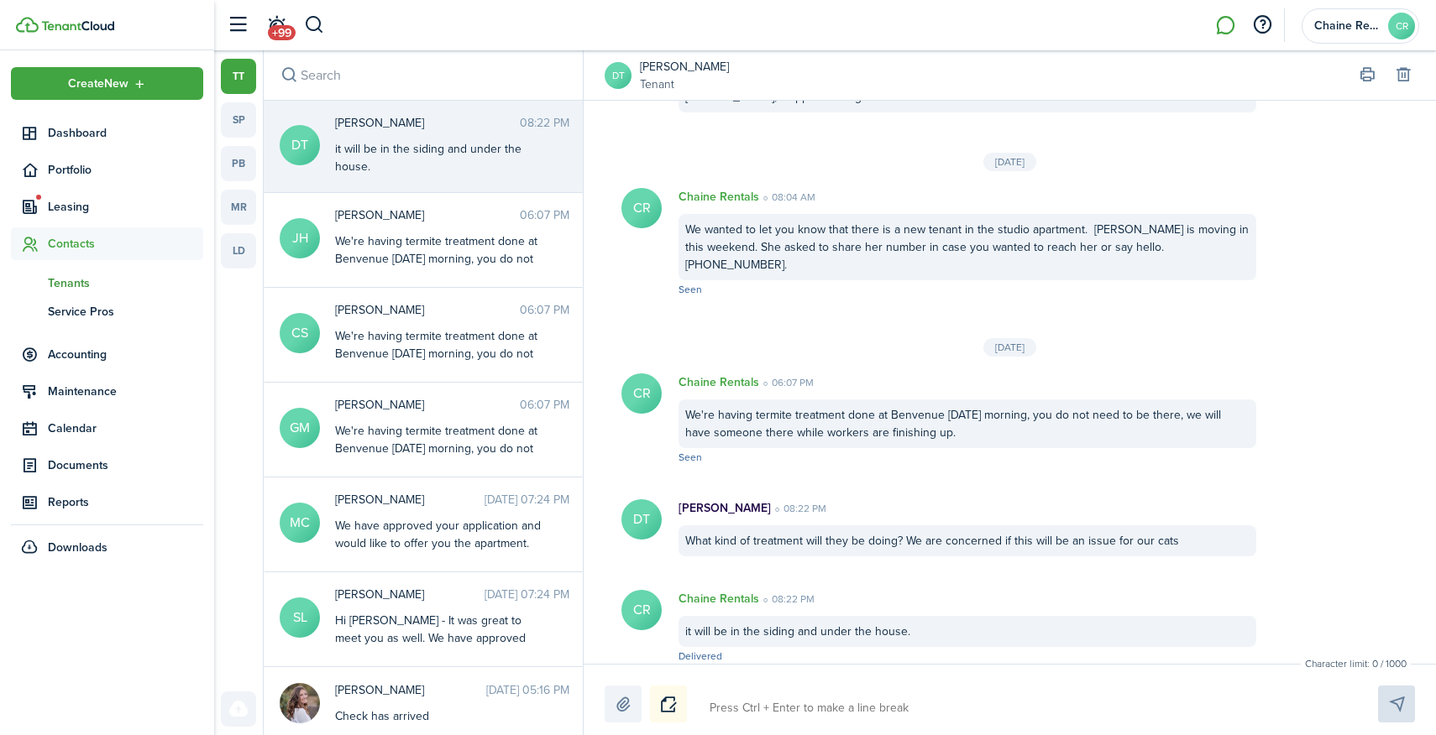
click at [86, 288] on span "Tenants" at bounding box center [125, 284] width 155 height 18
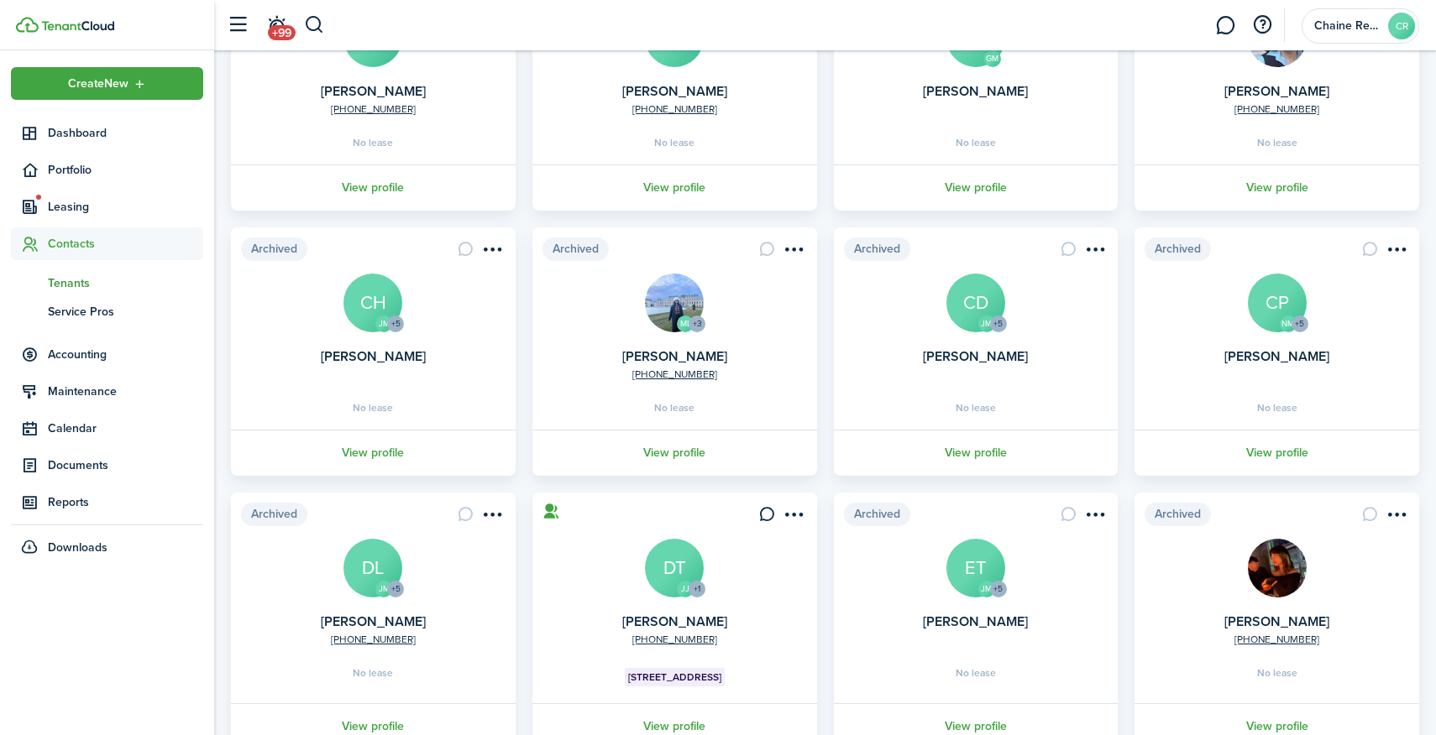
scroll to position [345, 0]
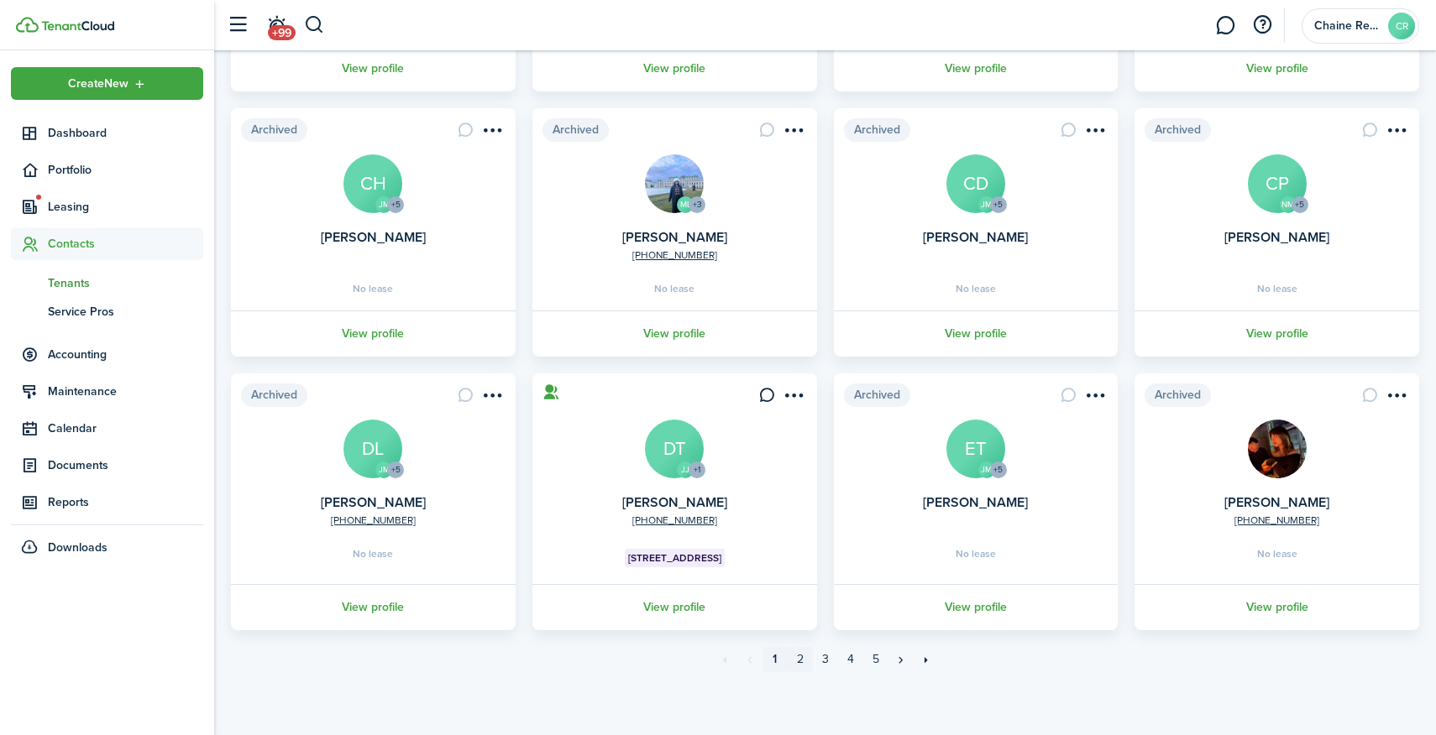
click at [803, 660] on link "2" at bounding box center [800, 659] width 25 height 25
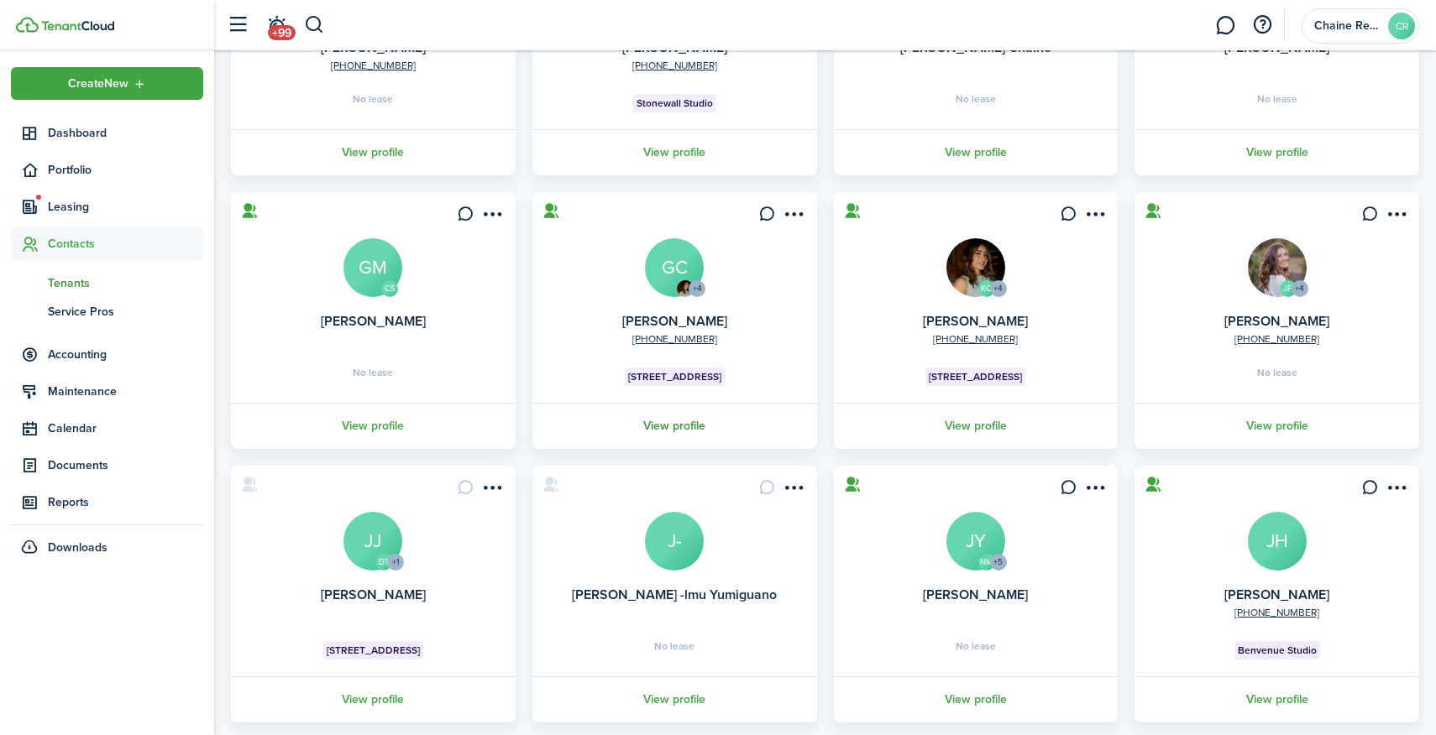
scroll to position [270, 0]
click at [371, 418] on link "View profile" at bounding box center [373, 425] width 290 height 46
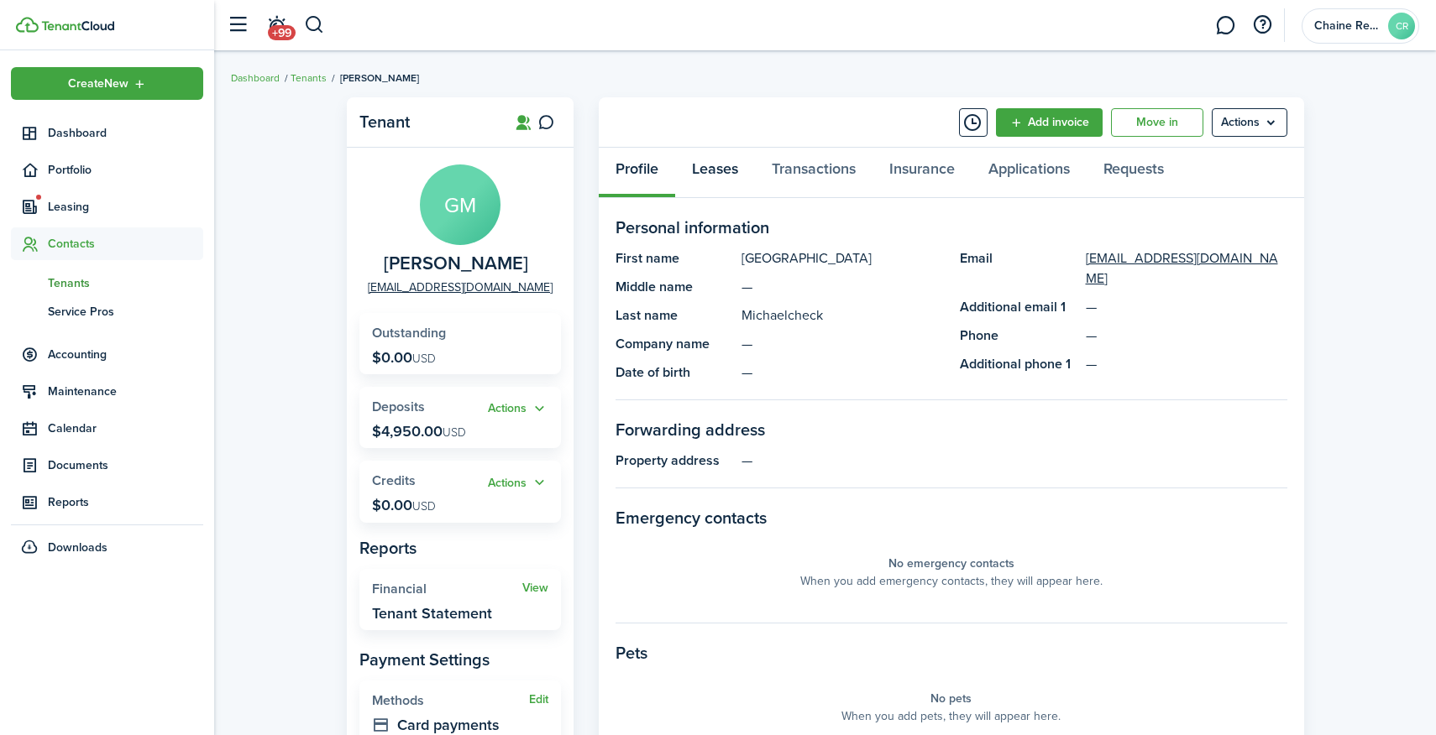
click at [717, 182] on link "Leases" at bounding box center [715, 173] width 80 height 50
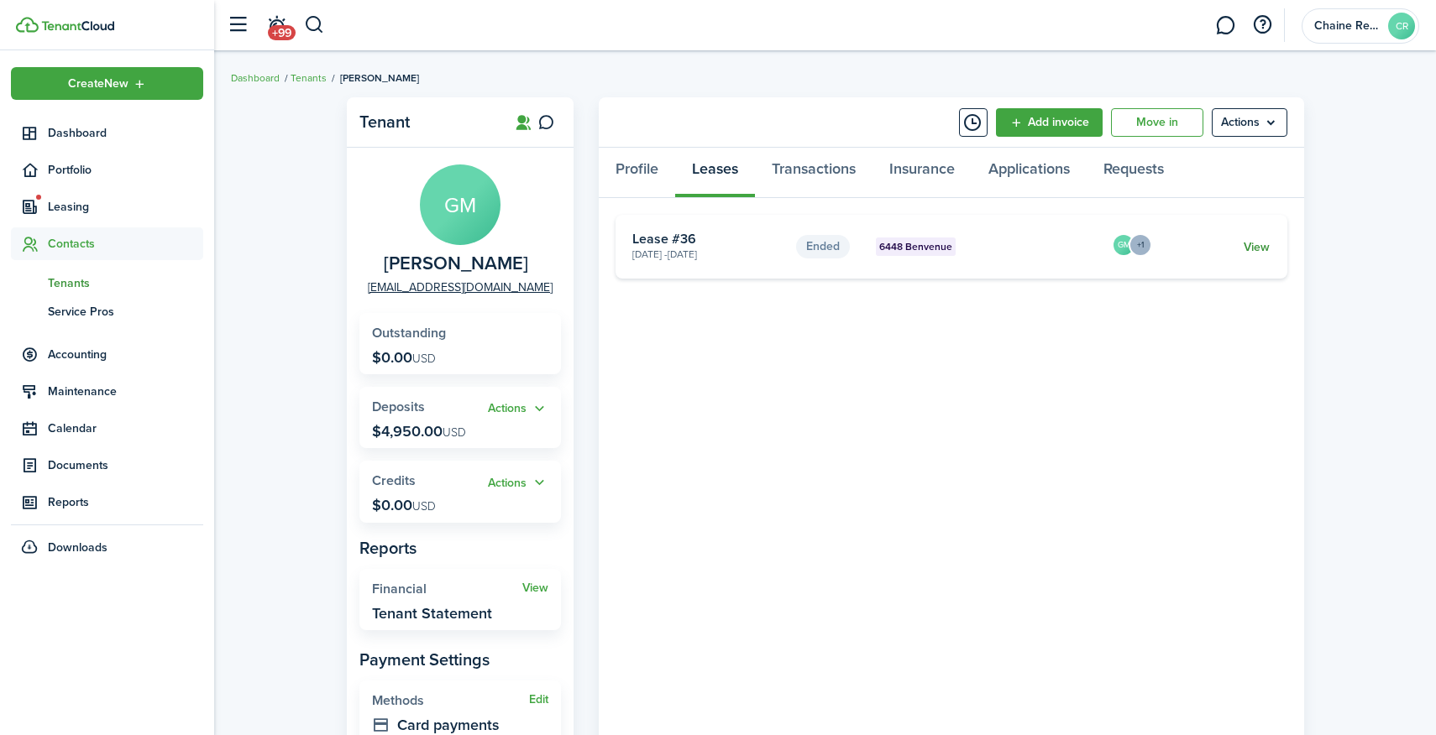
click at [1258, 248] on link "View" at bounding box center [1256, 247] width 26 height 18
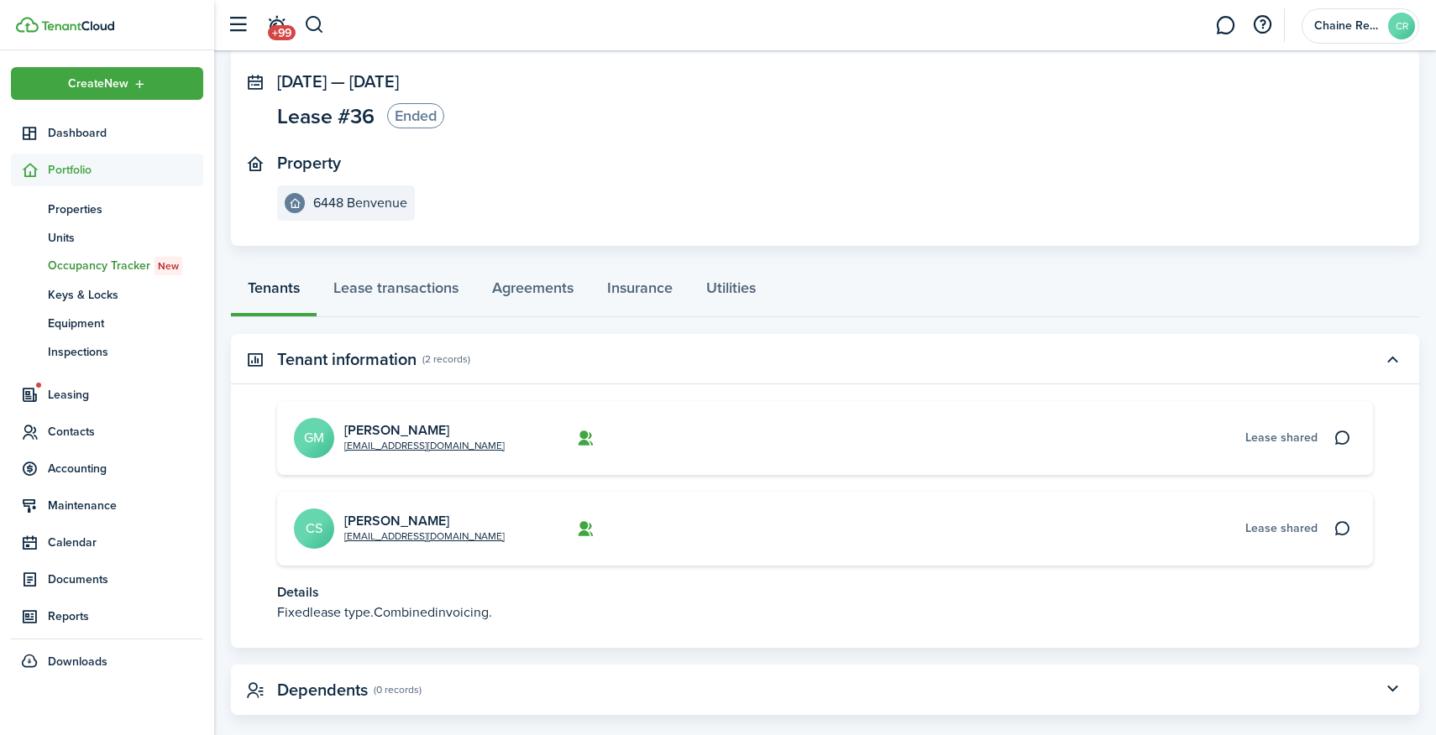
scroll to position [97, 0]
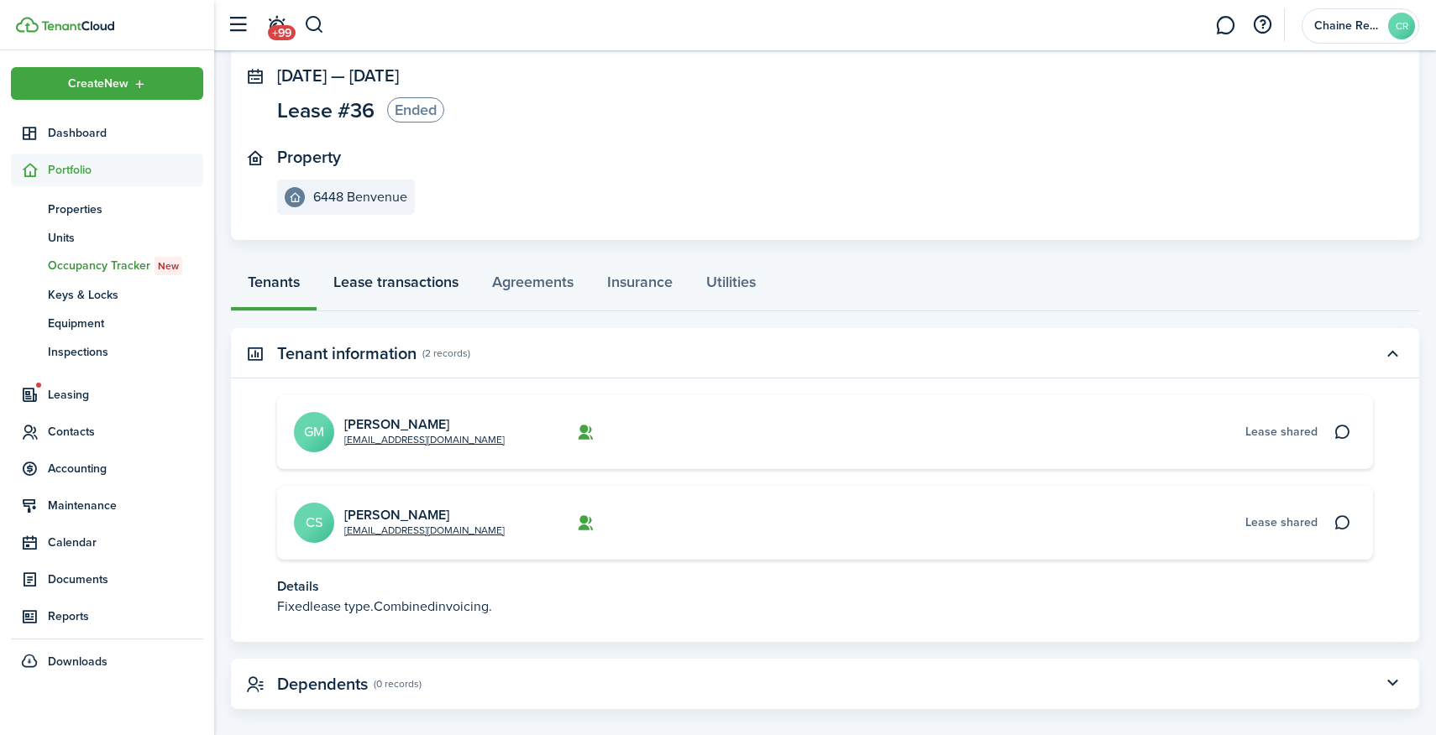
click at [416, 291] on link "Lease transactions" at bounding box center [396, 286] width 159 height 50
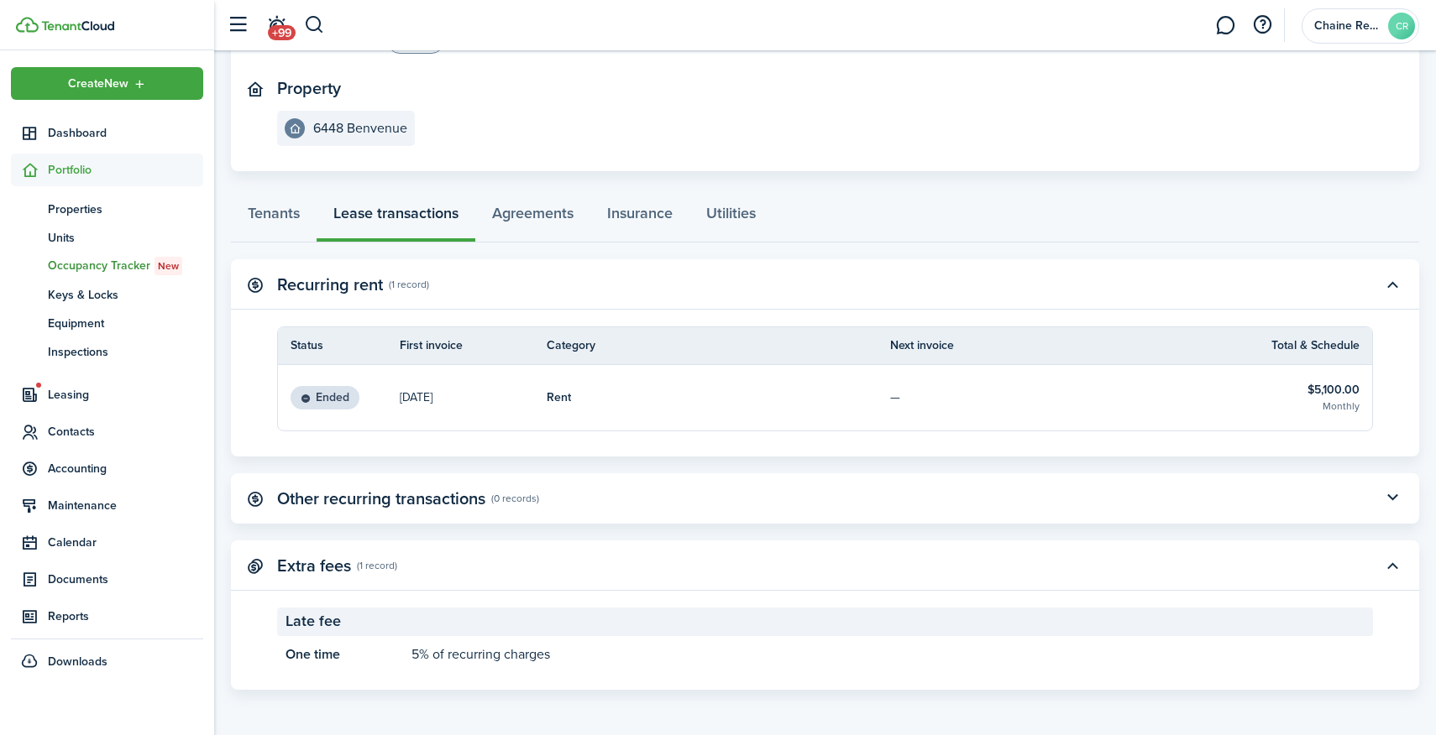
scroll to position [166, 0]
click at [71, 395] on span "Leasing" at bounding box center [125, 395] width 155 height 18
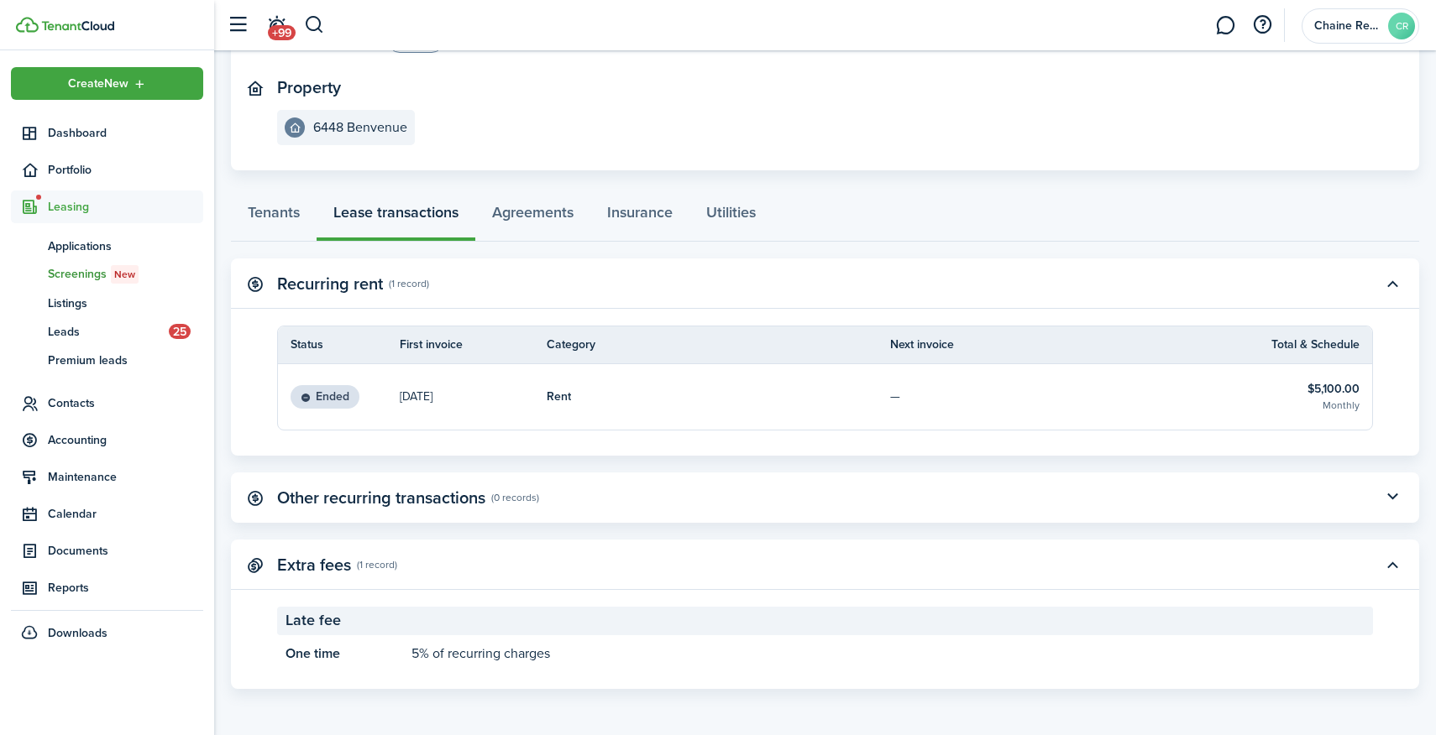
click at [88, 270] on span "Screenings New" at bounding box center [125, 274] width 155 height 18
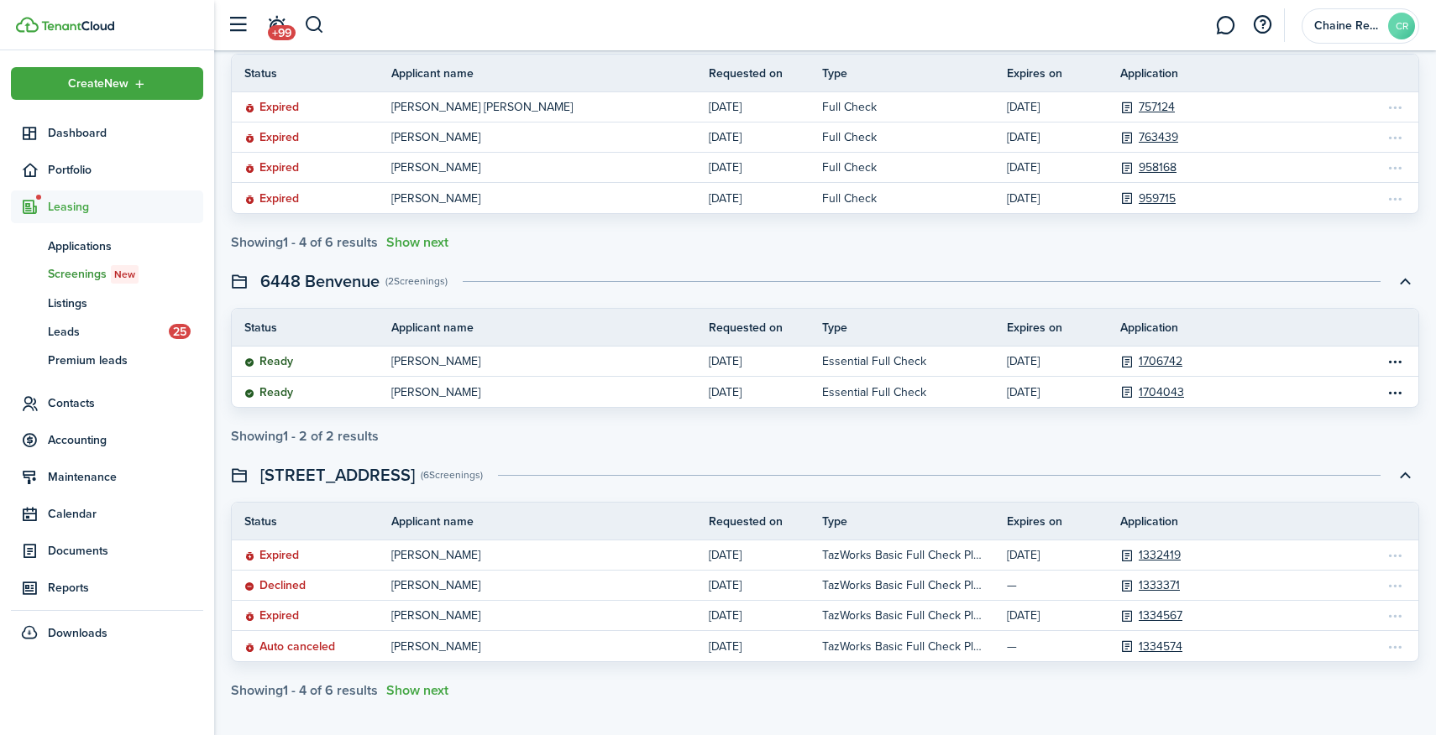
scroll to position [409, 0]
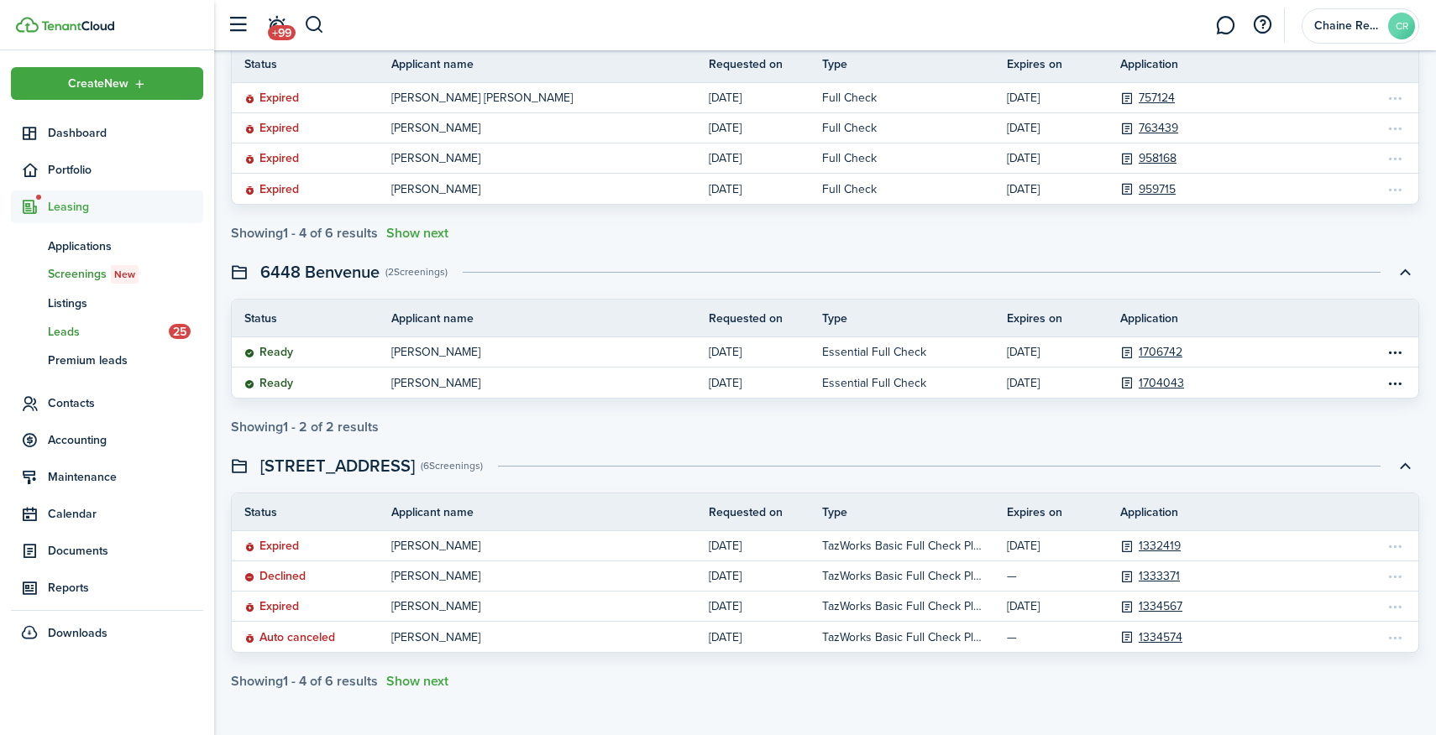
click at [88, 327] on span "Leads" at bounding box center [108, 332] width 121 height 18
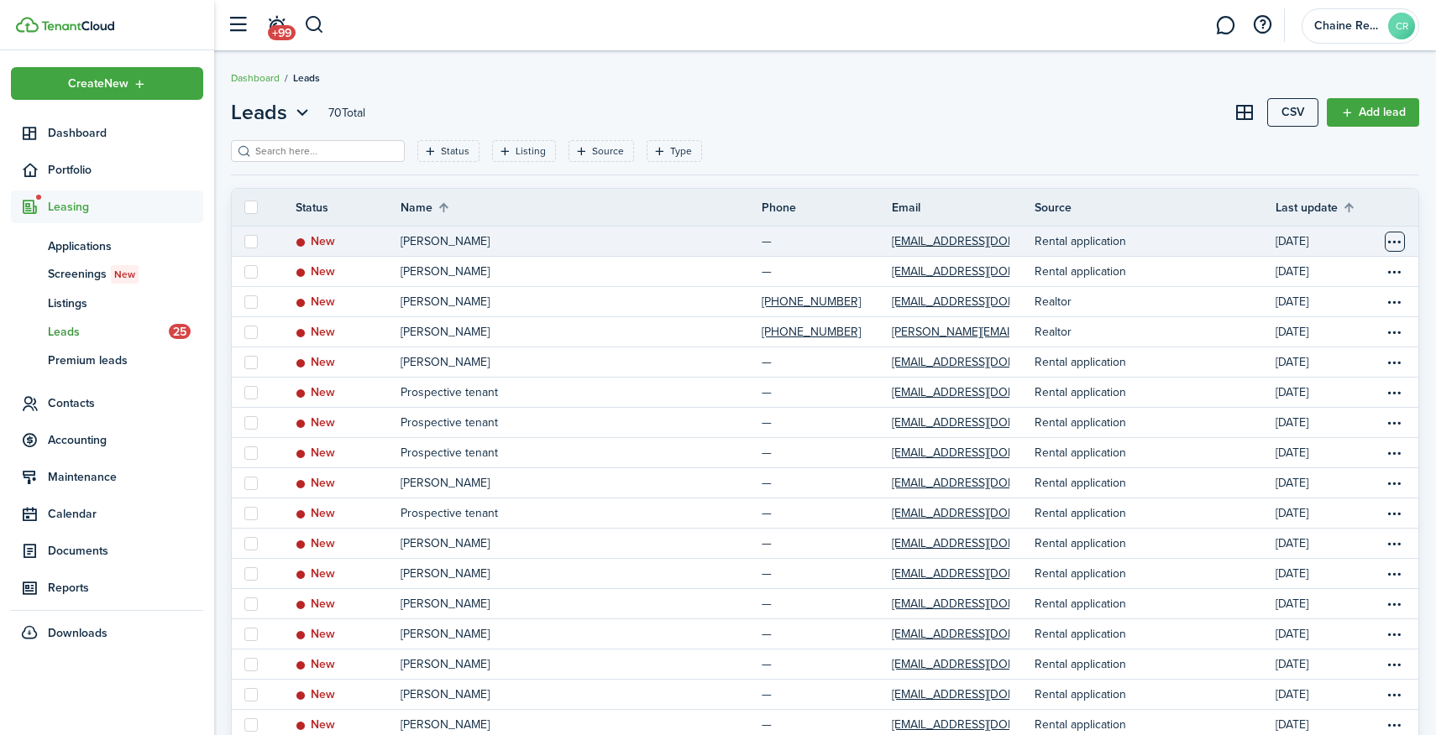
click at [1393, 240] on table-menu-btn-icon "Open menu" at bounding box center [1395, 242] width 20 height 20
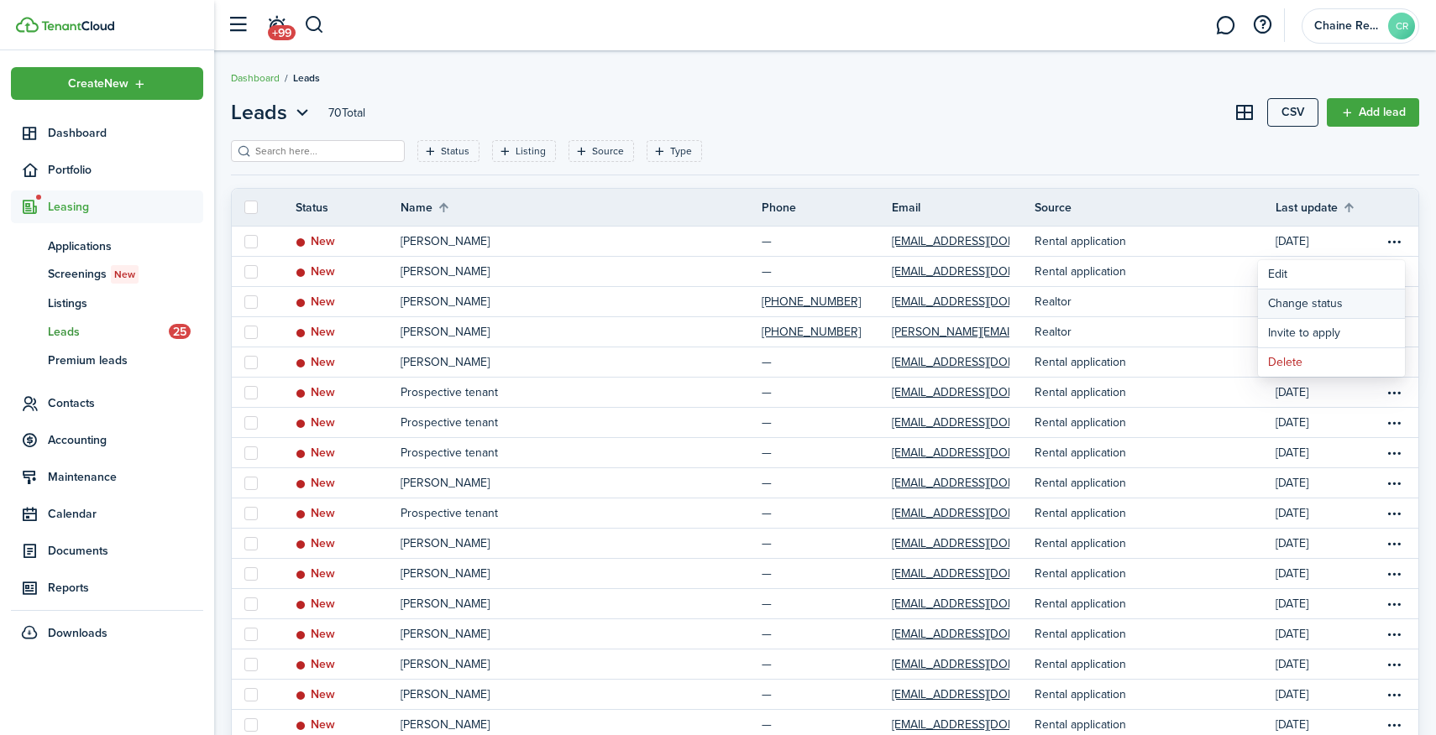
click at [1316, 307] on button "Change status" at bounding box center [1331, 304] width 147 height 29
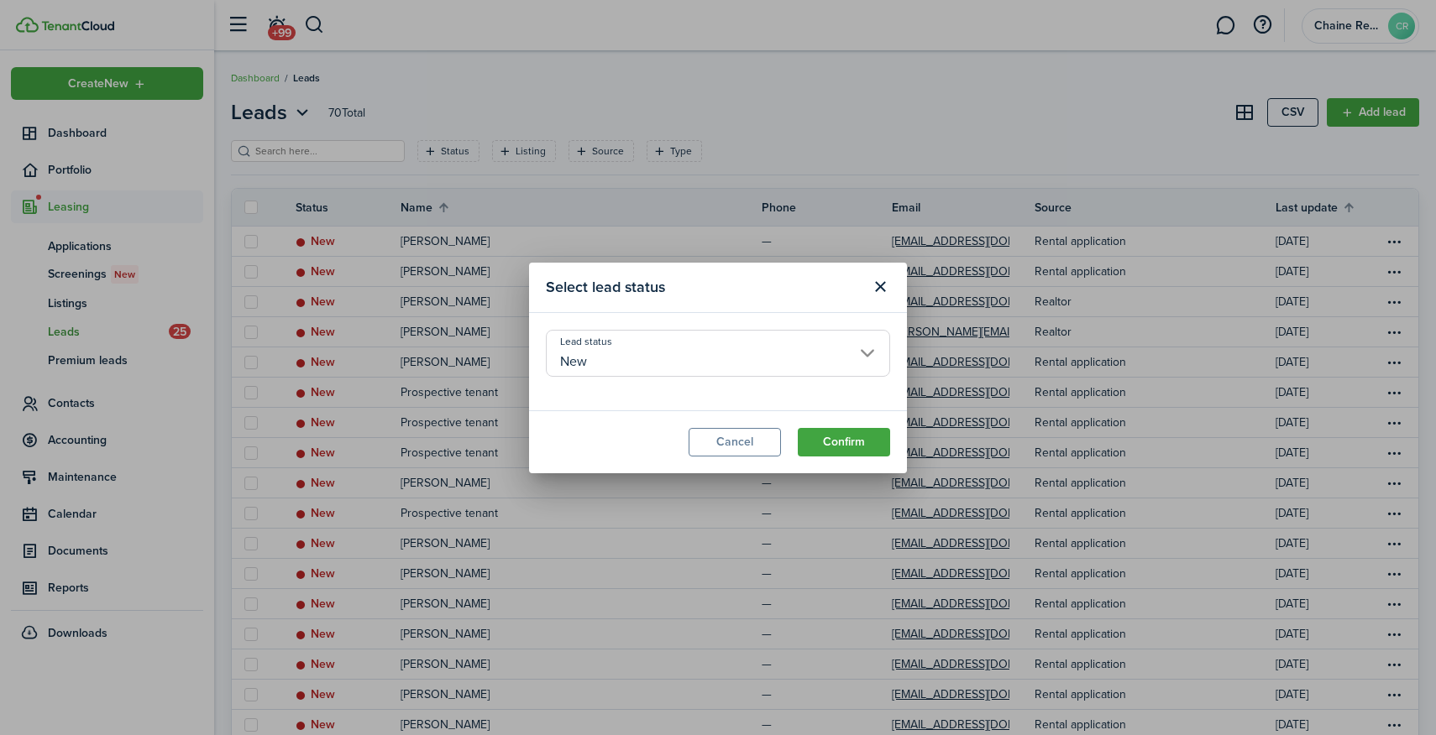
click at [824, 355] on input "New" at bounding box center [718, 353] width 344 height 47
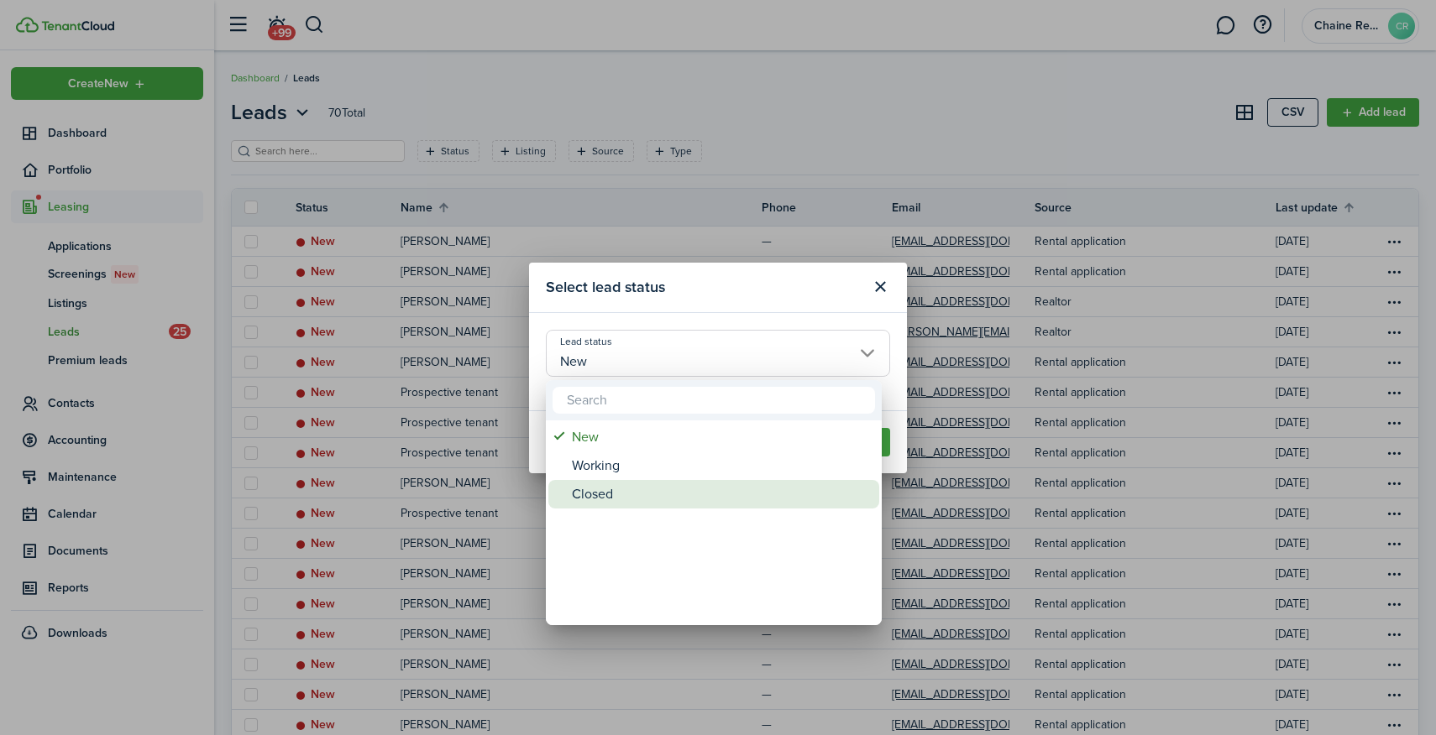
click at [624, 503] on div "Closed" at bounding box center [720, 494] width 297 height 29
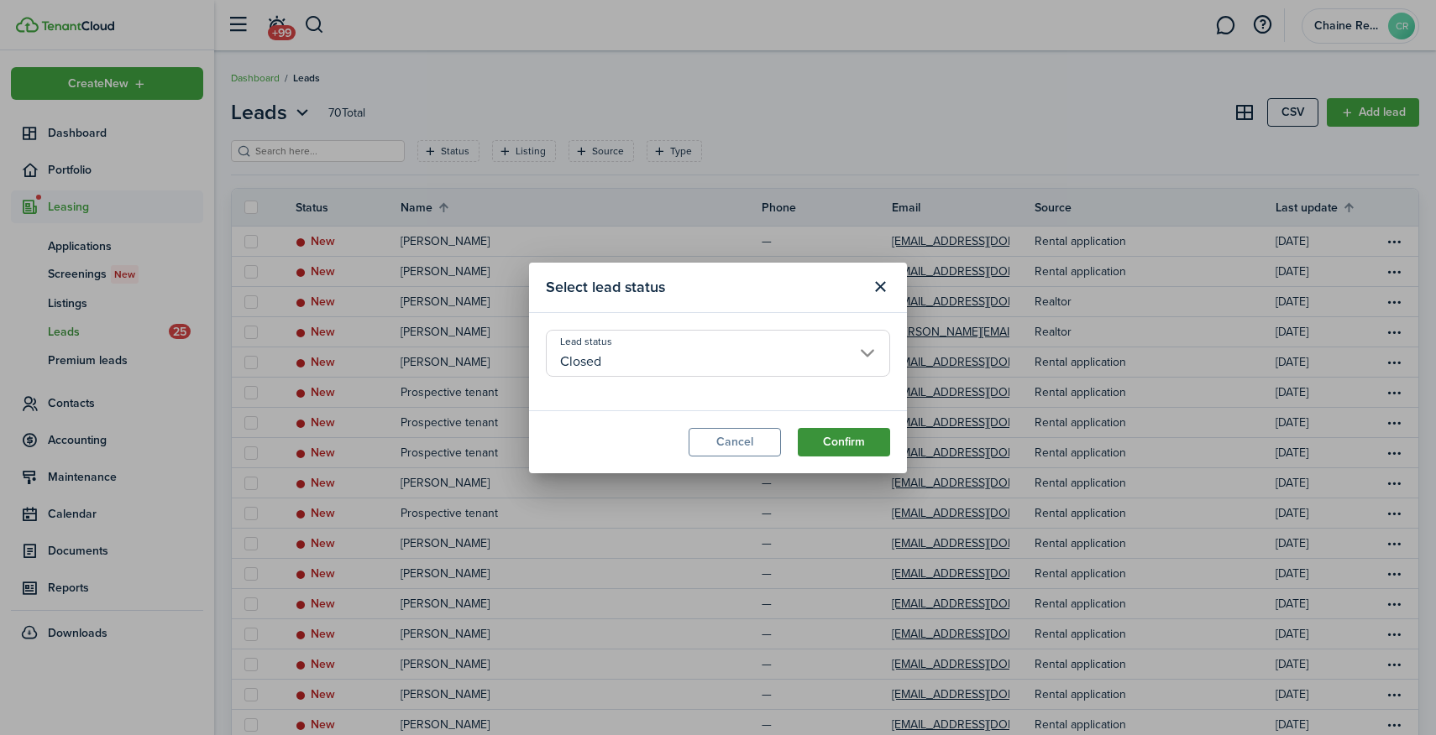
click at [856, 448] on button "Confirm" at bounding box center [844, 442] width 92 height 29
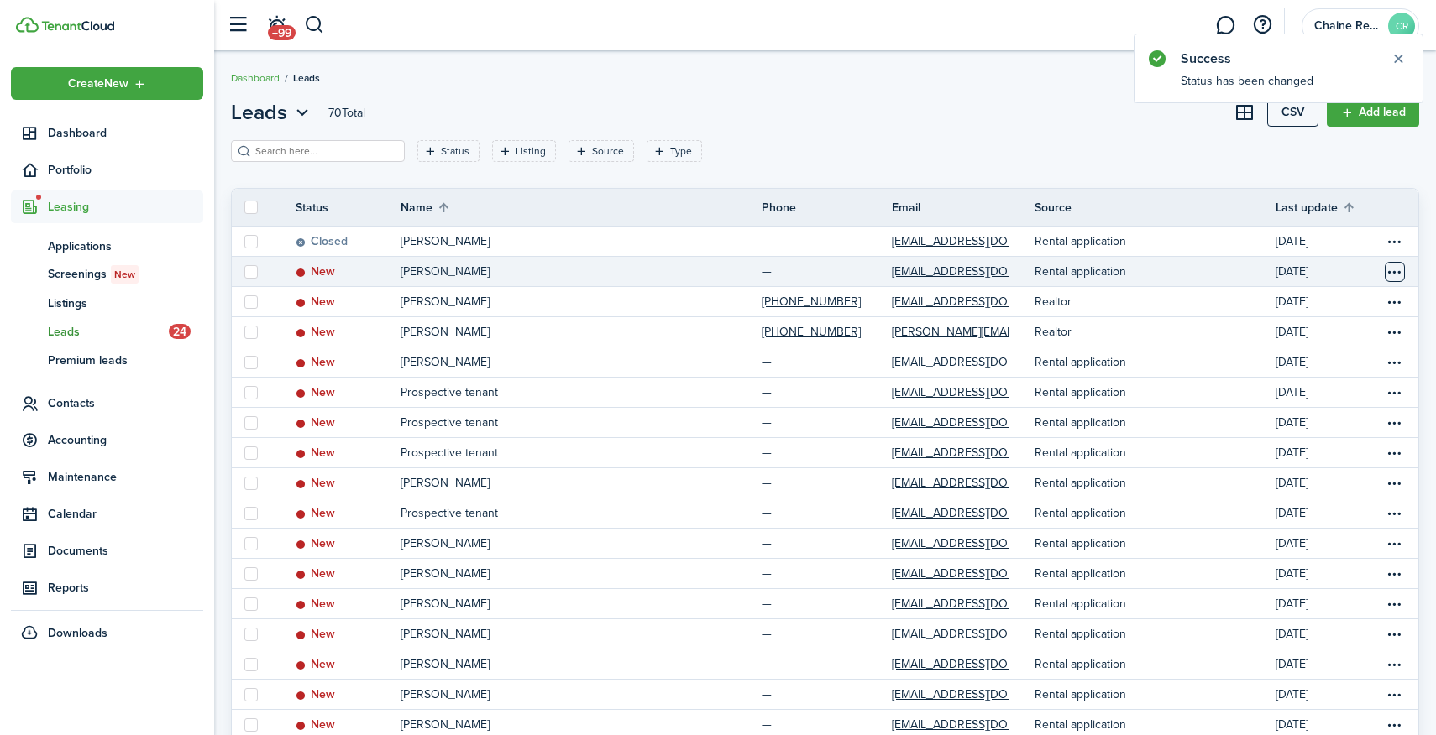
click at [1395, 275] on table-menu-btn-icon "Open menu" at bounding box center [1395, 272] width 20 height 20
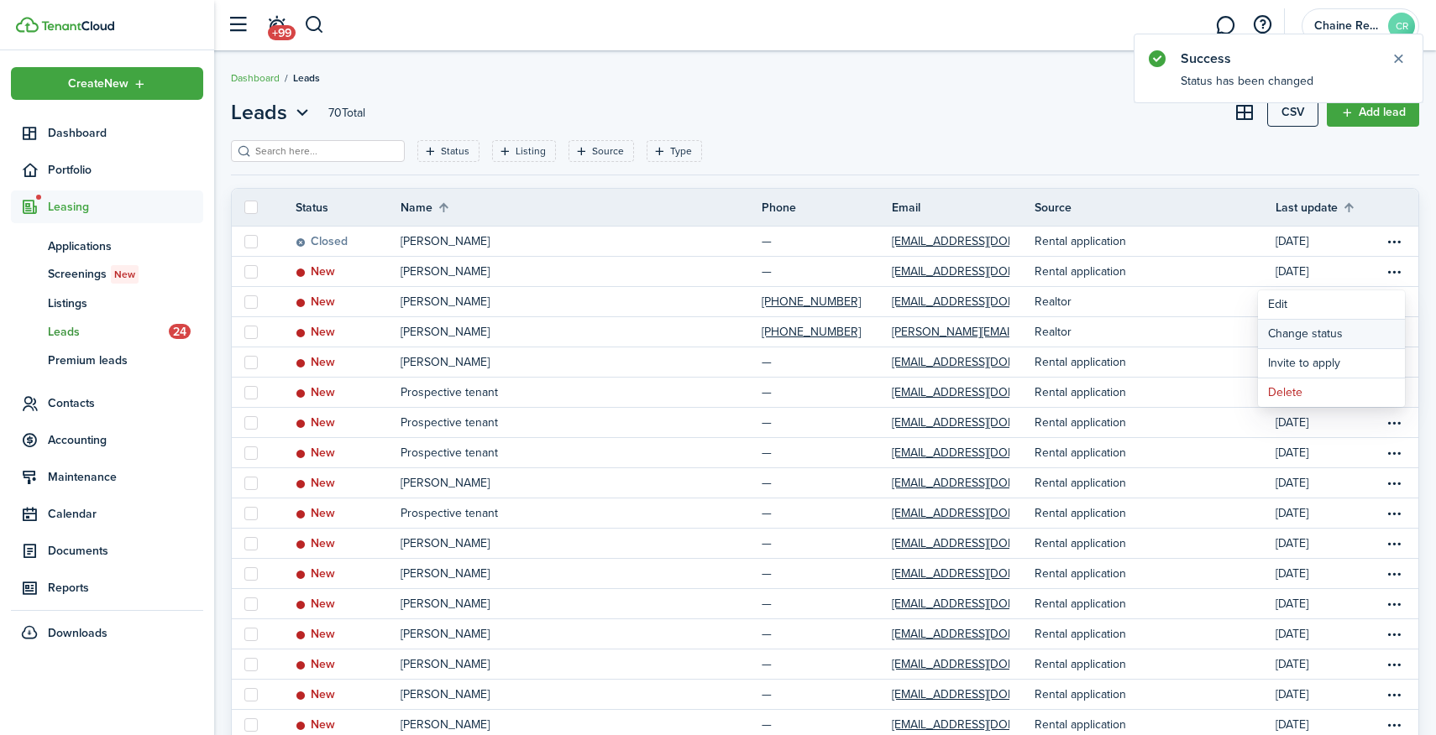
click at [1343, 338] on button "Change status" at bounding box center [1331, 334] width 147 height 29
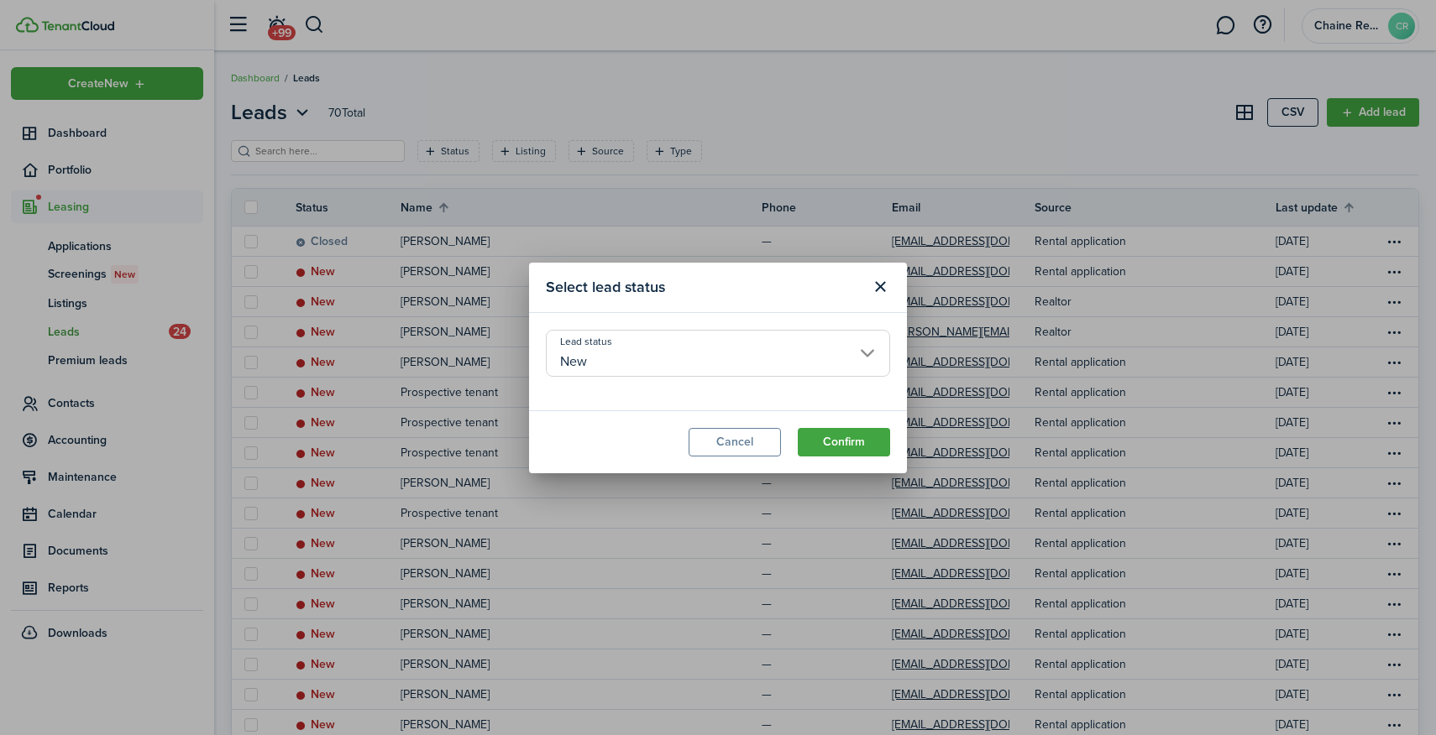
click at [772, 362] on input "New" at bounding box center [718, 353] width 344 height 47
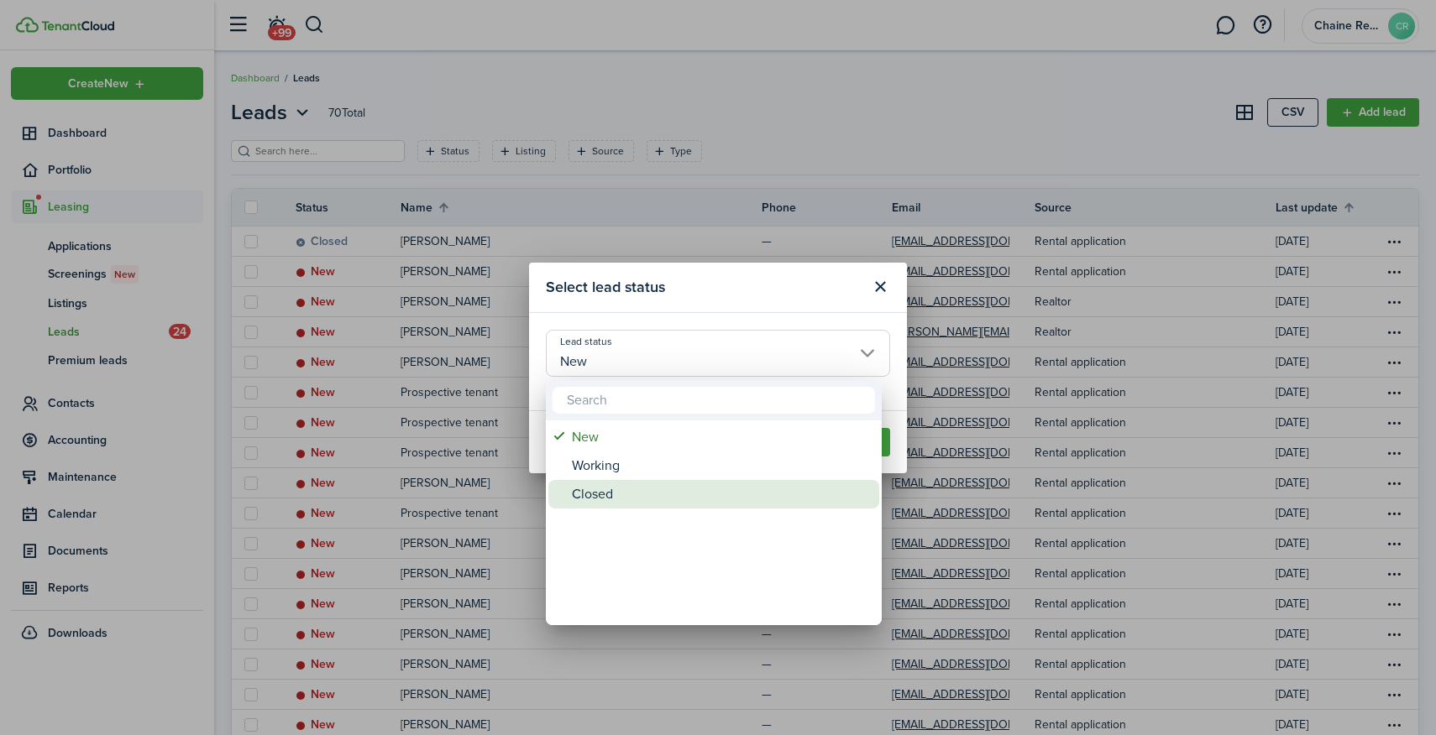
click at [719, 500] on div "Closed" at bounding box center [720, 494] width 297 height 29
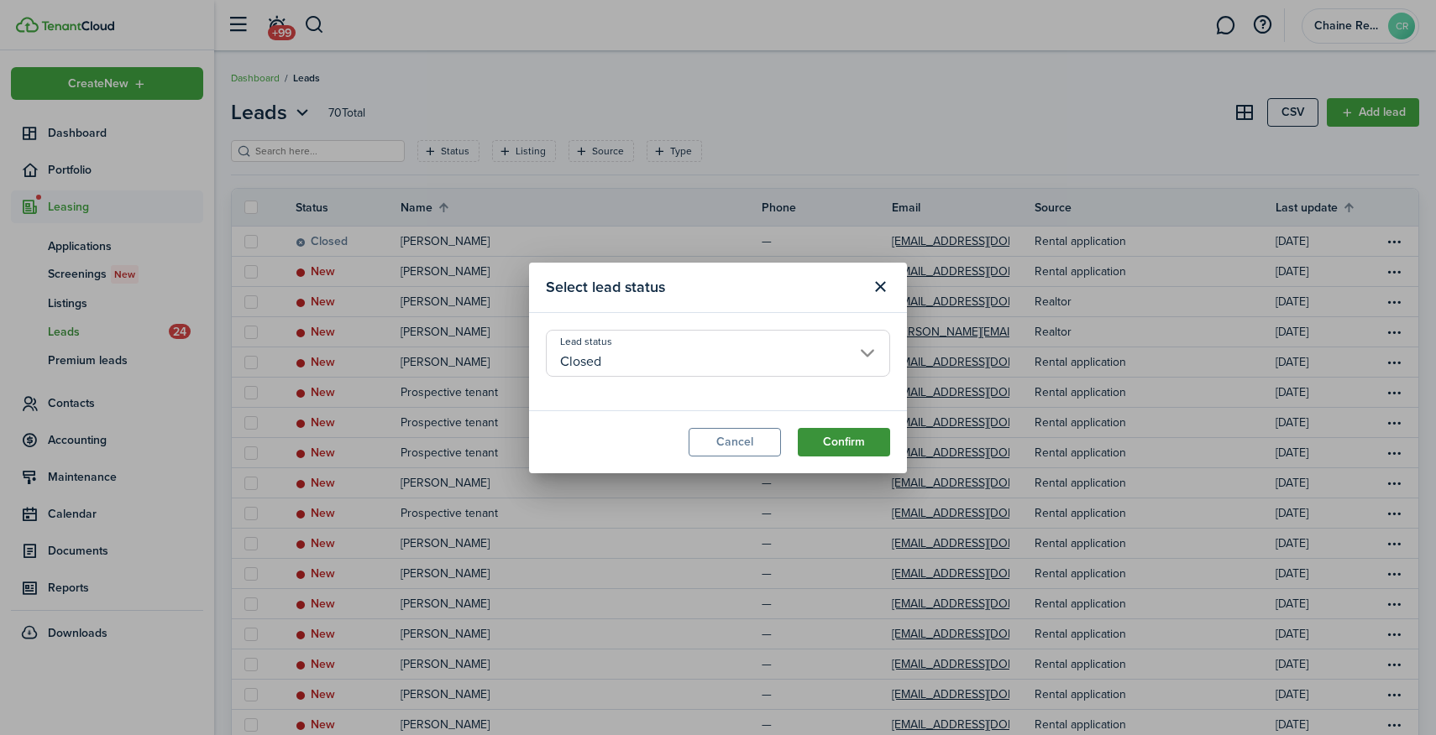
click at [878, 435] on button "Confirm" at bounding box center [844, 442] width 92 height 29
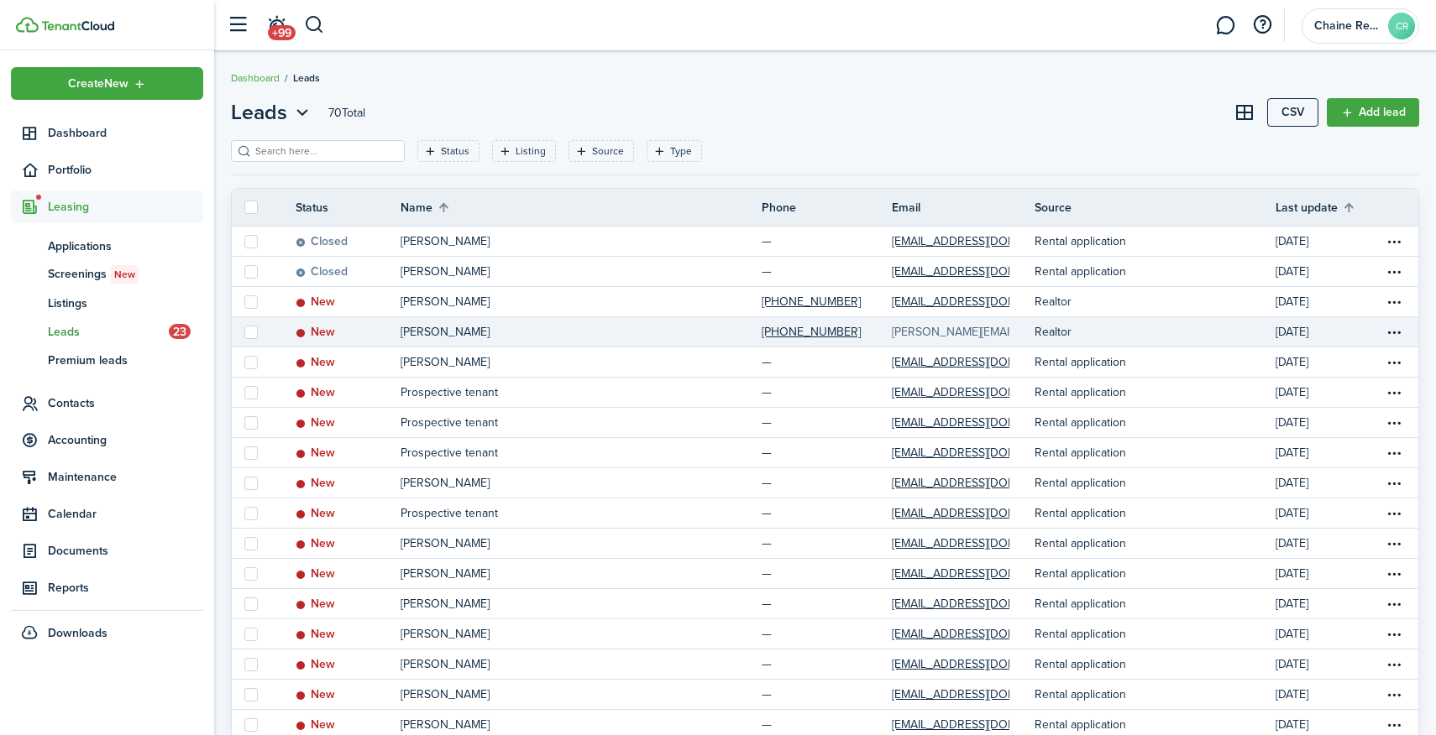
click at [954, 332] on link "[PERSON_NAME][EMAIL_ADDRESS][DOMAIN_NAME]" at bounding box center [1029, 332] width 274 height 18
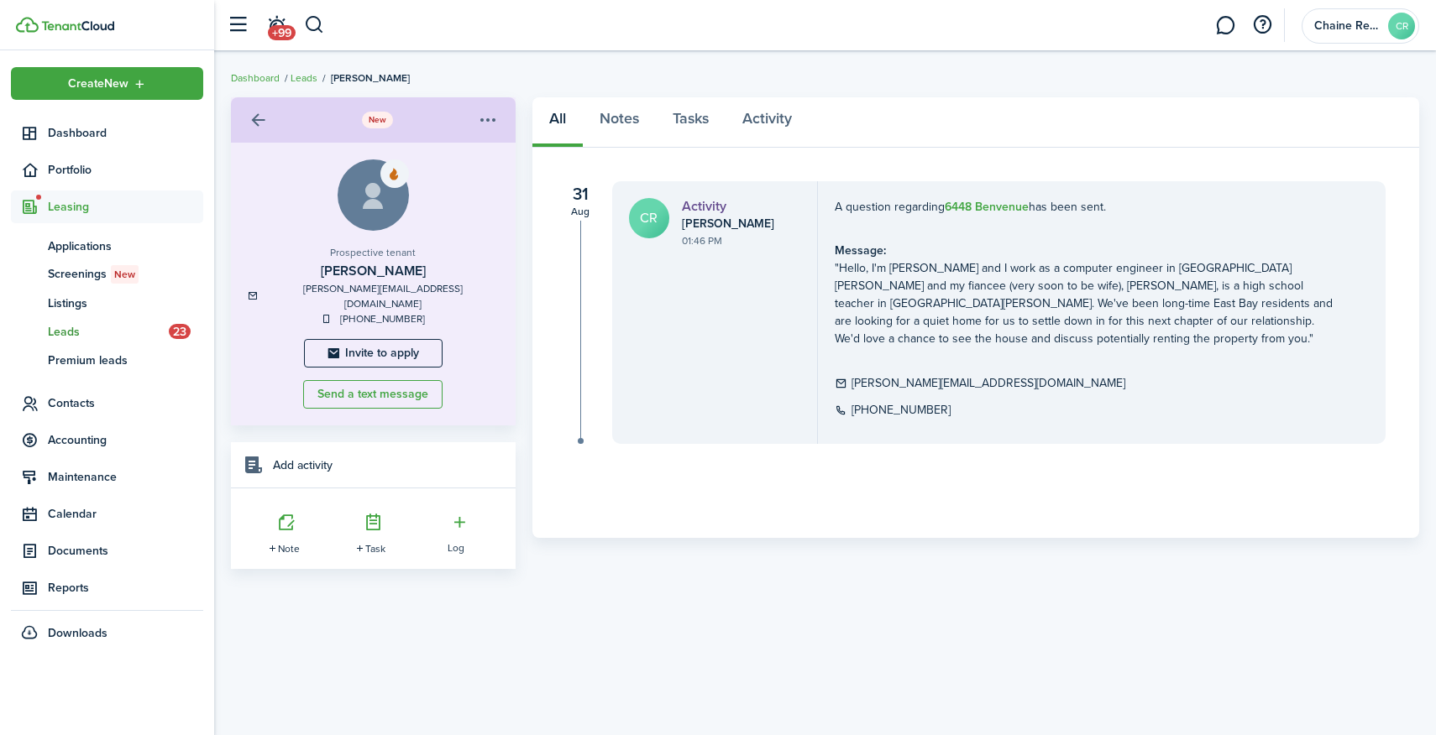
click at [74, 207] on span "Leasing" at bounding box center [125, 207] width 155 height 18
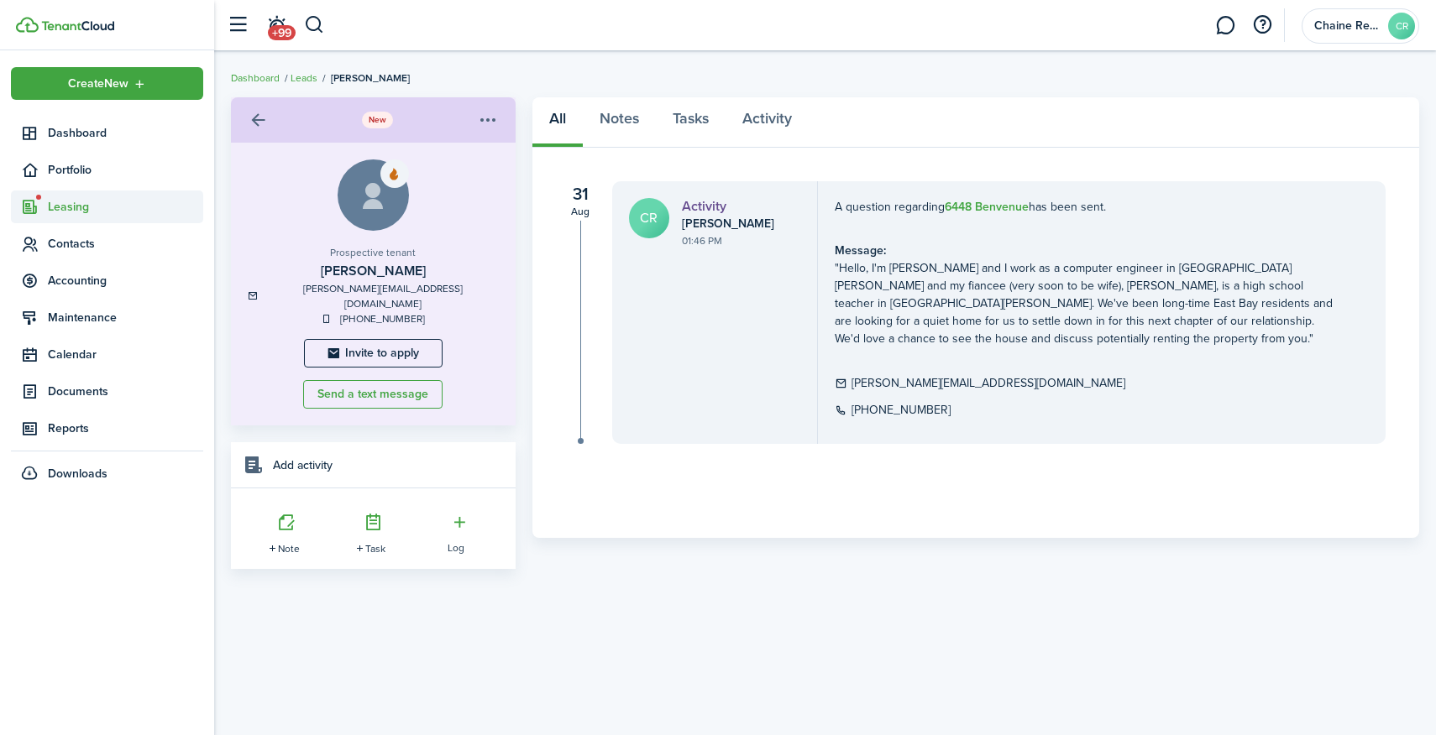
click at [74, 207] on span "Leasing" at bounding box center [125, 207] width 155 height 18
